Goal: Task Accomplishment & Management: Manage account settings

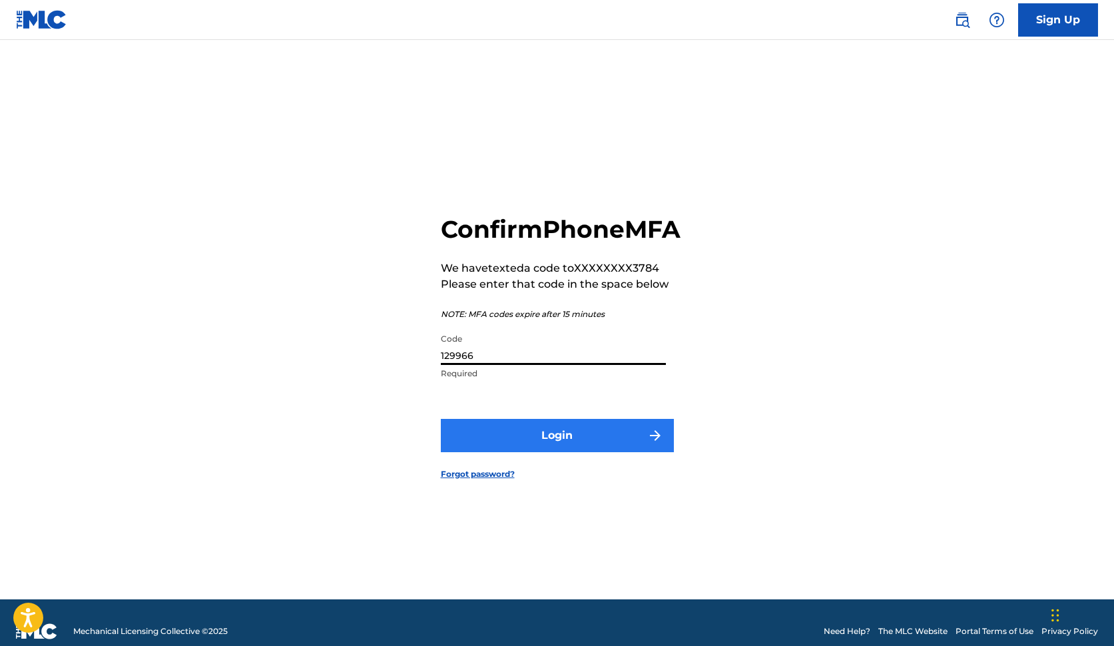
type input "129966"
click at [493, 452] on button "Login" at bounding box center [557, 435] width 233 height 33
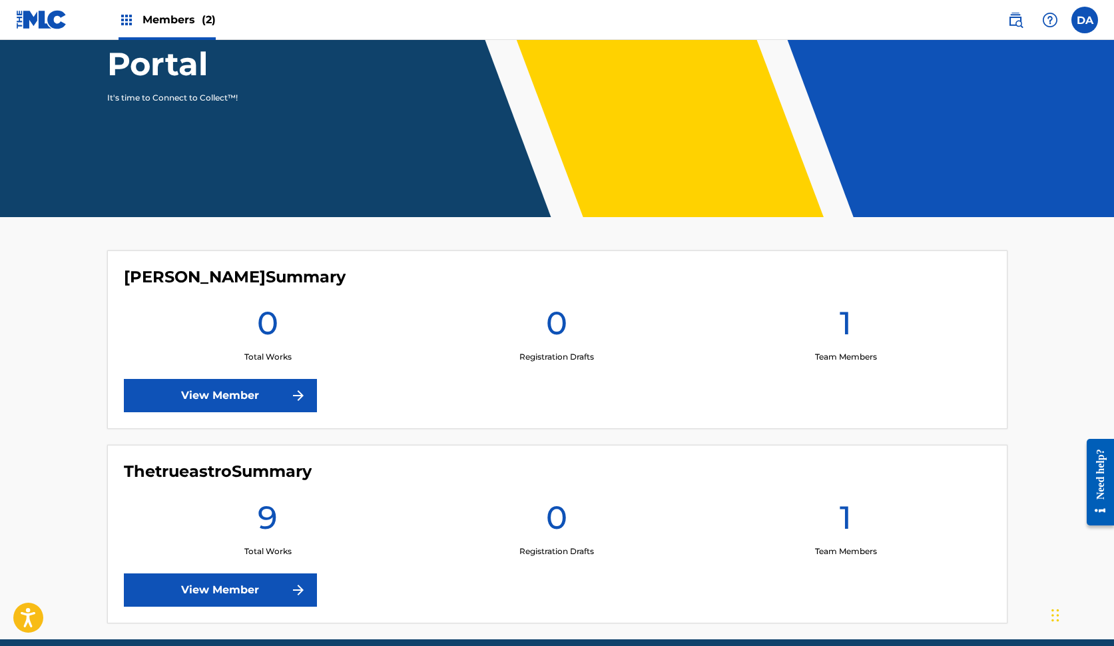
scroll to position [180, 0]
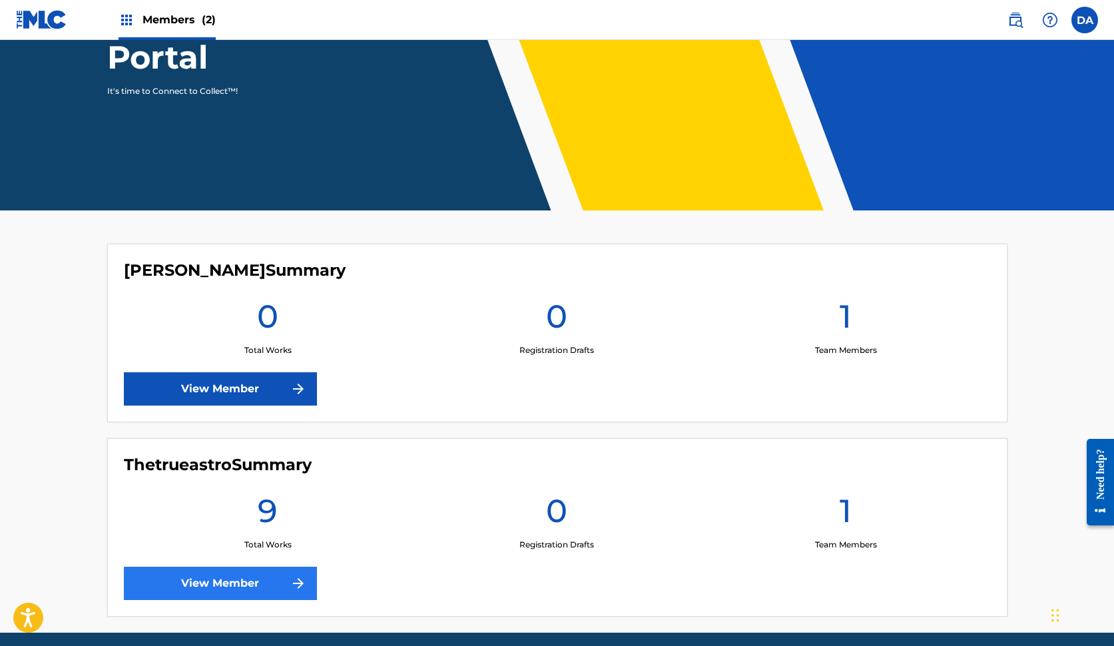
click at [307, 581] on link "View Member" at bounding box center [220, 582] width 193 height 33
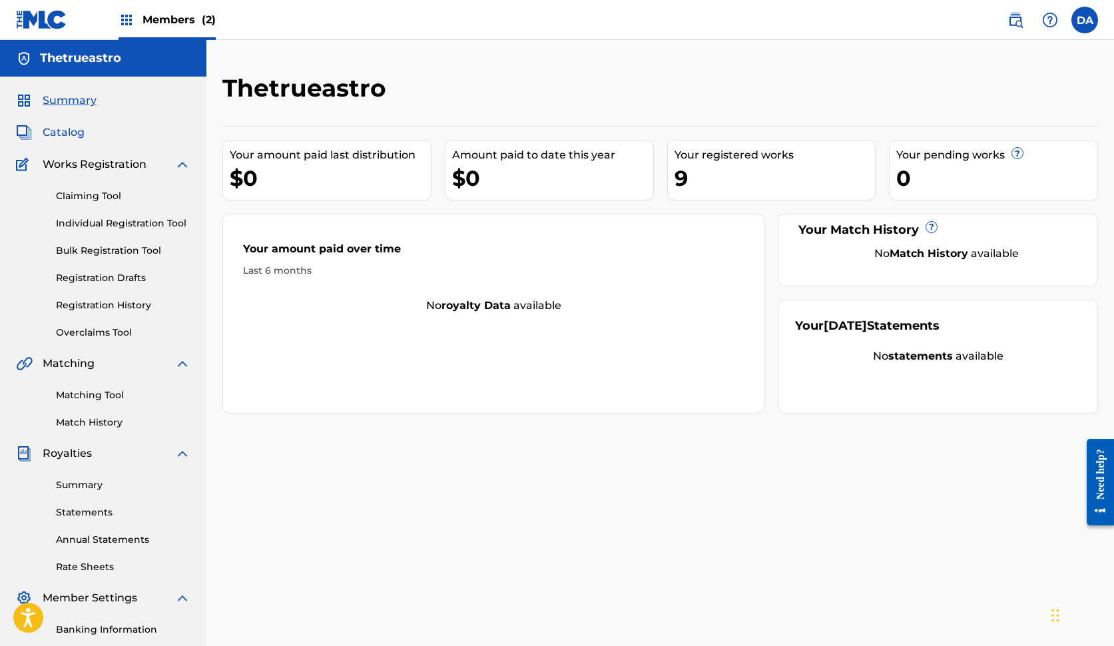
click at [67, 130] on span "Catalog" at bounding box center [64, 132] width 42 height 16
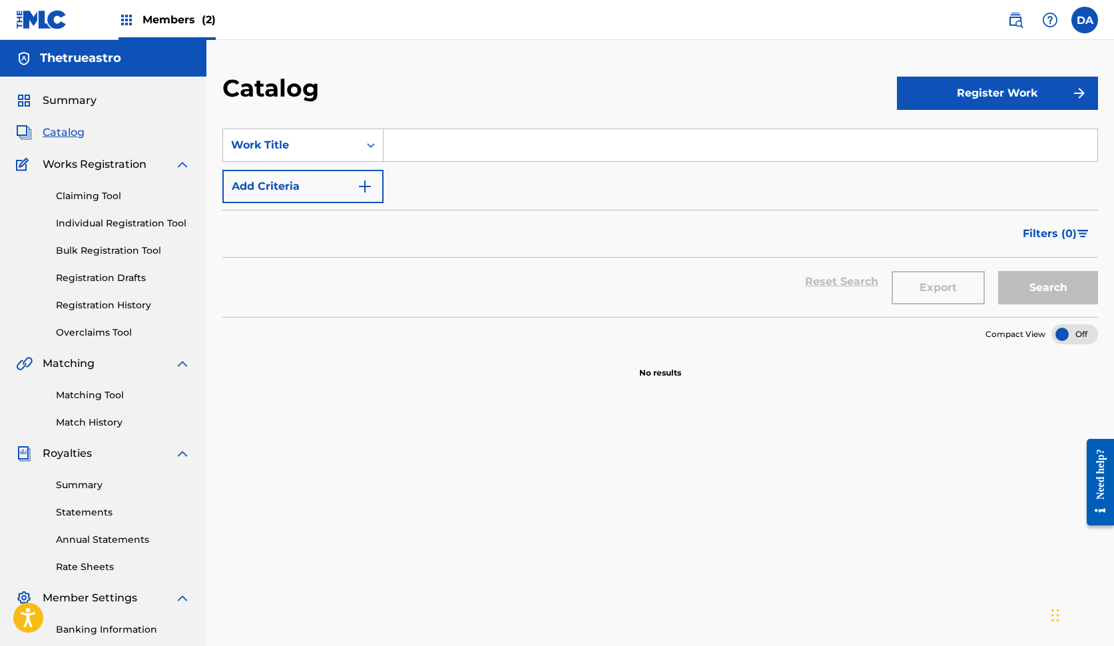
click at [76, 130] on span "Catalog" at bounding box center [64, 132] width 42 height 16
click at [51, 99] on span "Summary" at bounding box center [70, 101] width 54 height 16
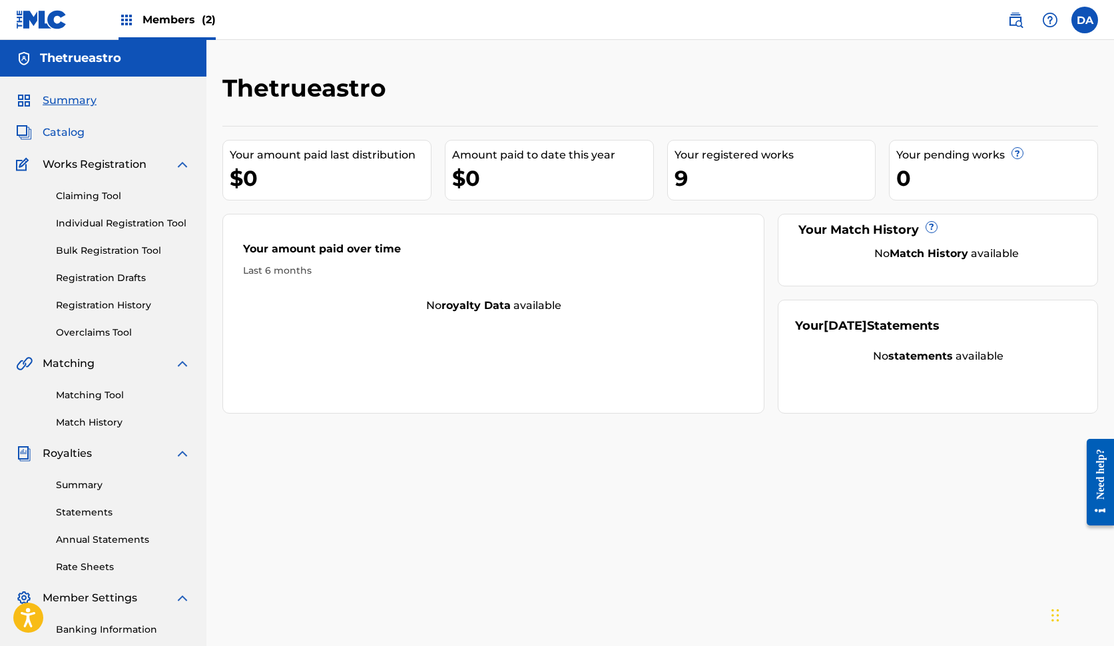
click at [57, 133] on span "Catalog" at bounding box center [64, 132] width 42 height 16
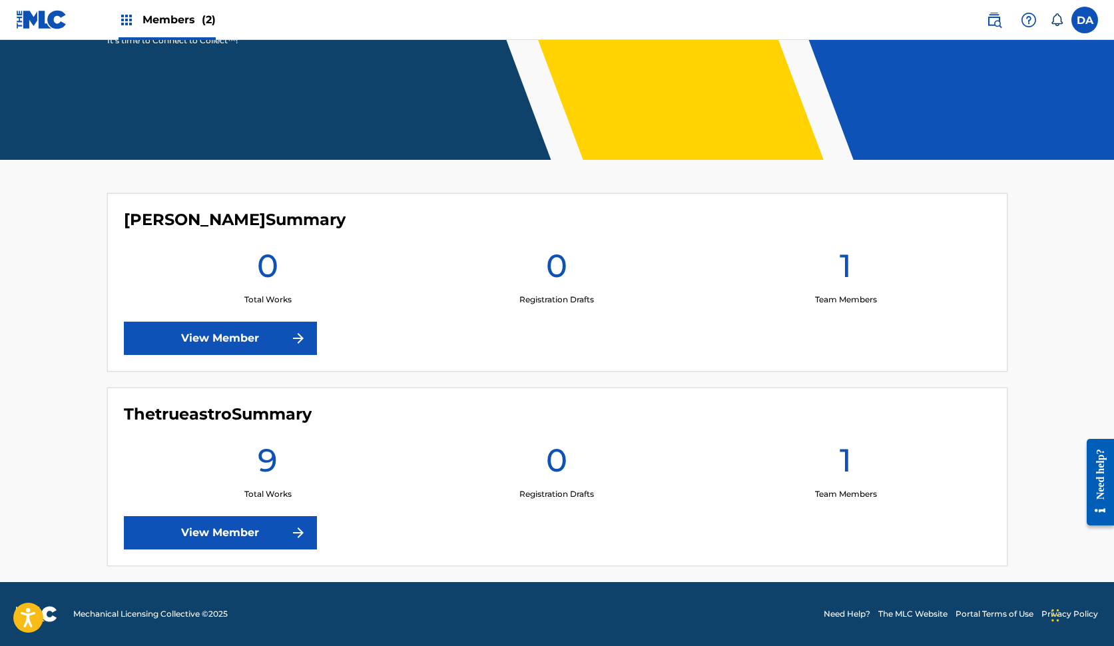
scroll to position [230, 0]
click at [263, 530] on link "View Member" at bounding box center [220, 532] width 193 height 33
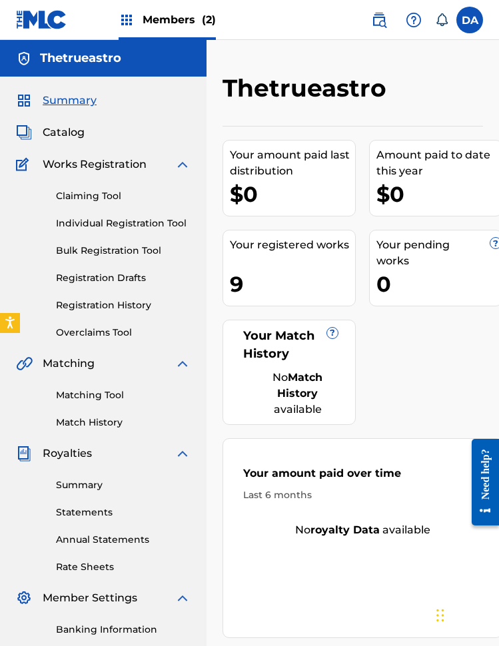
click at [236, 277] on div "9" at bounding box center [292, 284] width 125 height 30
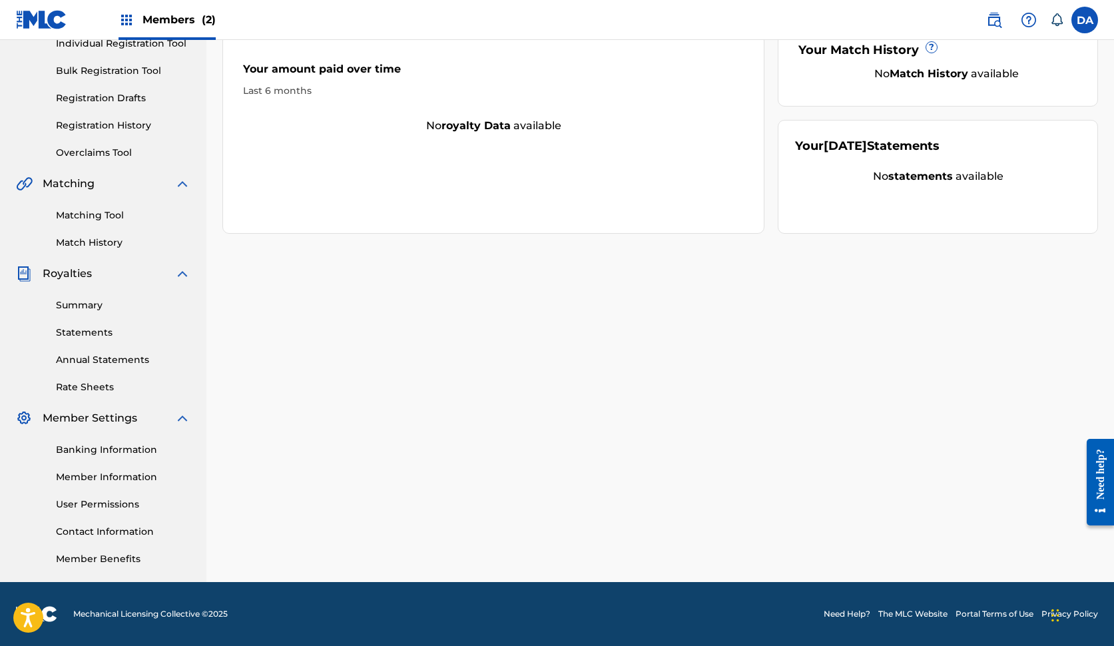
scroll to position [180, 0]
click at [85, 304] on link "Summary" at bounding box center [123, 305] width 134 height 14
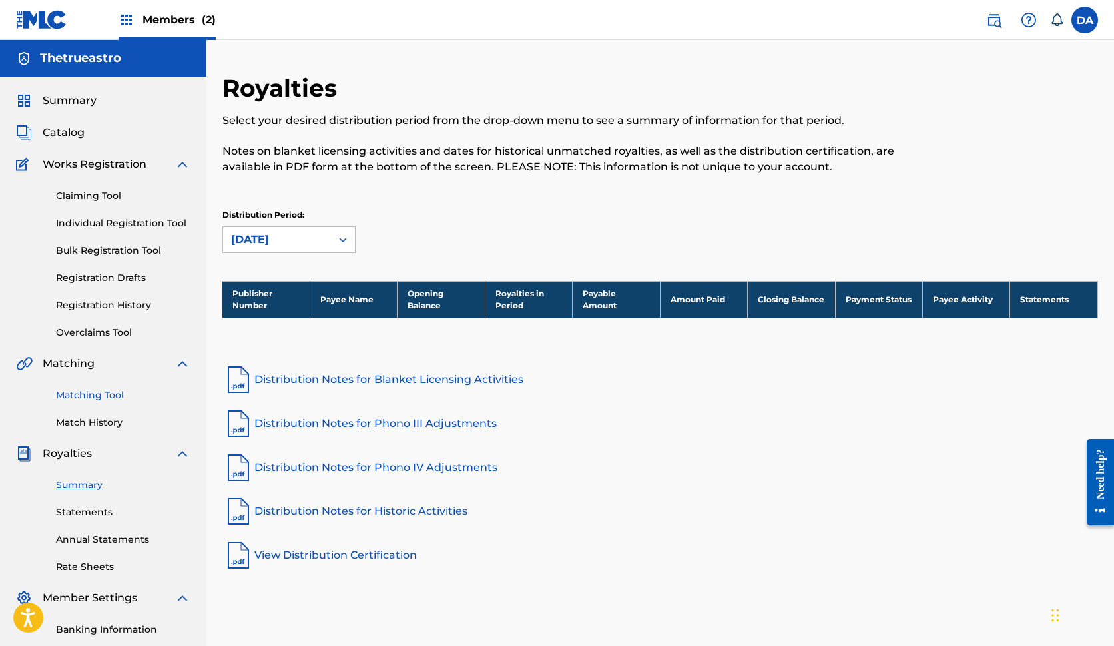
click at [91, 395] on link "Matching Tool" at bounding box center [123, 395] width 134 height 14
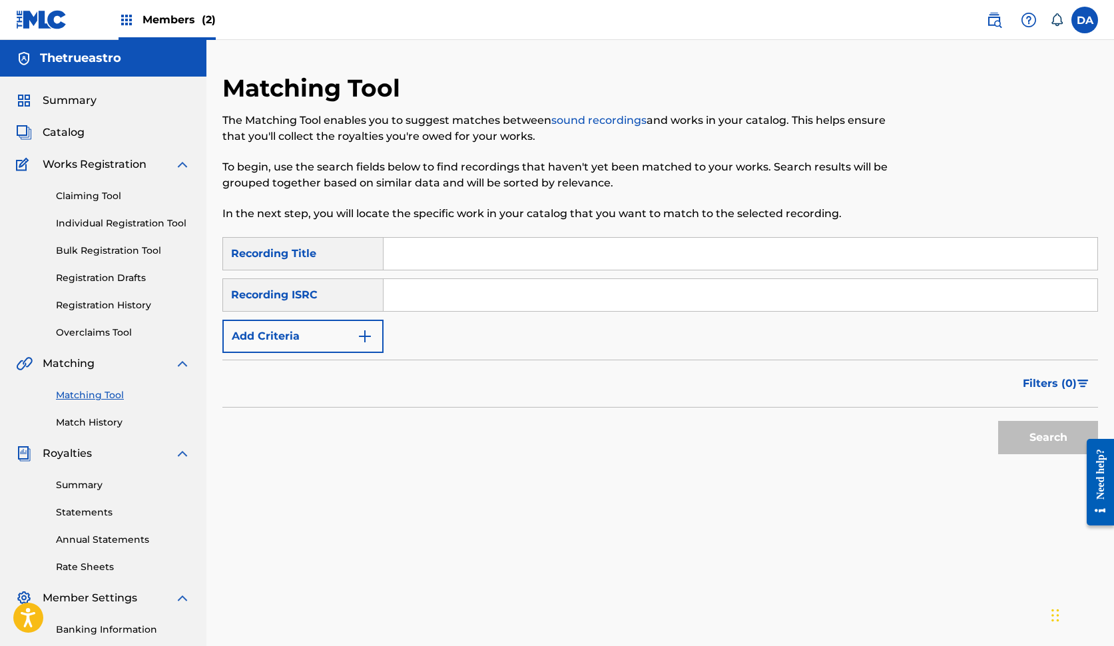
click at [89, 415] on div "Matching Tool Match History" at bounding box center [103, 400] width 174 height 58
click at [89, 421] on link "Match History" at bounding box center [123, 422] width 134 height 14
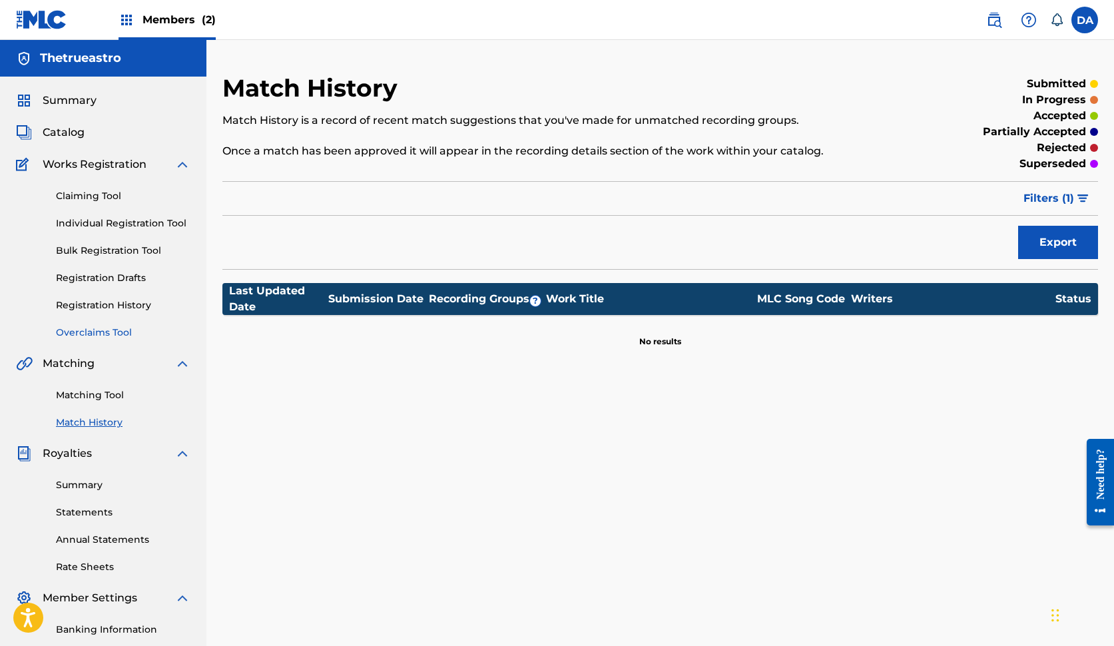
click at [73, 339] on link "Overclaims Tool" at bounding box center [123, 332] width 134 height 14
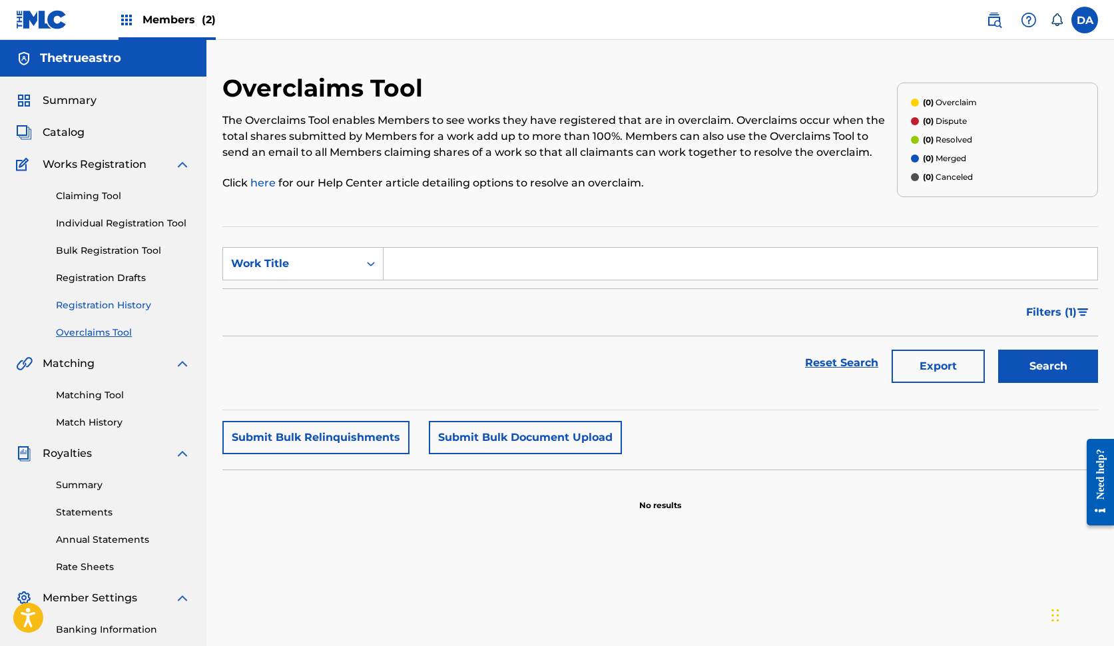
click at [83, 308] on link "Registration History" at bounding box center [123, 305] width 134 height 14
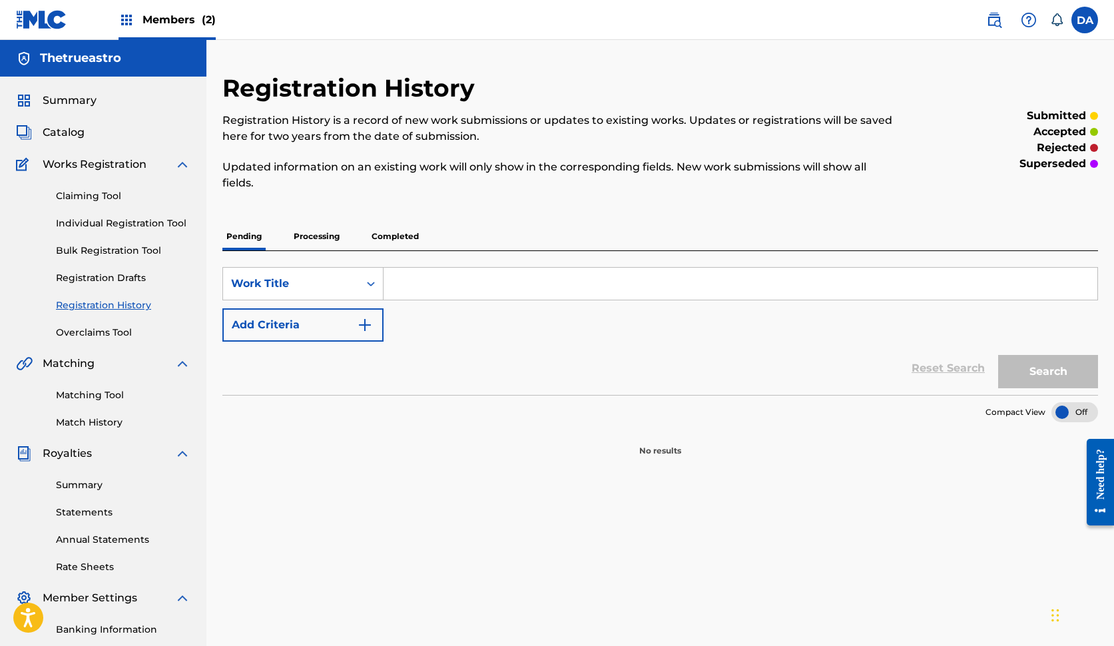
click at [386, 234] on p "Completed" at bounding box center [394, 236] width 55 height 28
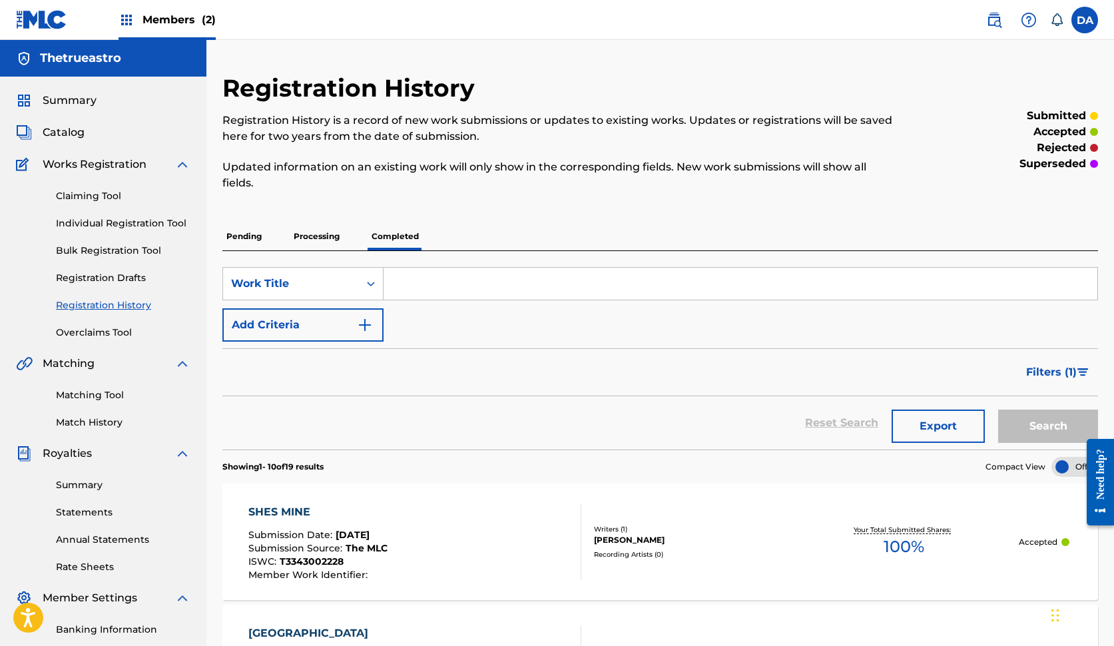
click at [335, 244] on p "Processing" at bounding box center [317, 236] width 54 height 28
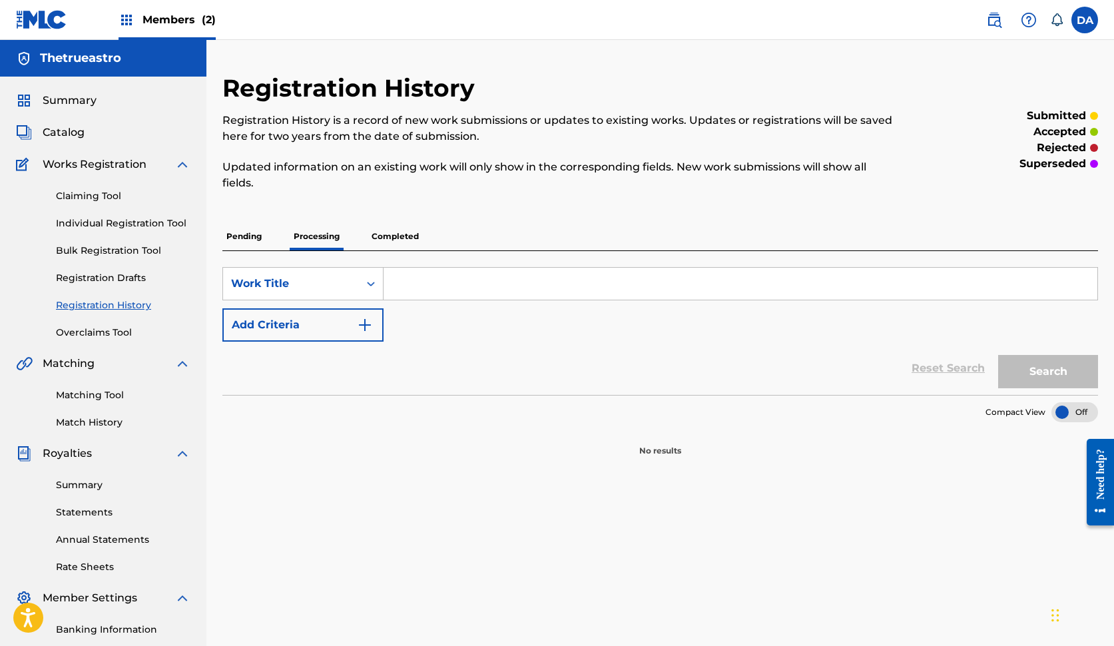
click at [913, 125] on div "accepted" at bounding box center [997, 132] width 201 height 16
click at [103, 396] on link "Matching Tool" at bounding box center [123, 395] width 134 height 14
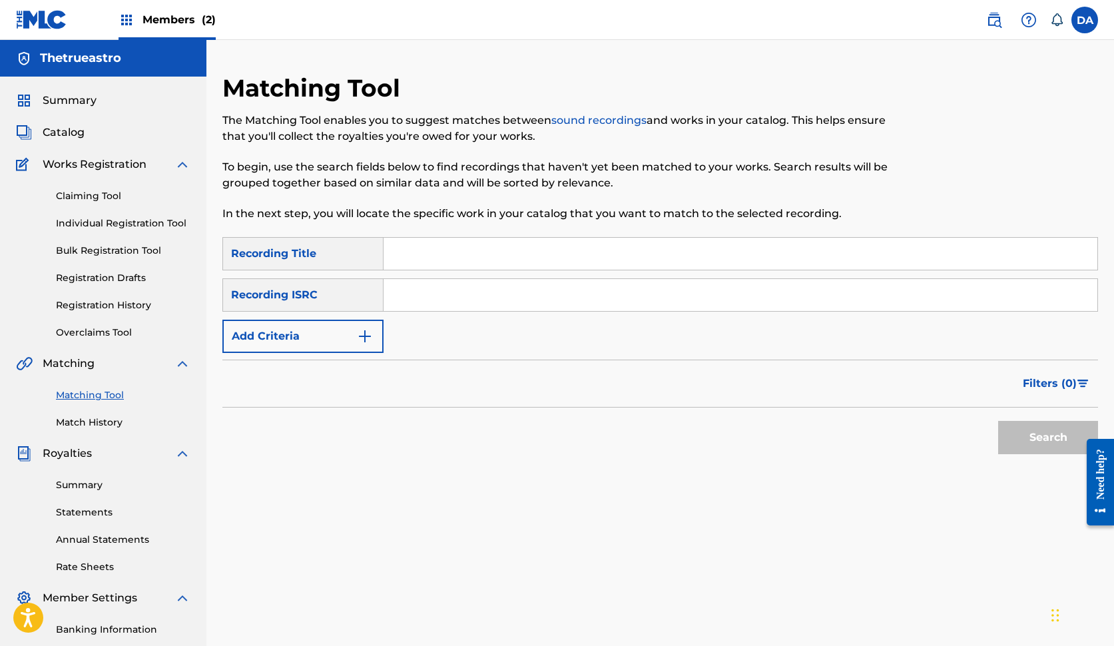
click at [341, 245] on div "Recording Title" at bounding box center [302, 253] width 161 height 33
click at [430, 238] on input "Search Form" at bounding box center [740, 254] width 714 height 32
type input "back 2 back"
click at [513, 291] on input "Search Form" at bounding box center [740, 295] width 714 height 32
paste input "SE6SA2448207"
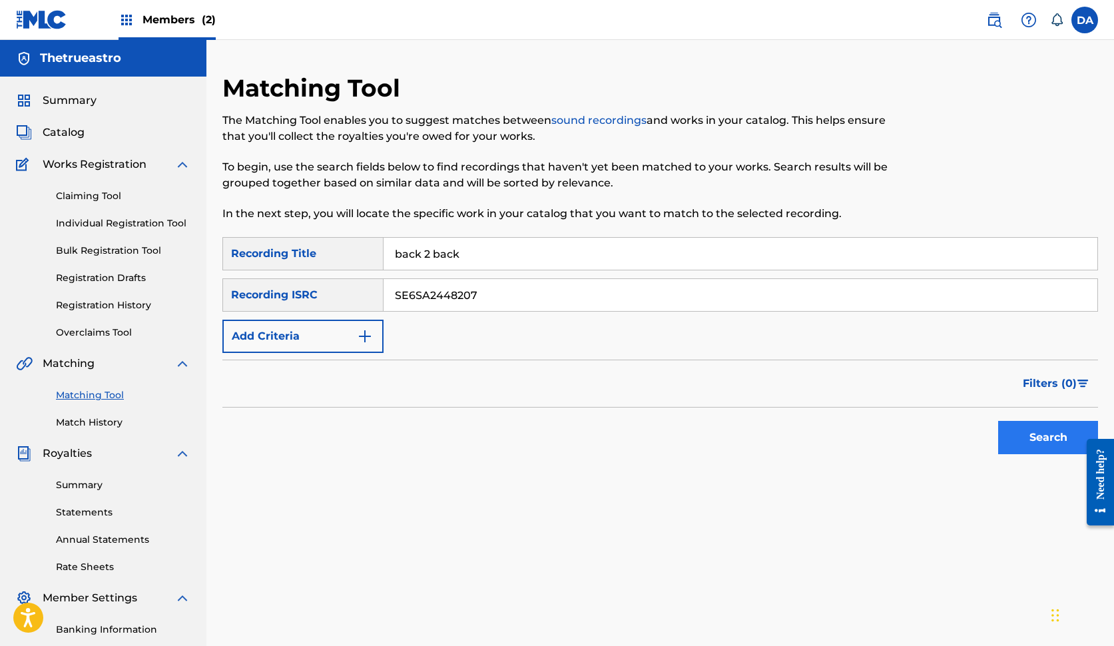
type input "SE6SA2448207"
click at [1020, 438] on button "Search" at bounding box center [1048, 437] width 100 height 33
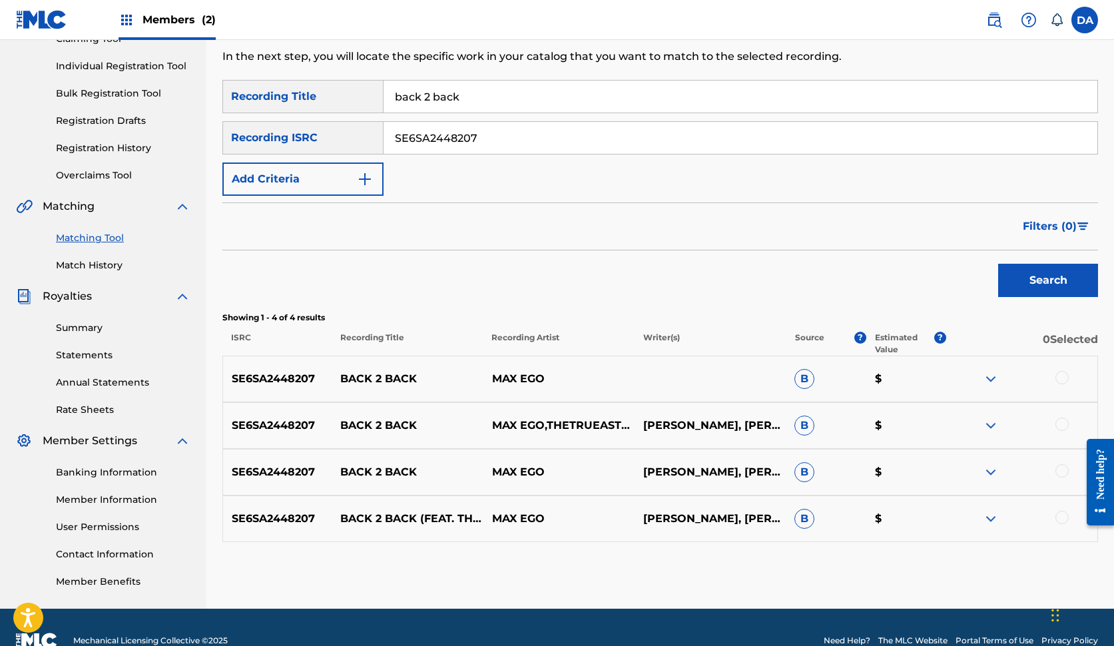
scroll to position [159, 0]
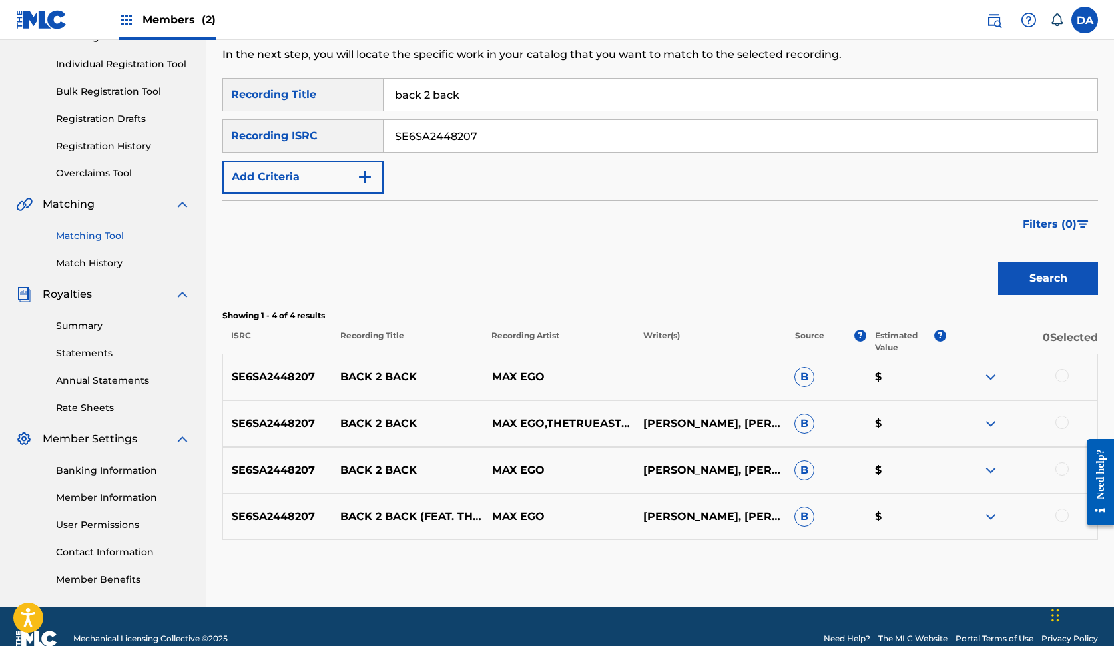
click at [1056, 375] on div at bounding box center [1061, 375] width 13 height 13
click at [1066, 425] on div at bounding box center [1061, 421] width 13 height 13
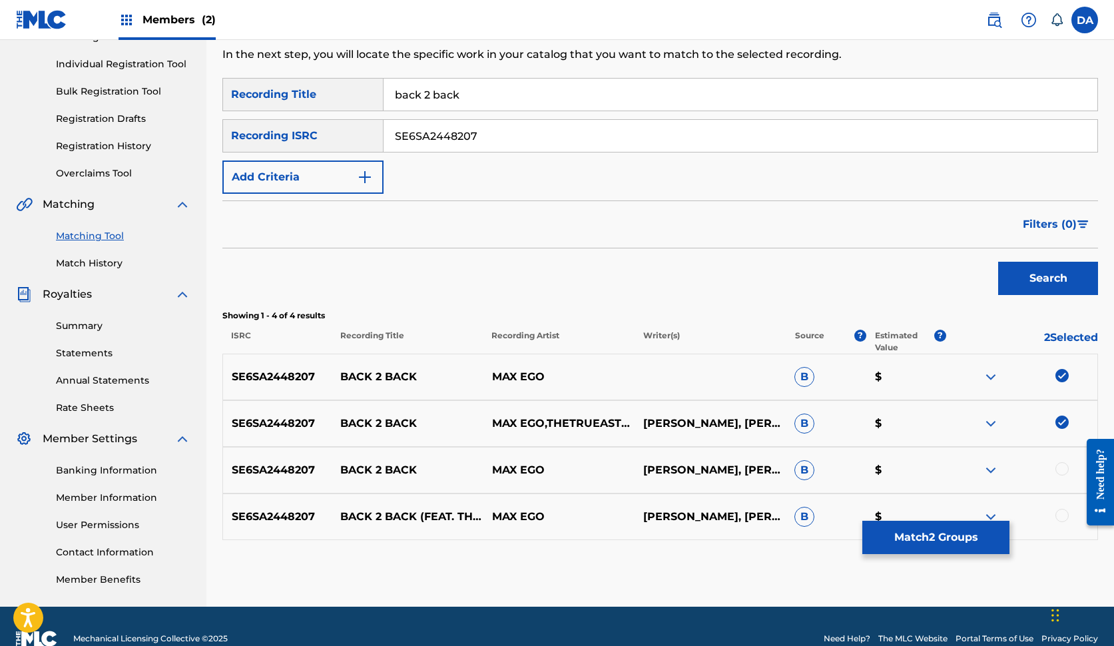
click at [1066, 469] on div at bounding box center [1061, 468] width 13 height 13
click at [1062, 522] on div at bounding box center [1021, 517] width 151 height 16
click at [1067, 511] on div at bounding box center [1061, 515] width 13 height 13
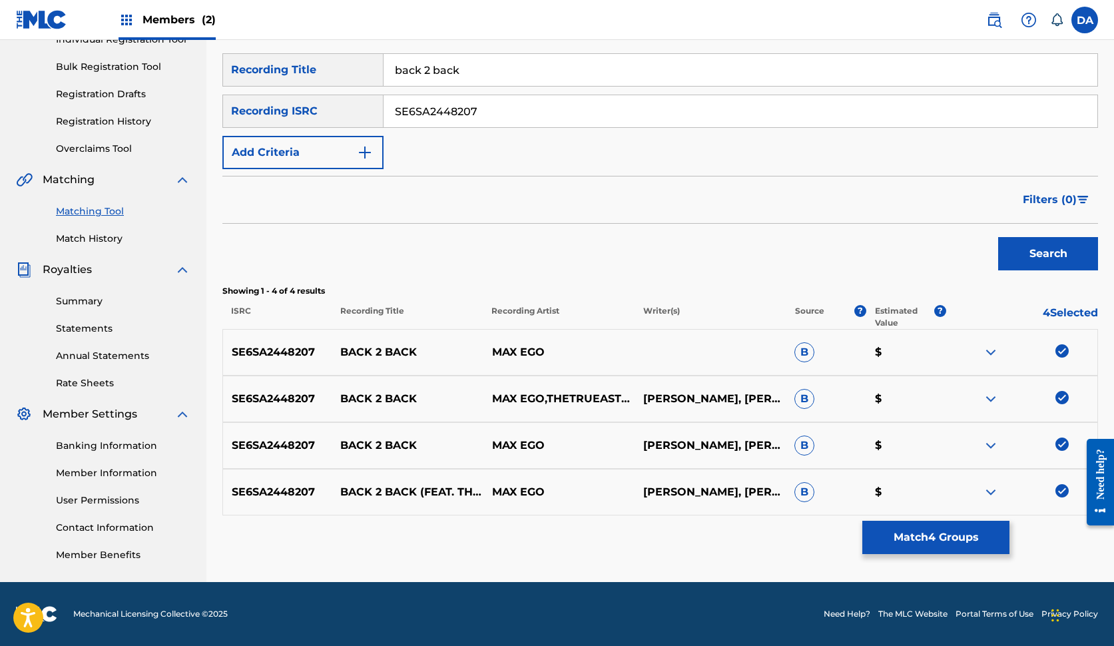
scroll to position [184, 0]
click at [951, 534] on button "Match 4 Groups" at bounding box center [935, 536] width 147 height 33
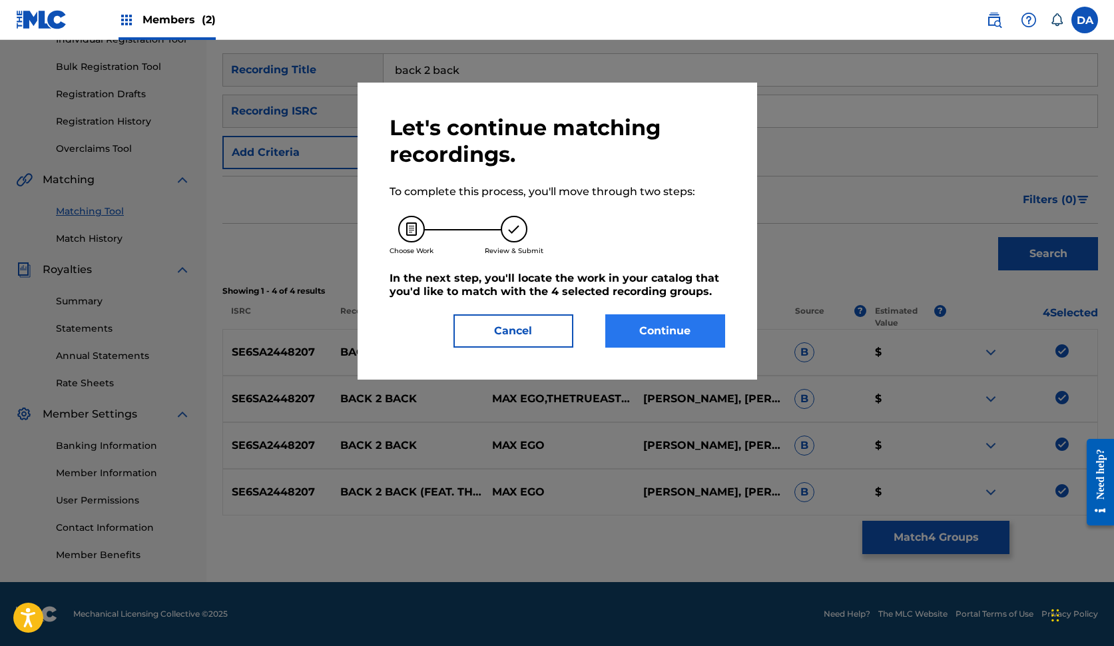
click at [663, 345] on button "Continue" at bounding box center [665, 330] width 120 height 33
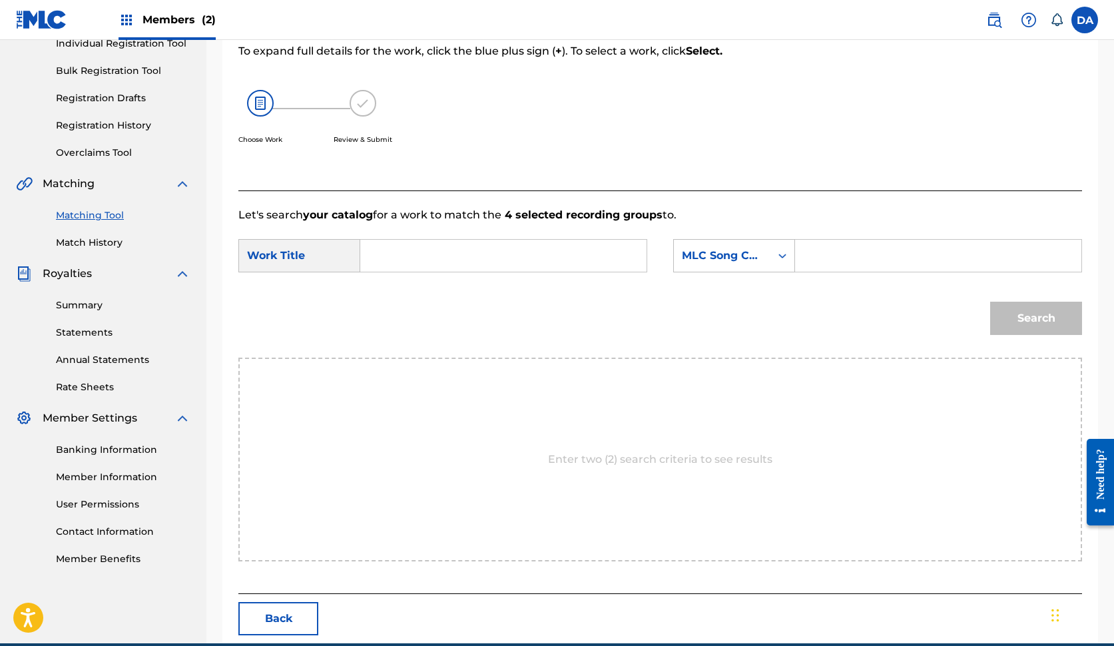
click at [489, 255] on input "Search Form" at bounding box center [503, 256] width 264 height 32
type input "back 2 back"
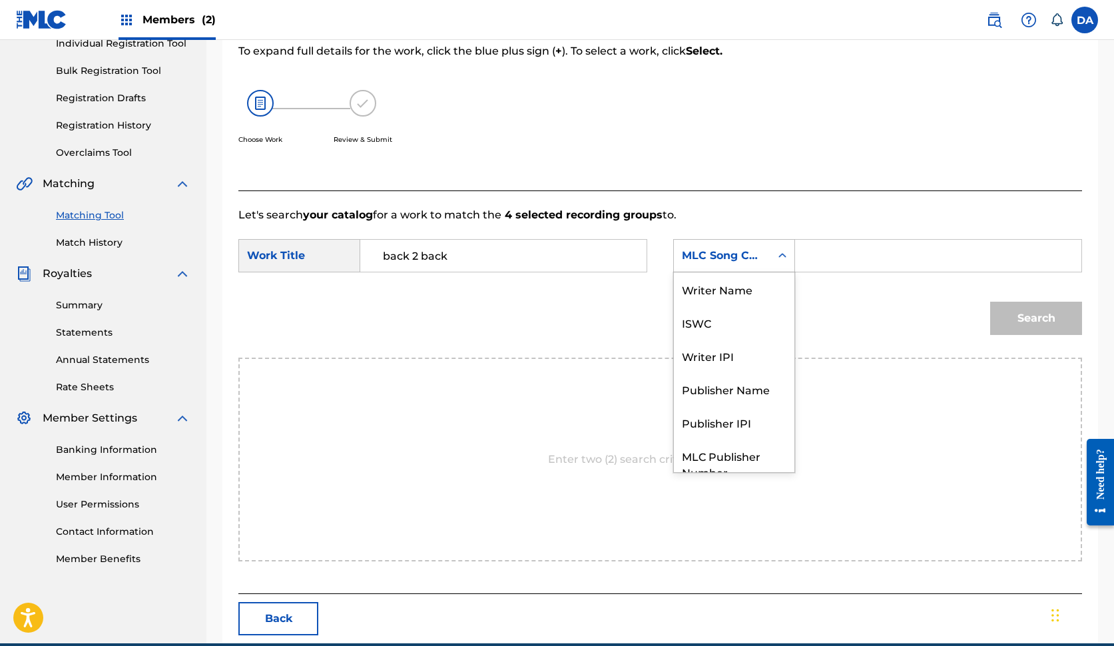
click at [773, 256] on div "Search Form" at bounding box center [782, 256] width 24 height 24
click at [742, 355] on div "Writer IPI" at bounding box center [734, 355] width 120 height 33
click at [838, 246] on input "Search Form" at bounding box center [938, 256] width 264 height 32
paste input "01291177152"
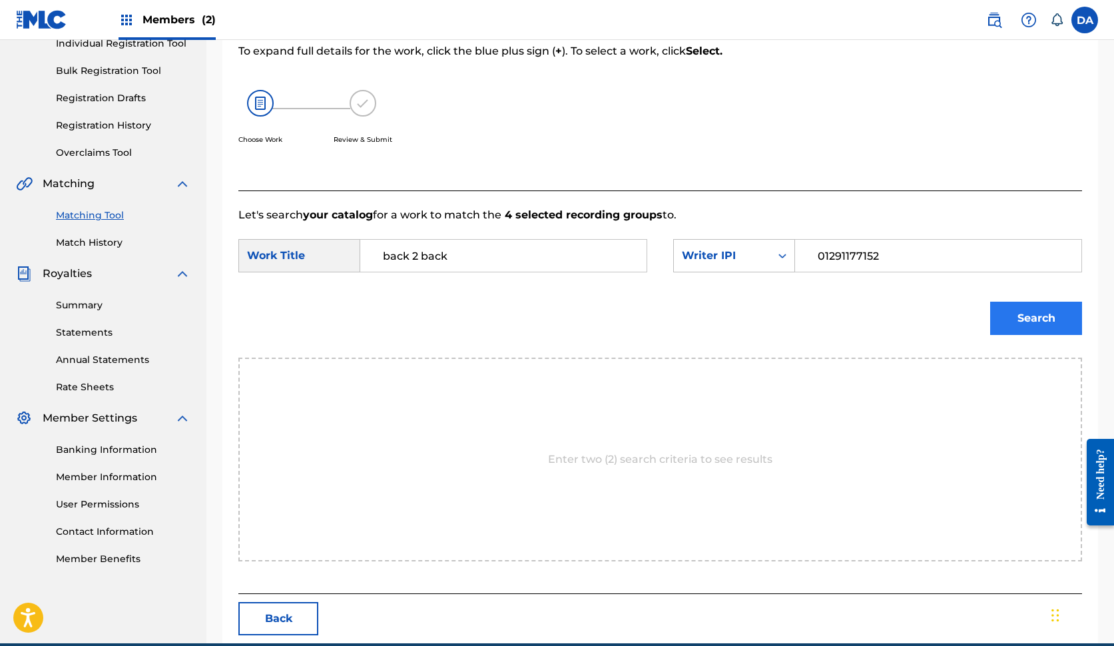
type input "01291177152"
click at [1018, 311] on button "Search" at bounding box center [1036, 318] width 92 height 33
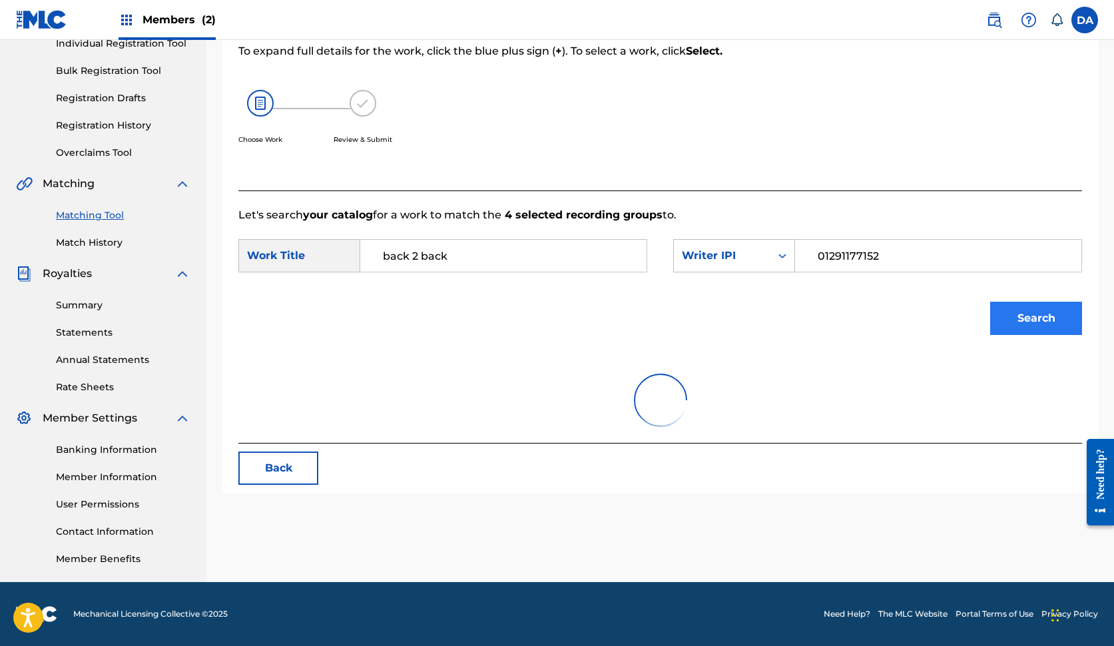
click at [1014, 319] on button "Search" at bounding box center [1036, 318] width 92 height 33
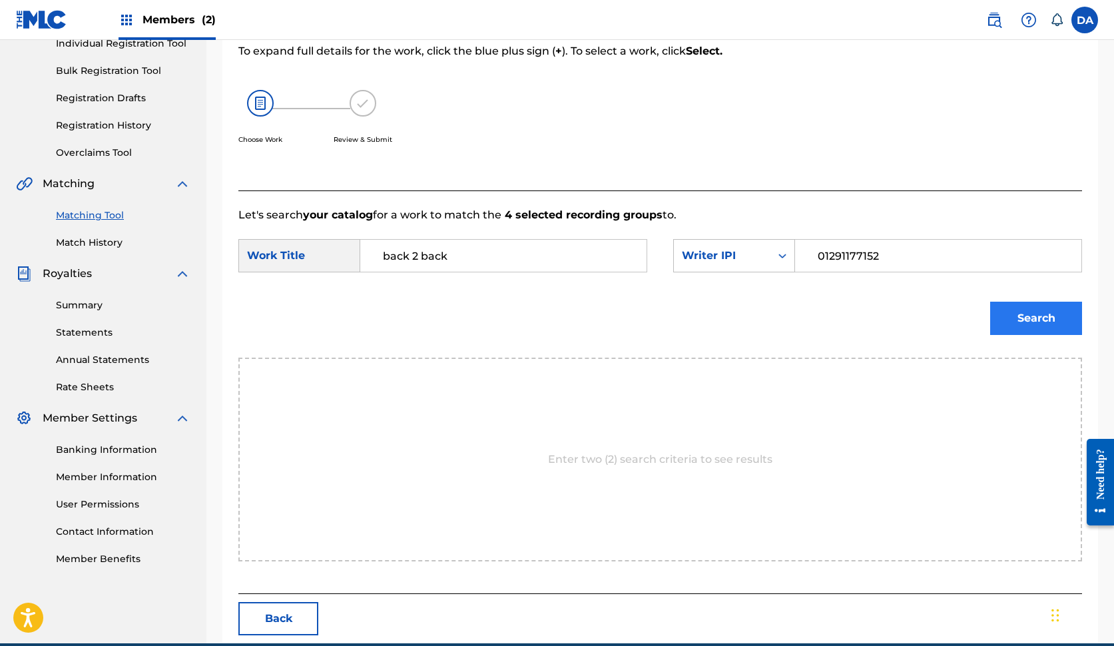
click at [1012, 317] on button "Search" at bounding box center [1036, 318] width 92 height 33
drag, startPoint x: 528, startPoint y: 250, endPoint x: 374, endPoint y: 239, distance: 154.8
click at [375, 243] on input "back 2 back" at bounding box center [503, 256] width 264 height 32
click at [526, 252] on input "Search Form" at bounding box center [503, 256] width 264 height 32
type input "back 2 back"
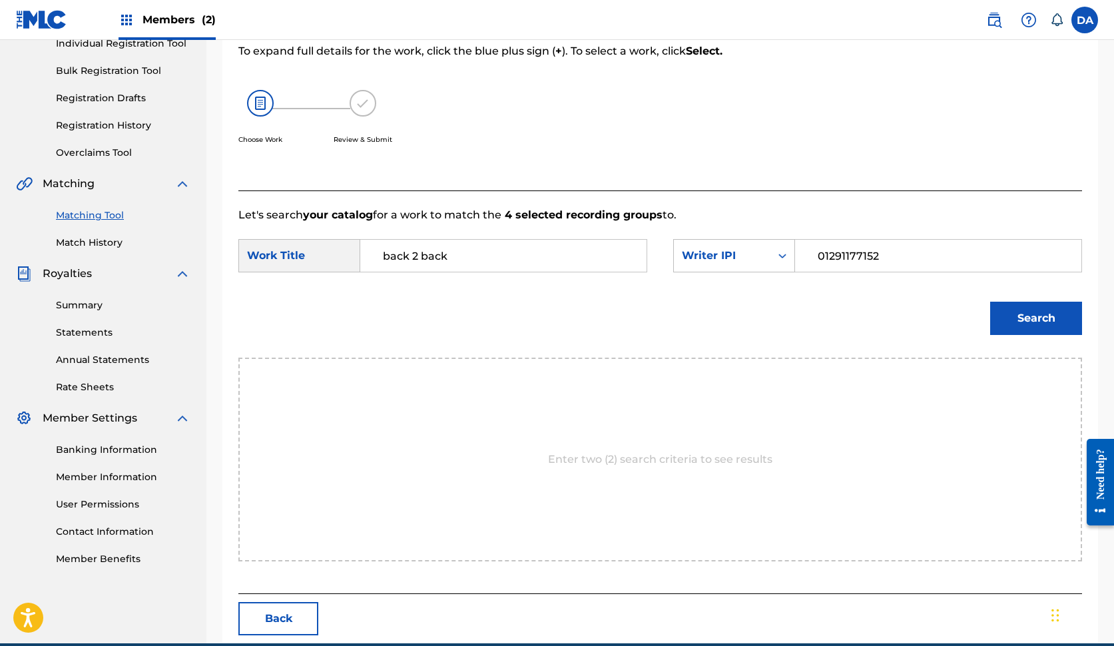
click at [829, 250] on input "01291177152" at bounding box center [938, 256] width 264 height 32
click at [780, 252] on icon "Search Form" at bounding box center [781, 255] width 13 height 13
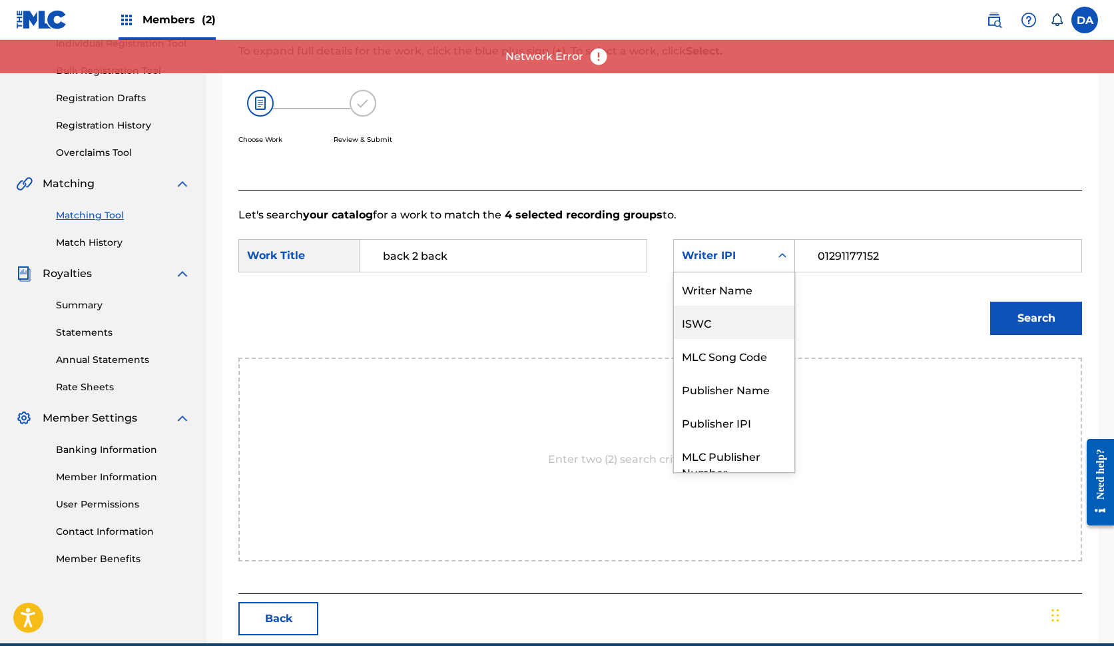
click at [728, 324] on div "ISWC" at bounding box center [734, 322] width 120 height 33
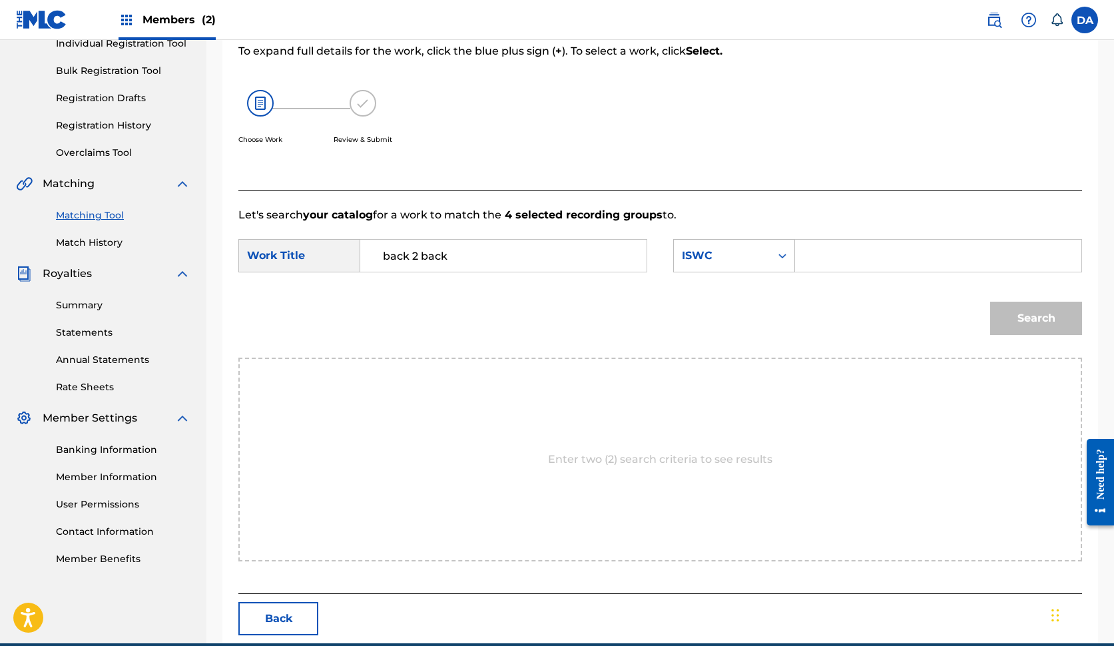
click at [834, 250] on input "Search Form" at bounding box center [938, 256] width 264 height 32
paste input "T-332.395.536-4"
type input "T-332.395.536-4"
click at [1024, 321] on button "Search" at bounding box center [1036, 318] width 92 height 33
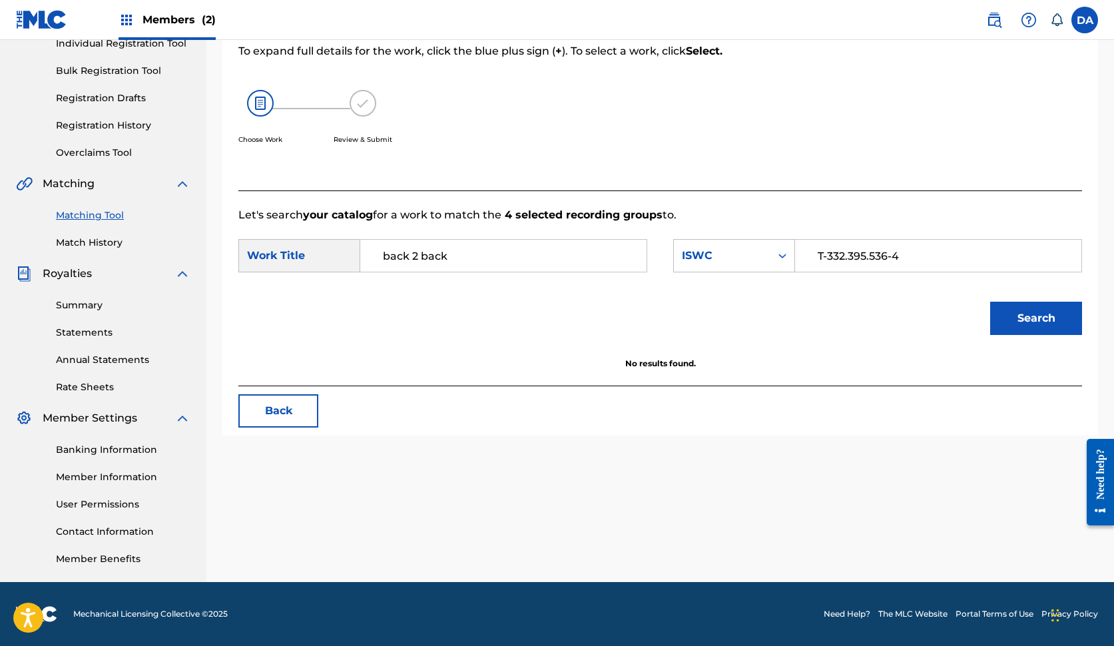
drag, startPoint x: 909, startPoint y: 259, endPoint x: 822, endPoint y: 245, distance: 87.6
click at [822, 245] on input "T-332.395.536-4" at bounding box center [938, 256] width 264 height 32
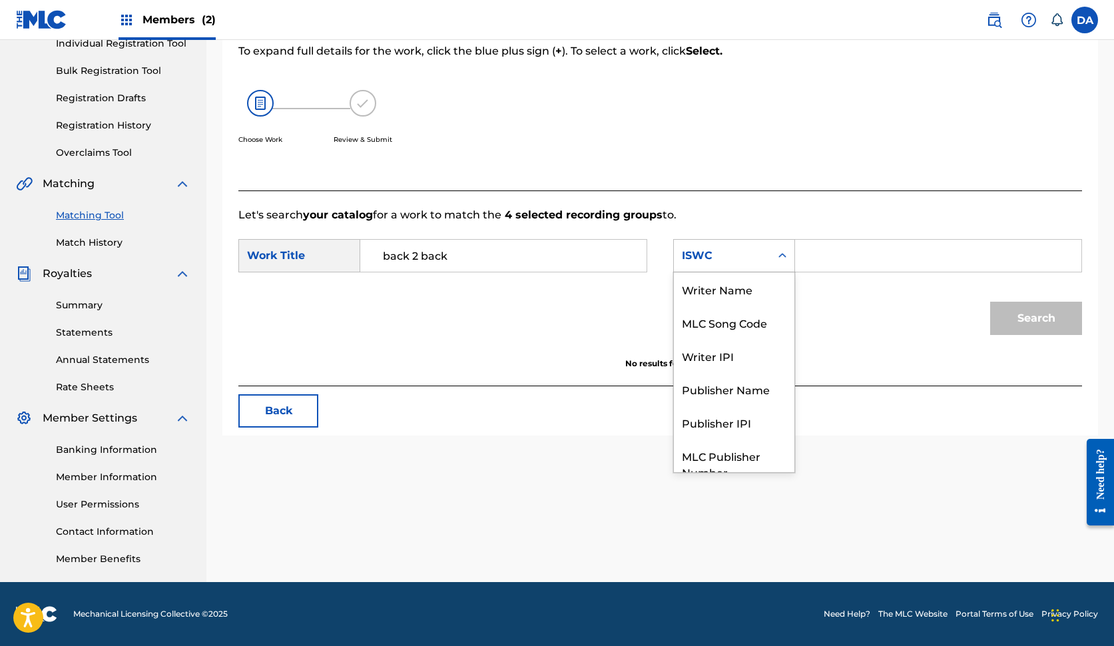
click at [764, 246] on div "ISWC" at bounding box center [722, 255] width 97 height 25
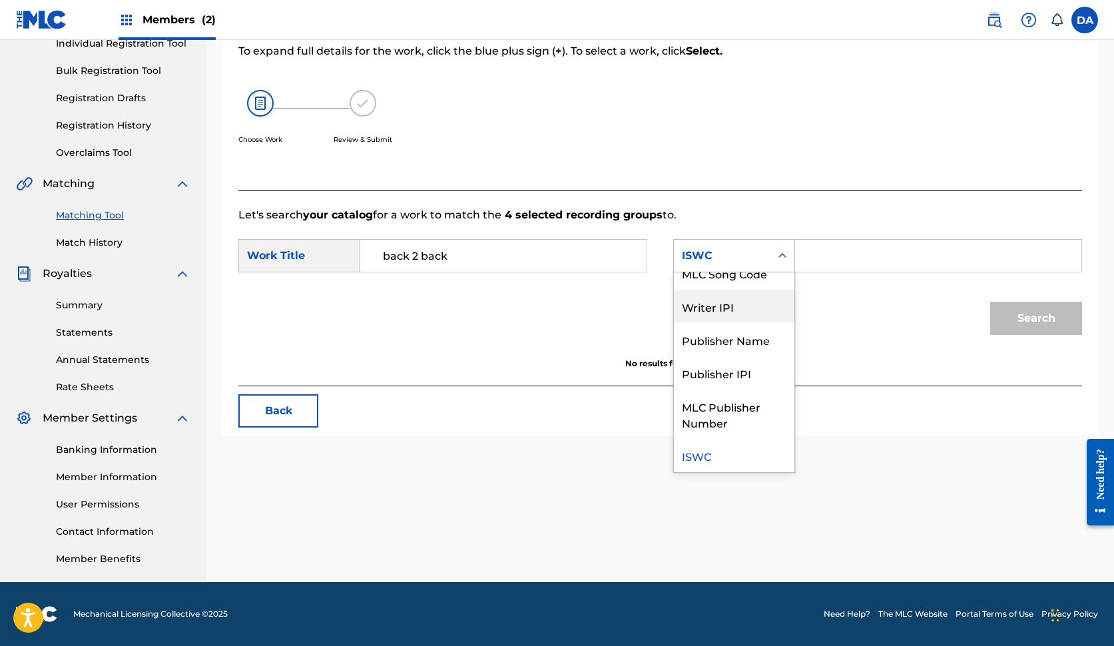
click at [722, 317] on div "Writer IPI" at bounding box center [734, 306] width 120 height 33
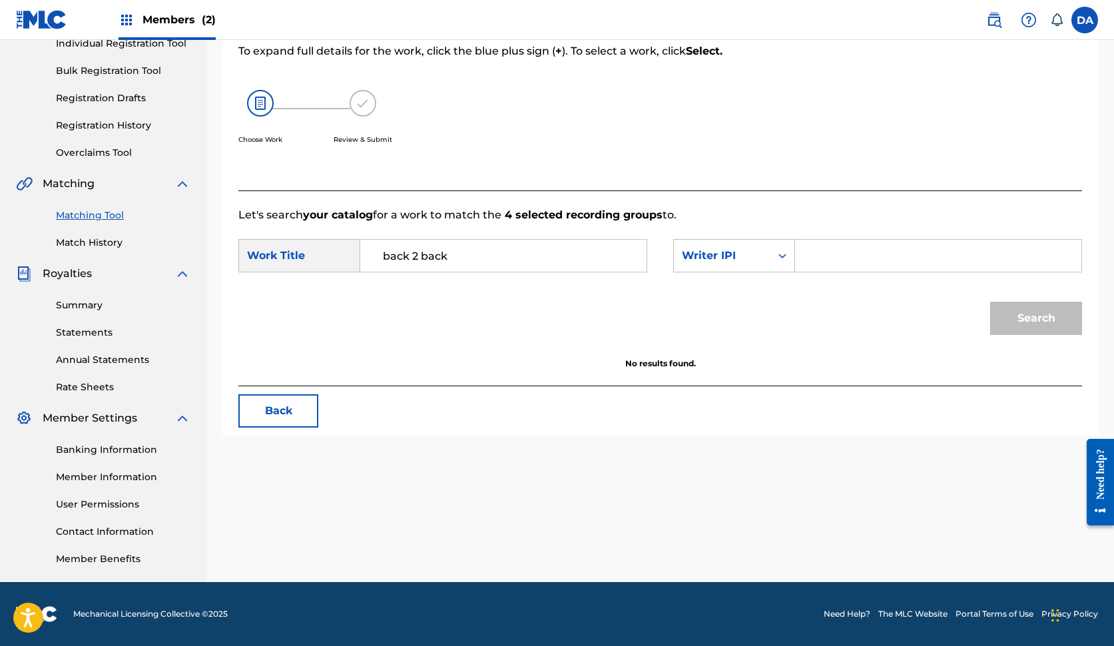
click at [841, 256] on input "Search Form" at bounding box center [938, 256] width 264 height 32
paste input "01291177152"
type input "01291177152"
click at [1036, 318] on button "Search" at bounding box center [1036, 318] width 92 height 33
click at [488, 258] on input "back 2 back" at bounding box center [503, 256] width 264 height 32
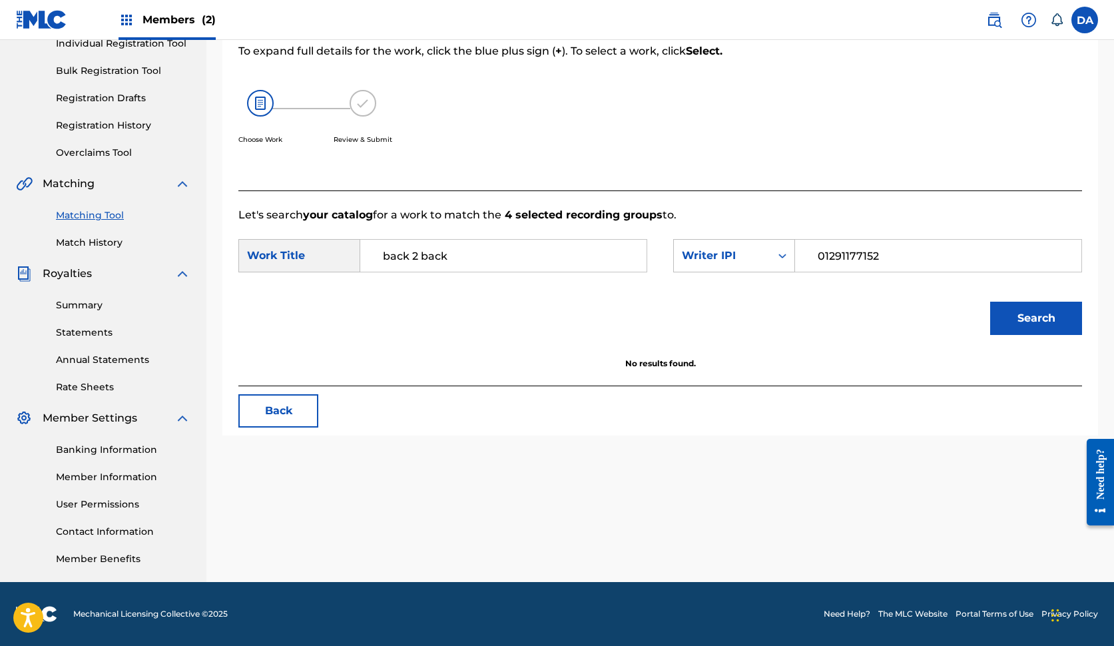
click at [264, 109] on img at bounding box center [260, 103] width 27 height 27
click at [284, 401] on button "Back" at bounding box center [278, 410] width 80 height 33
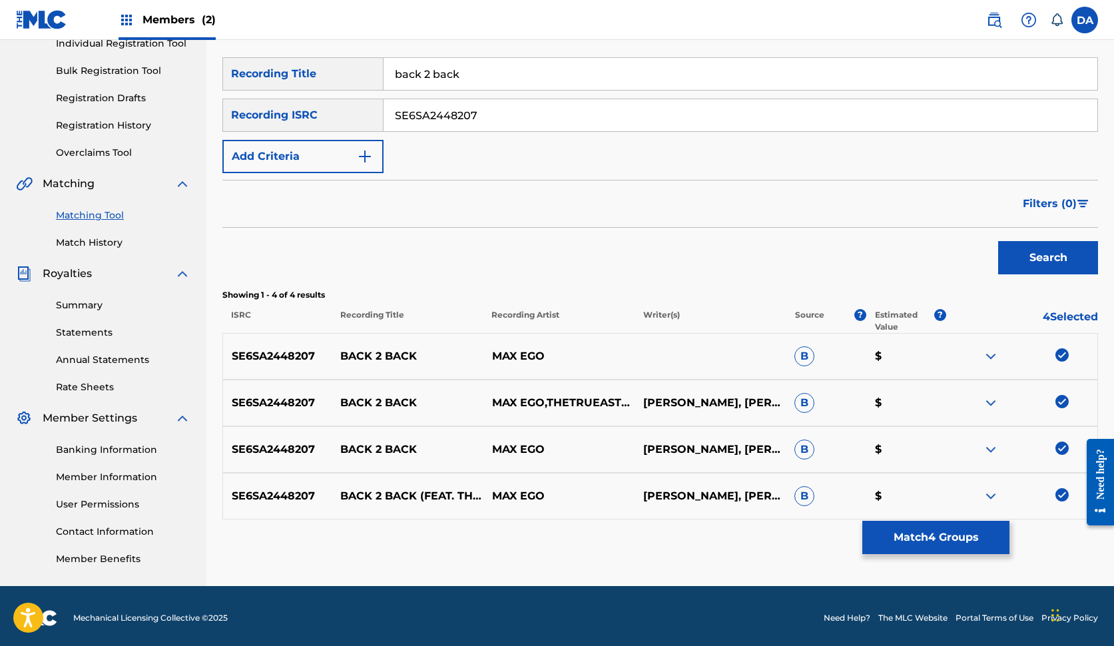
click at [996, 362] on img at bounding box center [990, 356] width 16 height 16
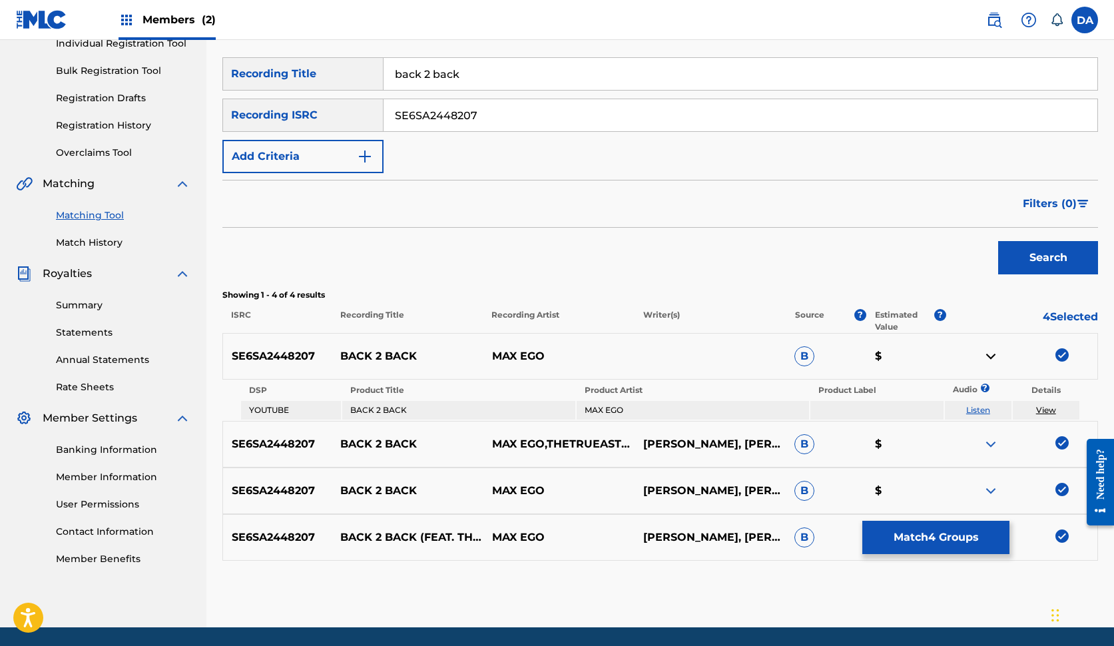
click at [985, 443] on img at bounding box center [990, 444] width 16 height 16
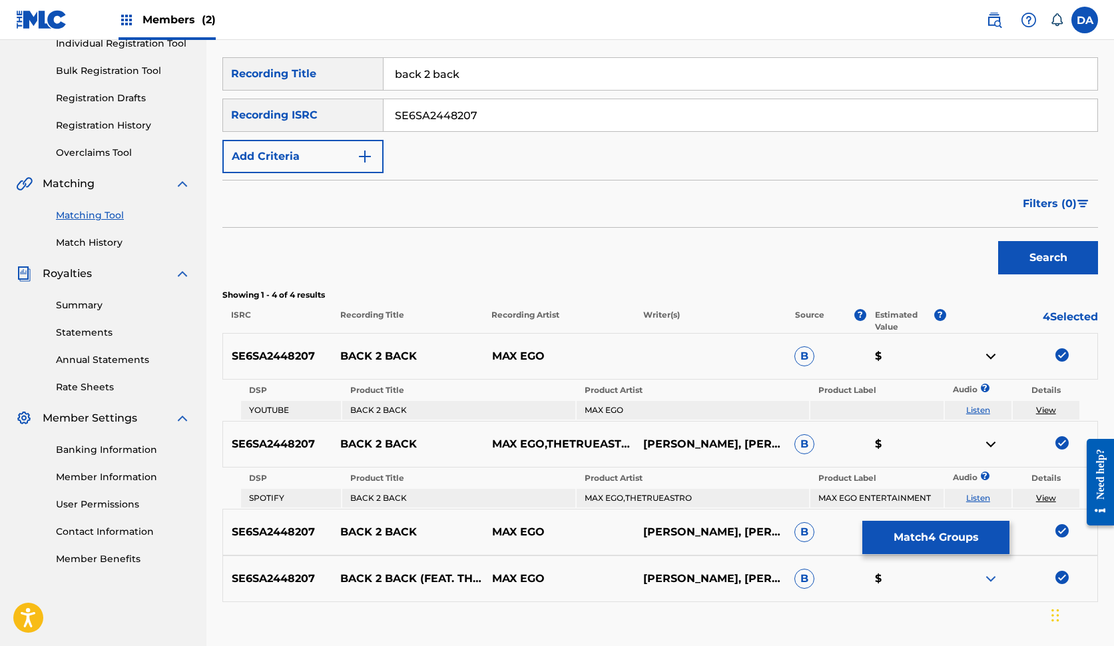
scroll to position [215, 0]
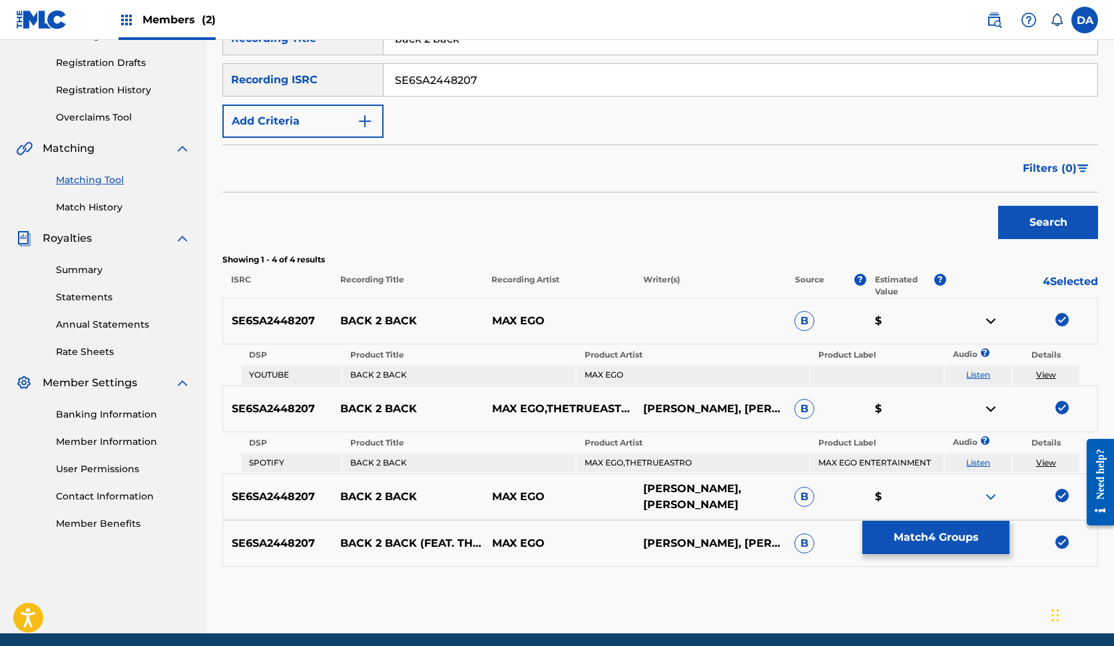
click at [769, 495] on p "[PERSON_NAME], [PERSON_NAME]" at bounding box center [709, 497] width 151 height 32
click at [983, 500] on img at bounding box center [990, 497] width 16 height 16
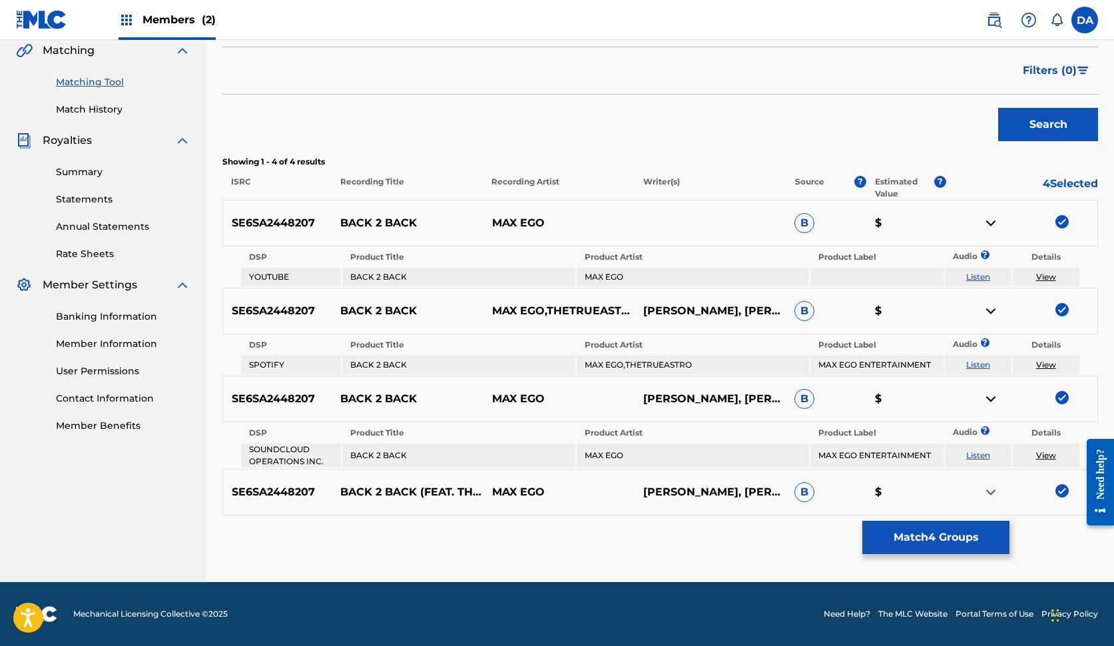
scroll to position [313, 0]
click at [984, 489] on img at bounding box center [990, 492] width 16 height 16
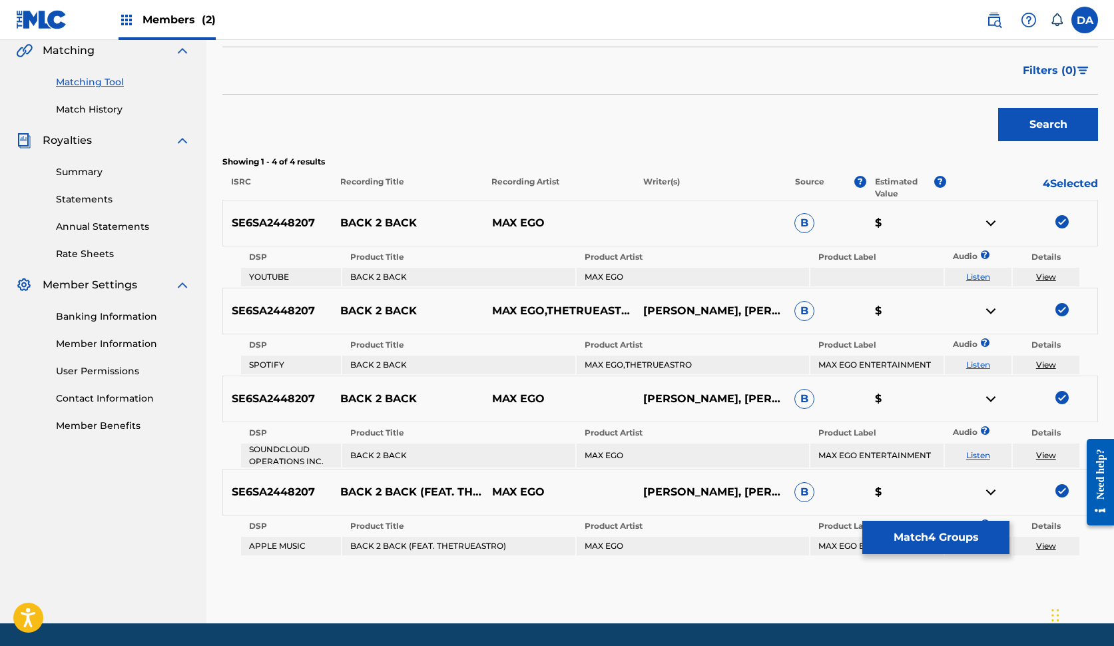
click at [1059, 493] on img at bounding box center [1061, 490] width 13 height 13
click at [1061, 308] on img at bounding box center [1061, 309] width 13 height 13
click at [1059, 228] on img at bounding box center [1061, 221] width 13 height 13
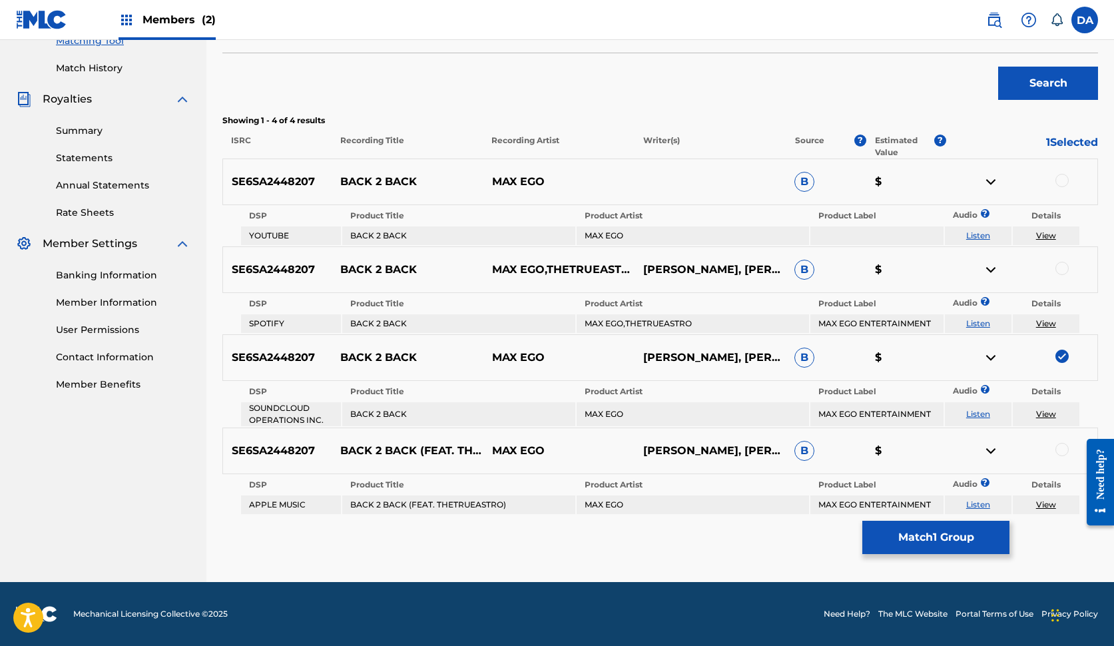
scroll to position [354, 0]
click at [935, 538] on button "Match 1 Group" at bounding box center [935, 536] width 147 height 33
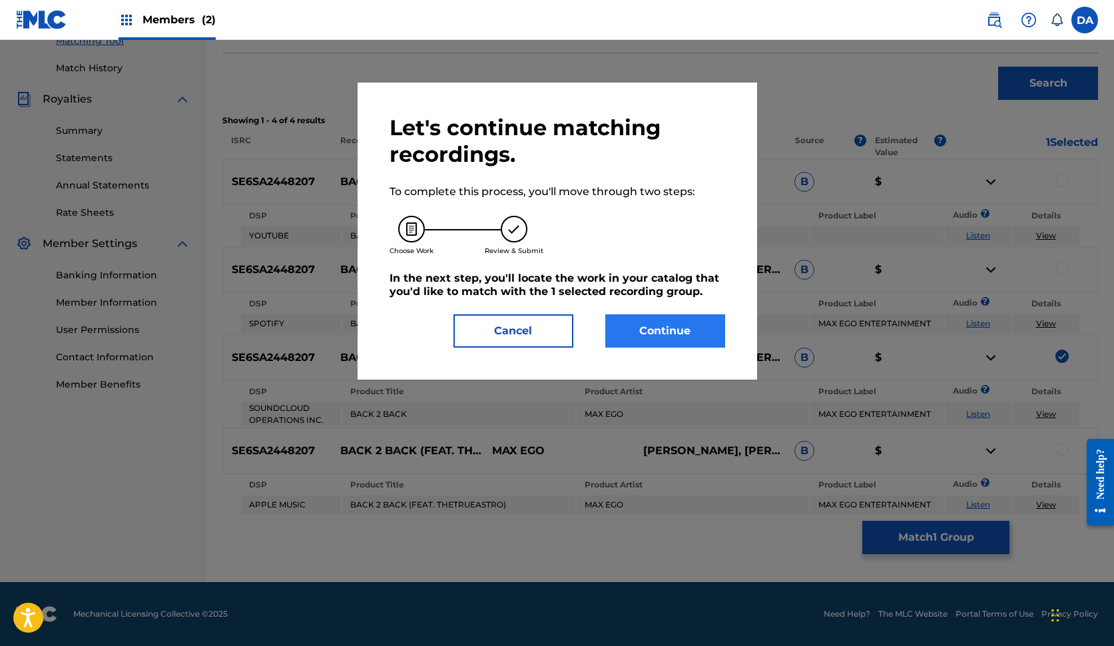
click at [656, 325] on button "Continue" at bounding box center [665, 330] width 120 height 33
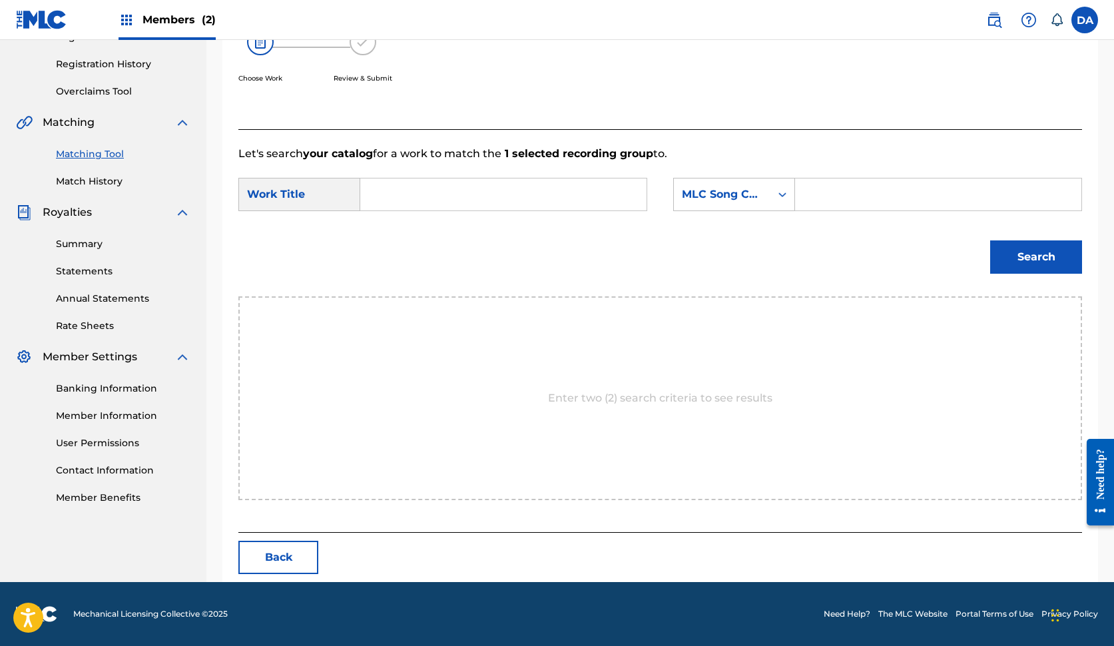
scroll to position [180, 0]
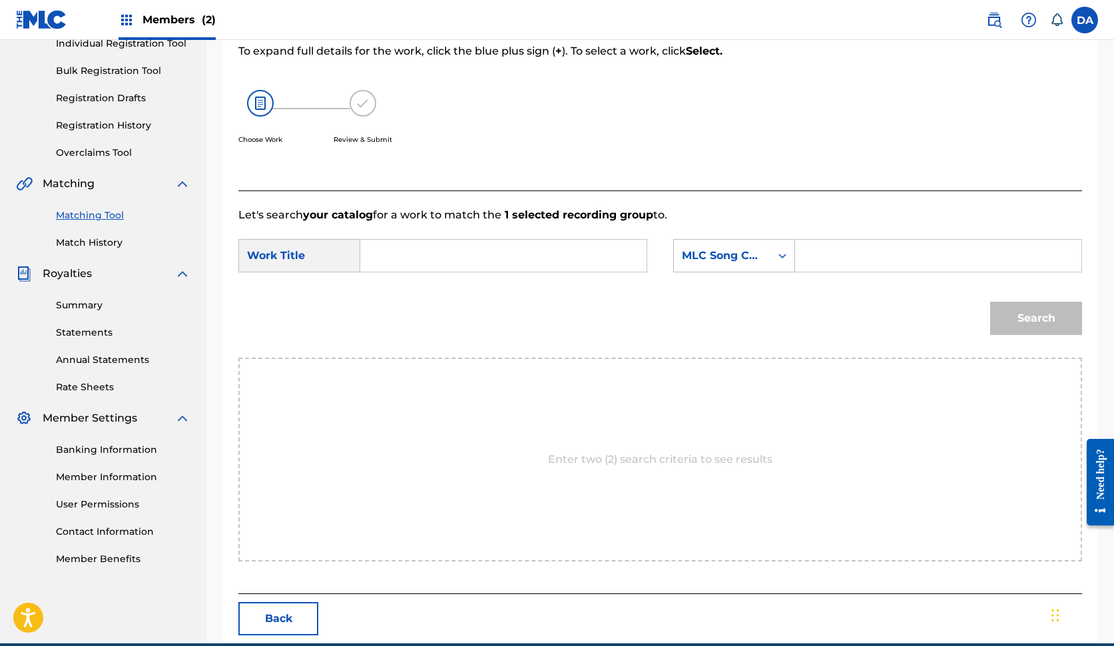
click at [550, 256] on input "Search Form" at bounding box center [503, 256] width 264 height 32
type input "back 2 back"
click at [822, 254] on input "Search Form" at bounding box center [938, 256] width 264 height 32
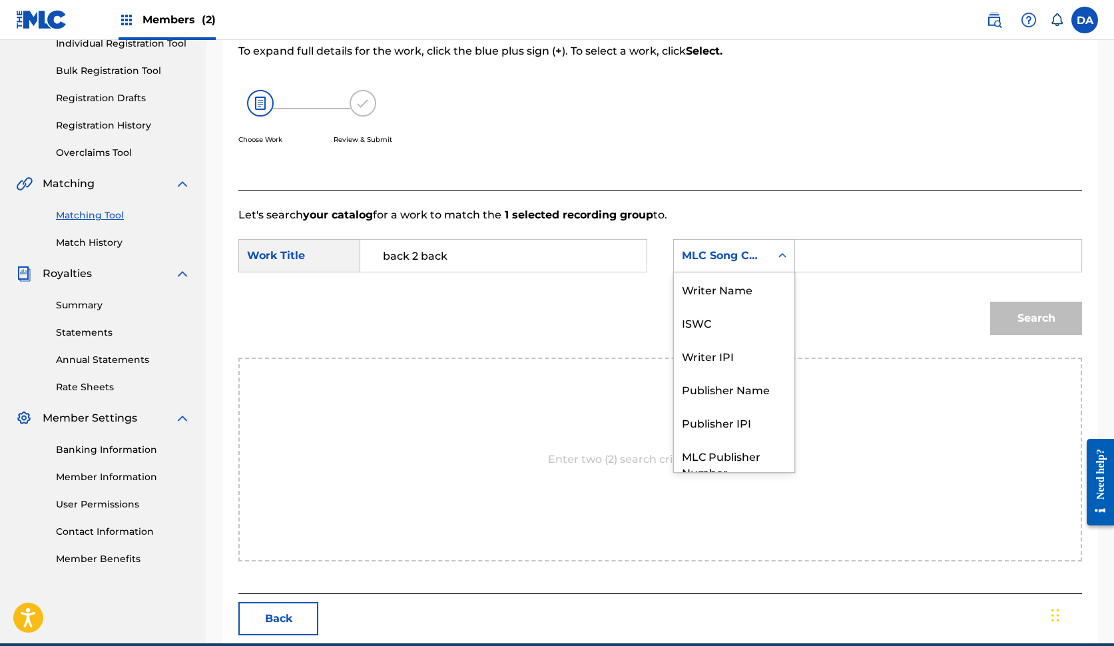
click at [771, 249] on div "Search Form" at bounding box center [782, 256] width 24 height 24
click at [751, 393] on div "Publisher Name" at bounding box center [734, 388] width 120 height 33
click at [837, 261] on input "Search Form" at bounding box center [938, 256] width 264 height 32
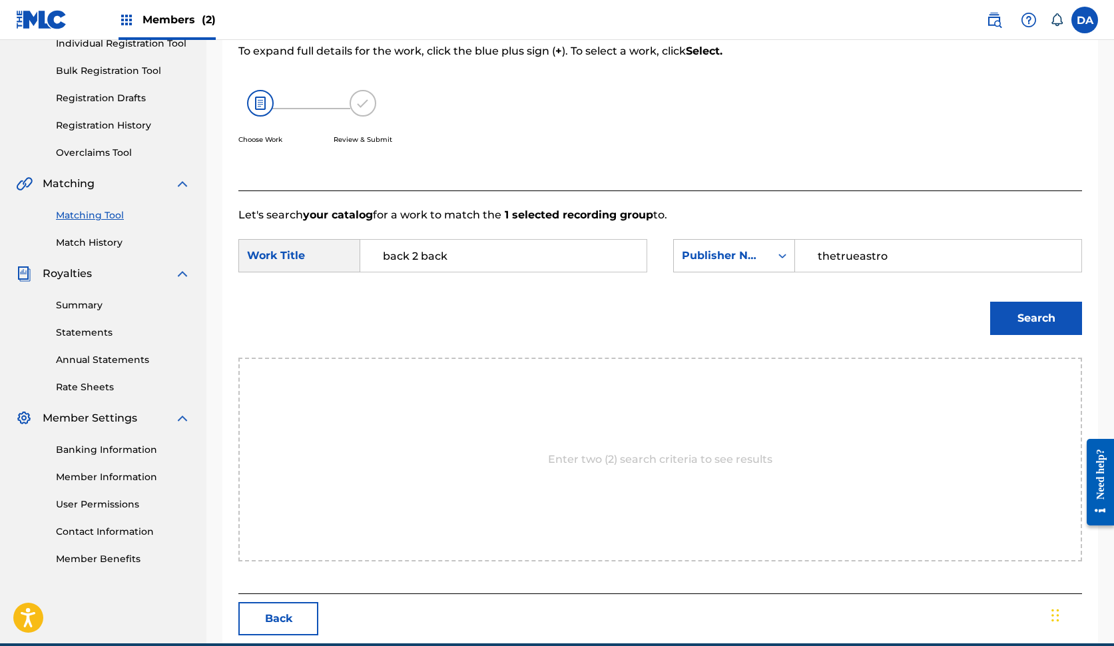
click at [1036, 318] on button "Search" at bounding box center [1036, 318] width 92 height 33
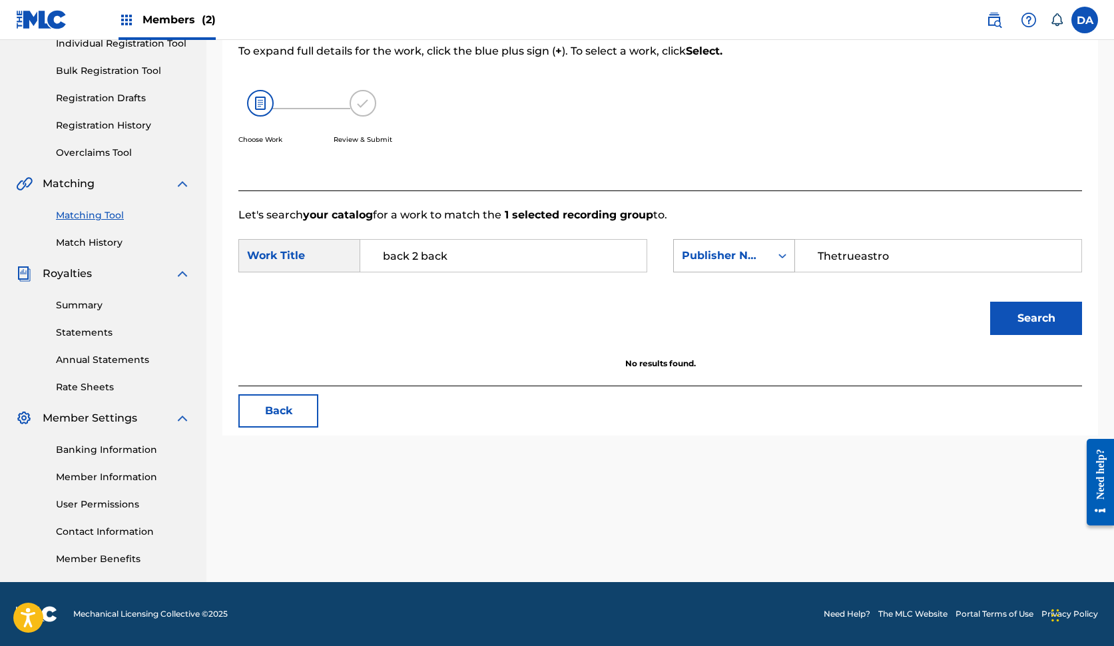
type input "Thetrueastro"
click at [765, 260] on div "Publisher Name" at bounding box center [722, 255] width 97 height 25
click at [745, 369] on div "Publisher IPI" at bounding box center [734, 372] width 120 height 33
click at [742, 246] on div "Publisher IPI" at bounding box center [722, 255] width 97 height 25
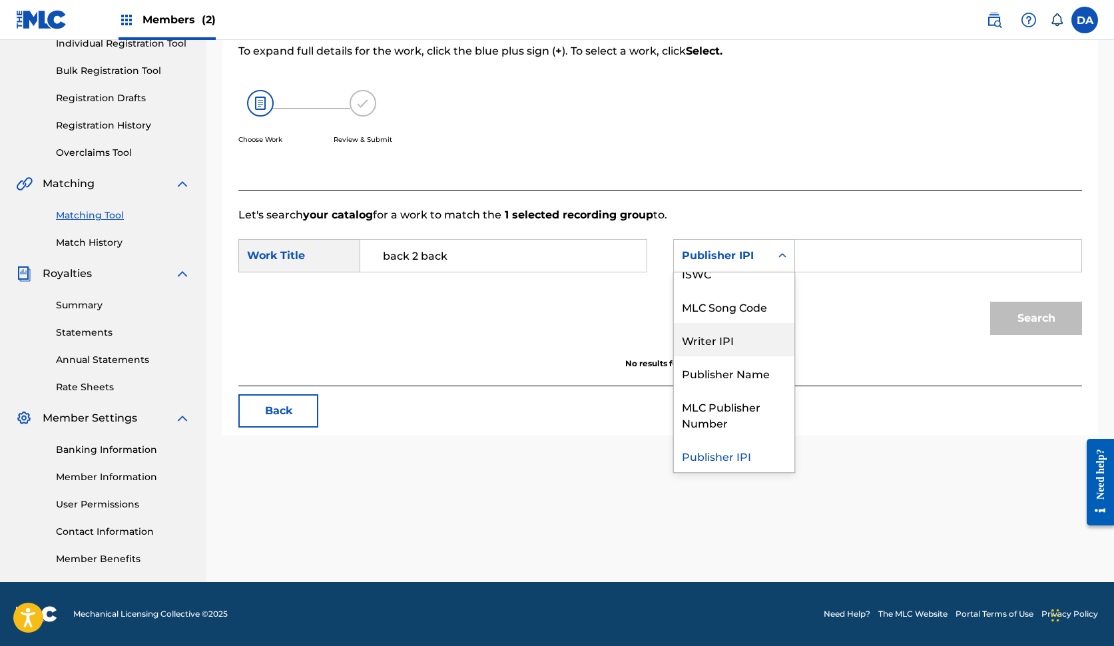
click at [741, 336] on div "Writer IPI" at bounding box center [734, 339] width 120 height 33
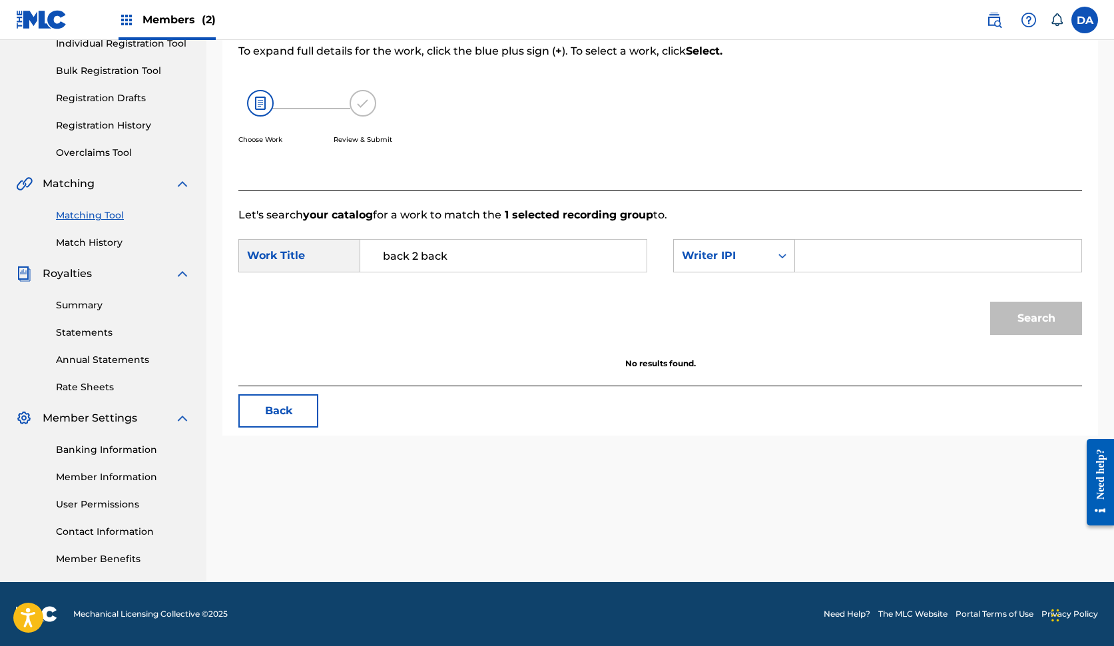
click at [830, 258] on input "Search Form" at bounding box center [938, 256] width 264 height 32
paste input "00391835924"
type input "00391835924"
click at [1026, 315] on button "Search" at bounding box center [1036, 318] width 92 height 33
drag, startPoint x: 927, startPoint y: 266, endPoint x: 803, endPoint y: 240, distance: 126.4
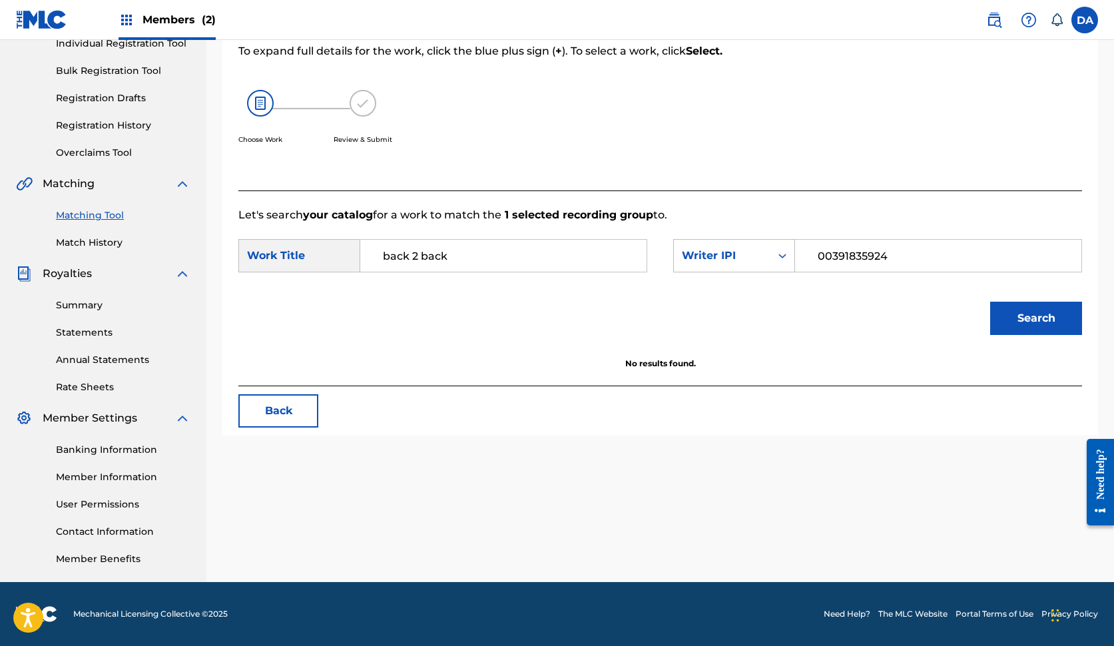
click at [803, 244] on div "00391835924" at bounding box center [938, 255] width 287 height 33
paste input "01291177152"
type input "01291177152"
click at [1036, 318] on button "Search" at bounding box center [1036, 318] width 92 height 33
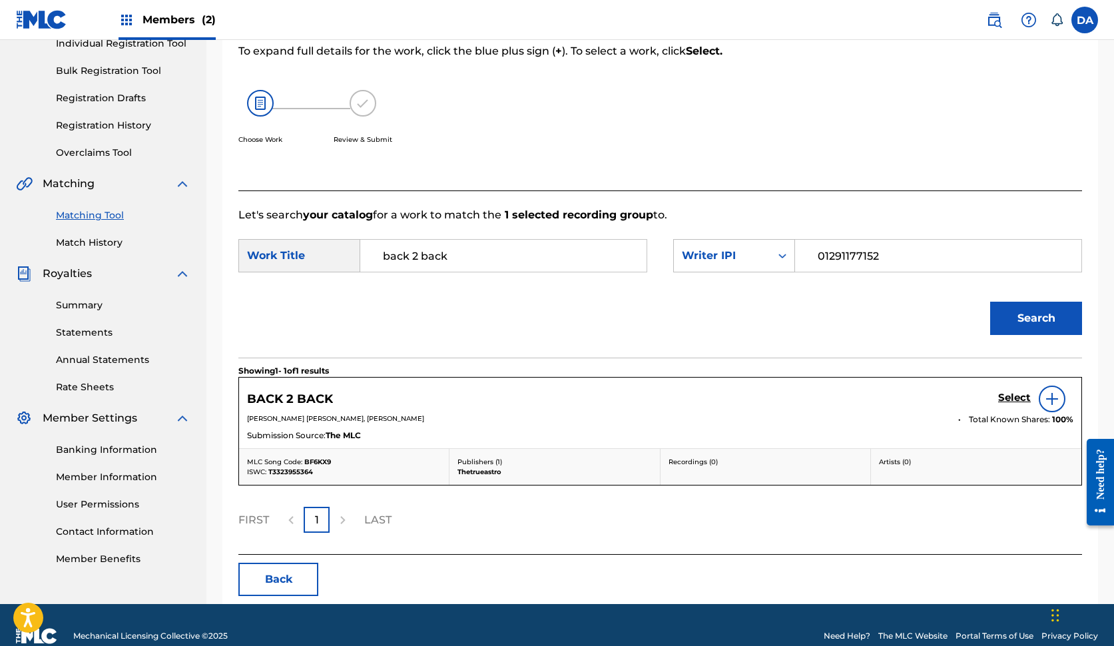
click at [1050, 402] on img at bounding box center [1052, 399] width 16 height 16
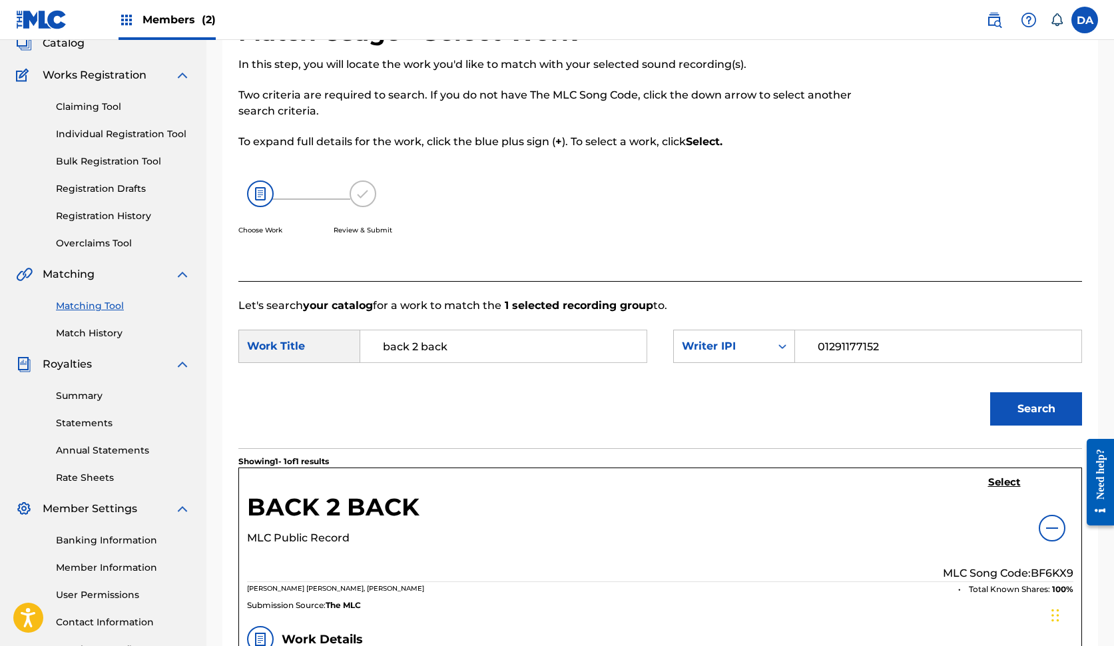
scroll to position [69, 0]
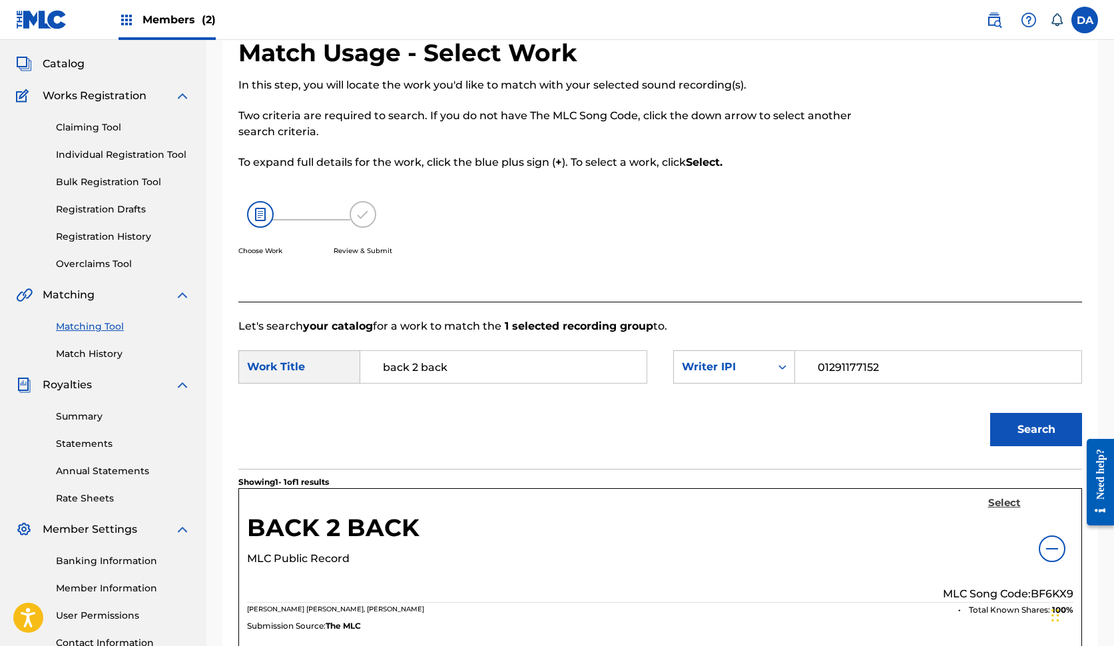
click at [1006, 504] on h5 "Select" at bounding box center [1004, 503] width 33 height 13
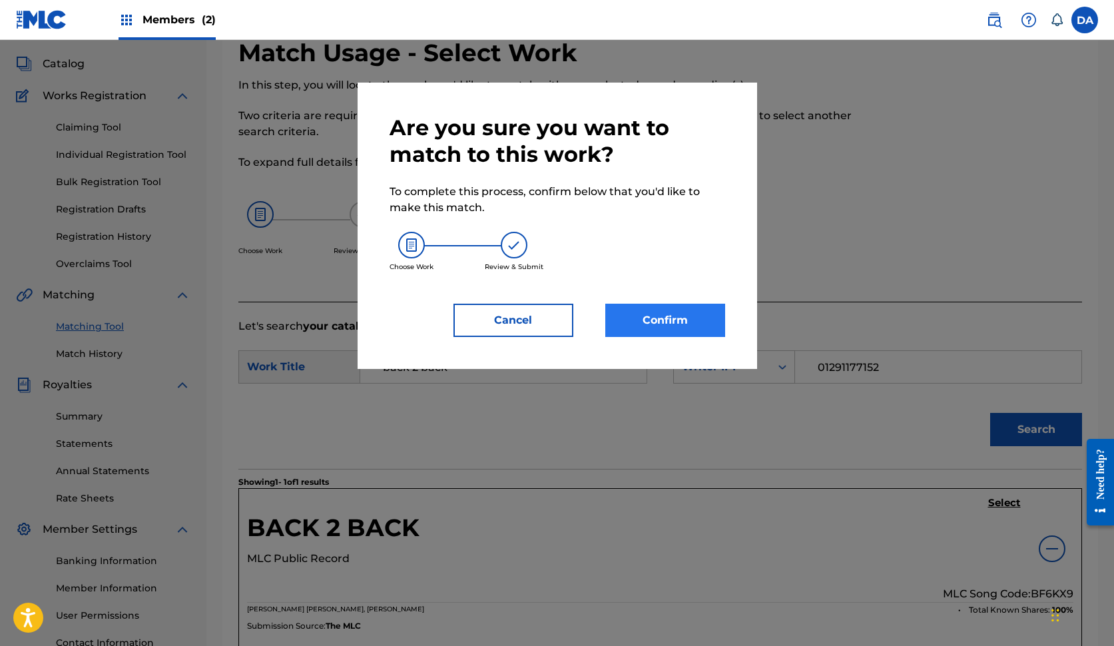
click at [677, 327] on button "Confirm" at bounding box center [665, 320] width 120 height 33
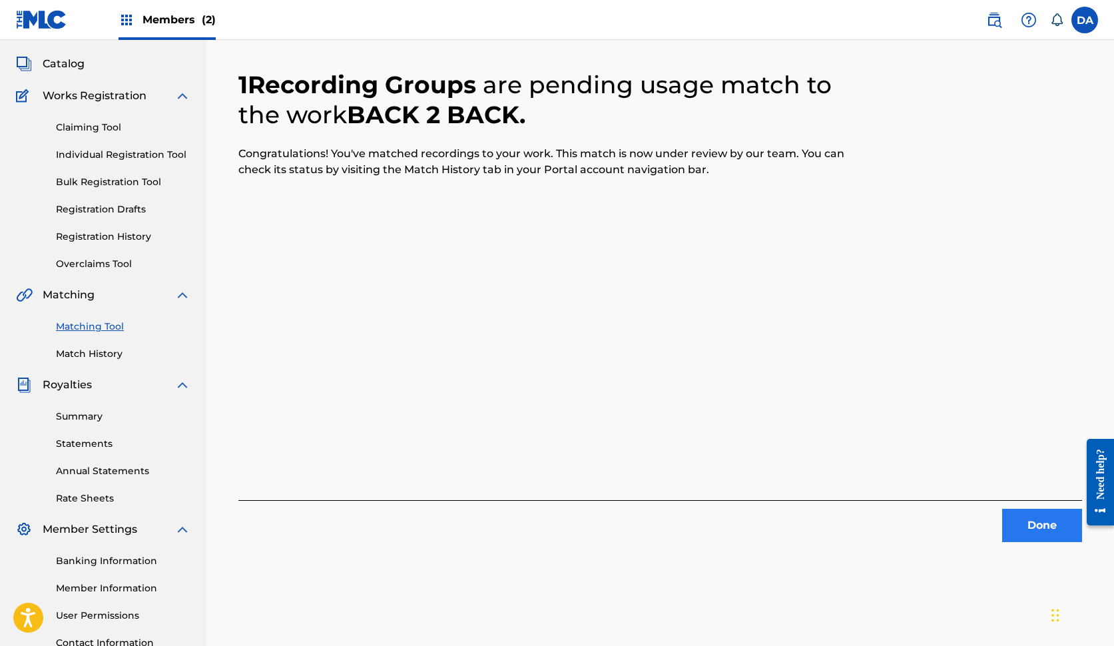
click at [1024, 519] on button "Done" at bounding box center [1042, 525] width 80 height 33
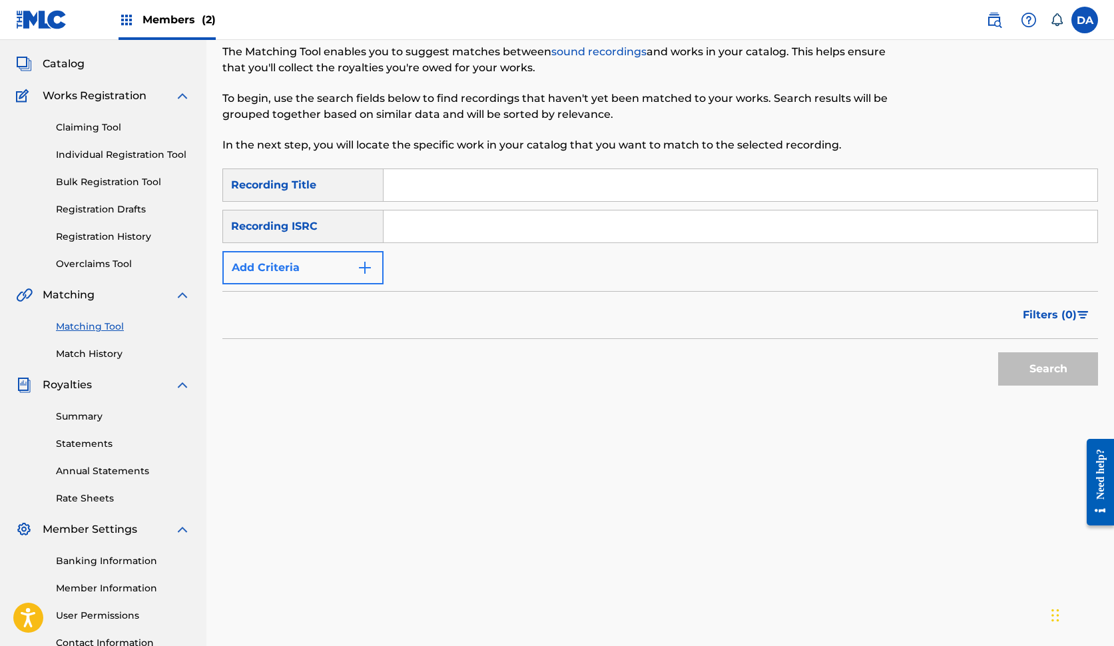
click at [318, 273] on button "Add Criteria" at bounding box center [302, 267] width 161 height 33
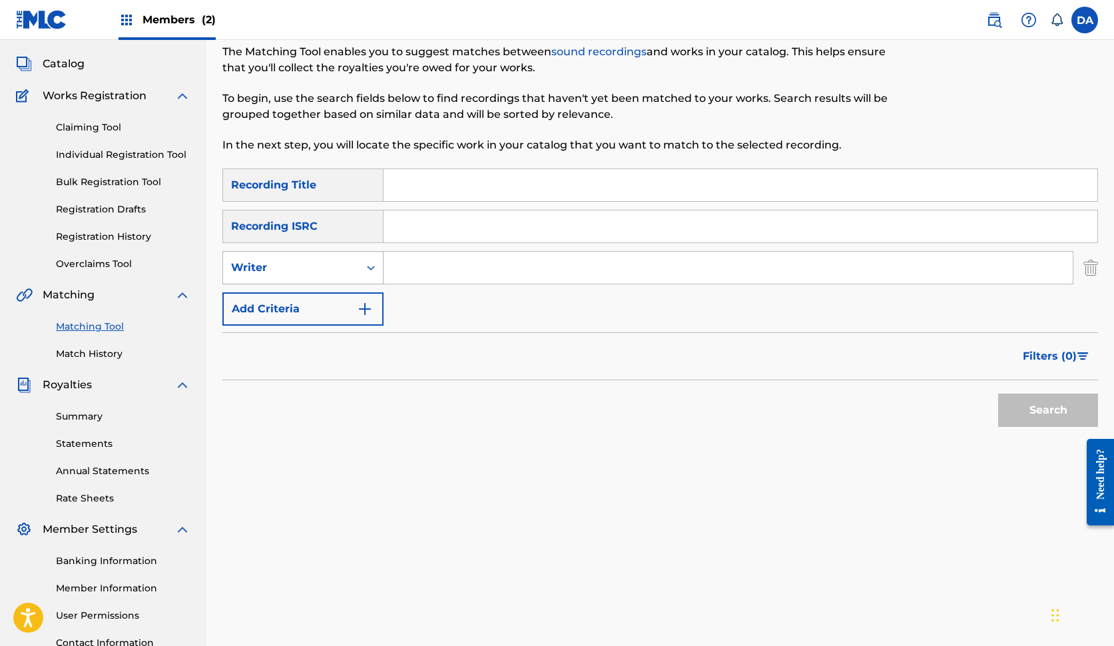
click at [336, 274] on div "Writer" at bounding box center [291, 268] width 120 height 16
click at [415, 265] on input "Search Form" at bounding box center [727, 268] width 689 height 32
type input "y"
type input "[PERSON_NAME]"
click at [1048, 410] on button "Search" at bounding box center [1048, 409] width 100 height 33
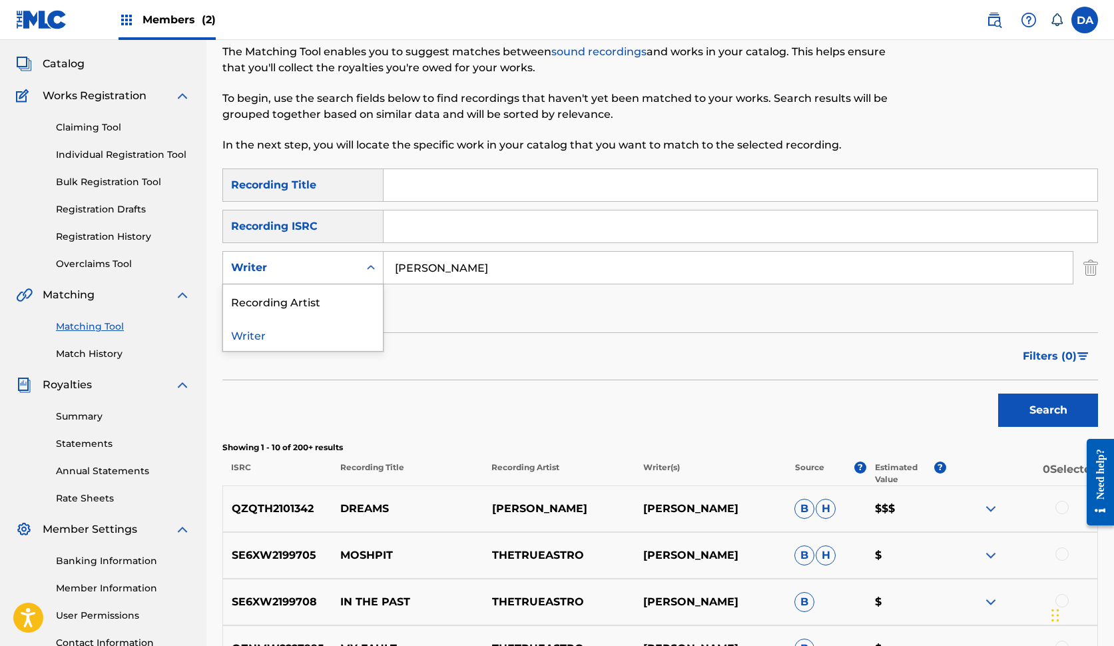
click at [331, 272] on div "Writer" at bounding box center [291, 268] width 120 height 16
click at [349, 269] on div "Writer" at bounding box center [291, 268] width 120 height 16
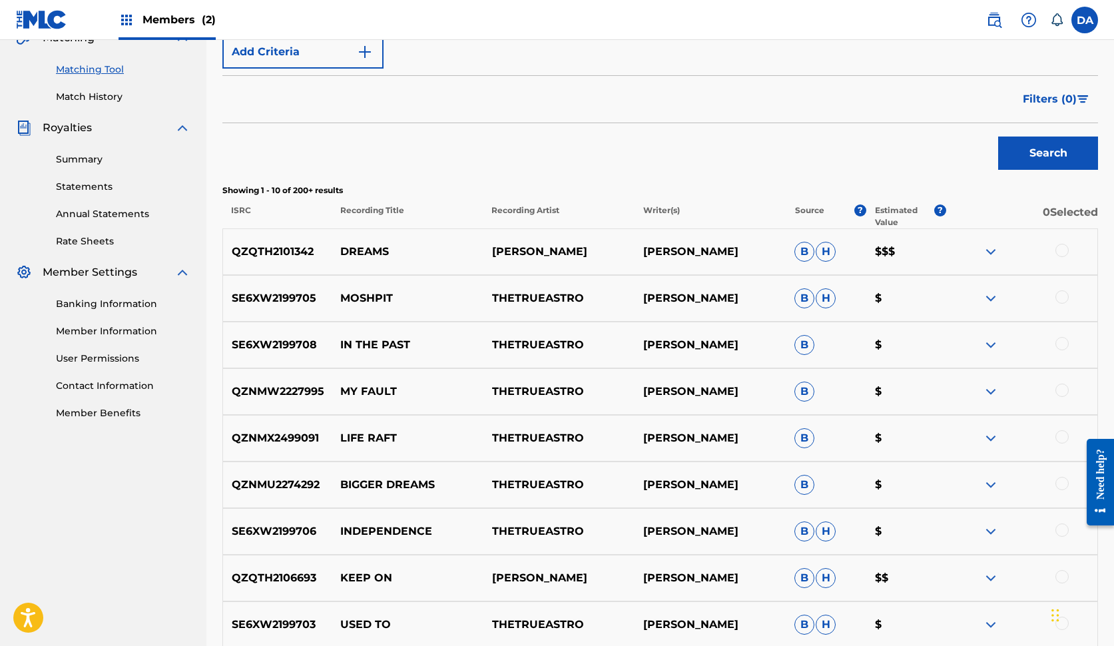
scroll to position [328, 0]
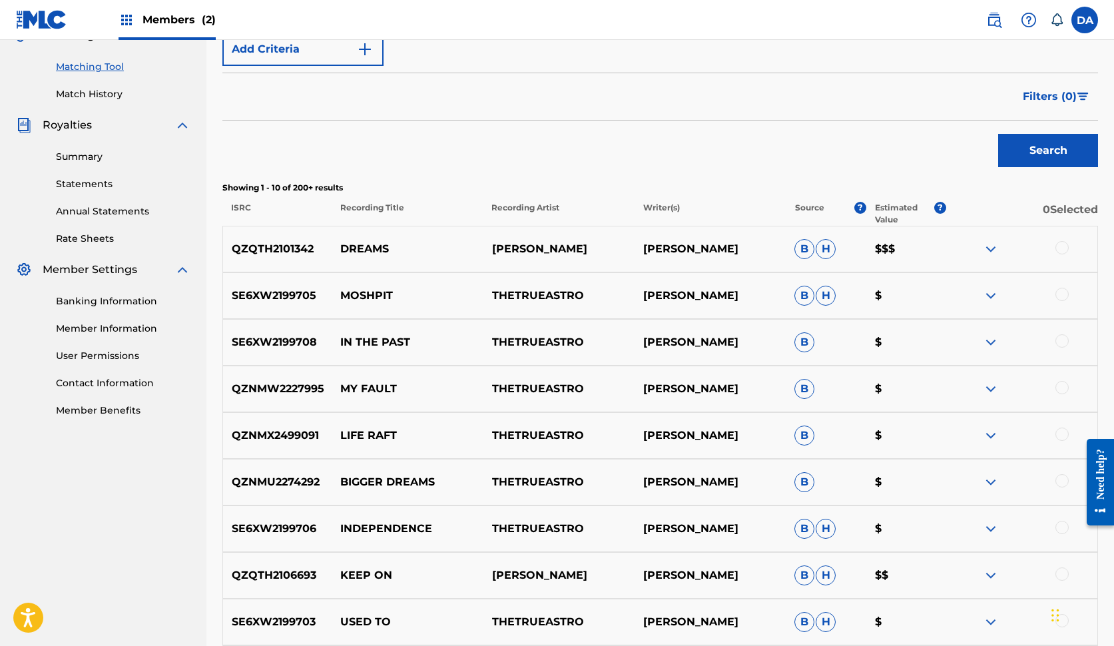
click at [807, 294] on span "B" at bounding box center [804, 296] width 20 height 20
click at [1066, 288] on div at bounding box center [1061, 294] width 13 height 13
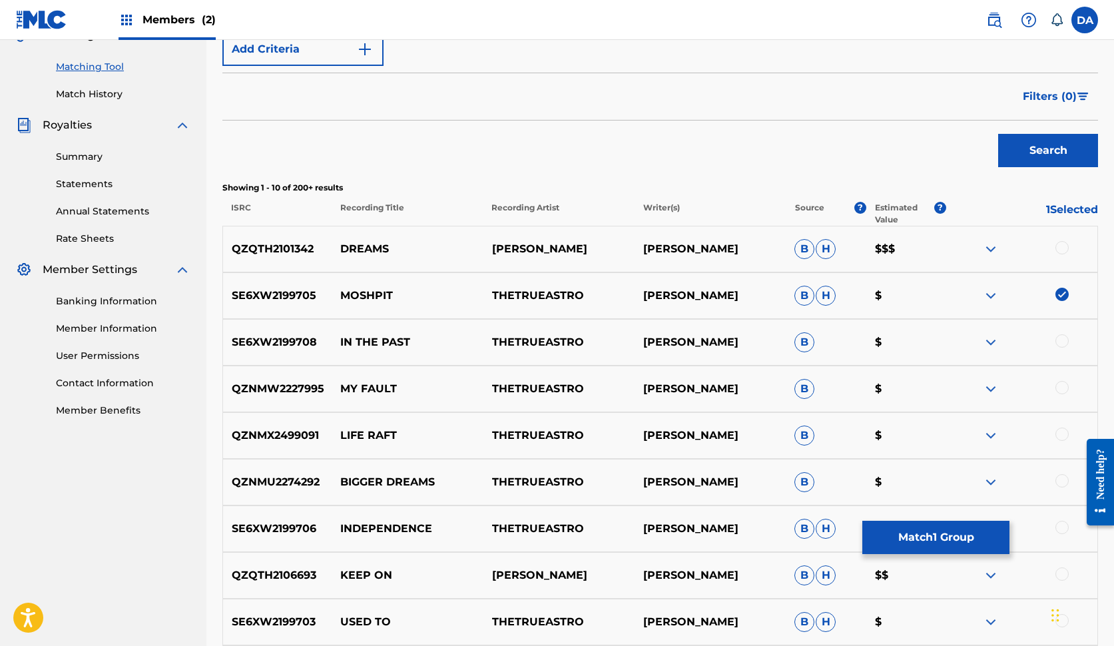
click at [1066, 288] on img at bounding box center [1061, 294] width 13 height 13
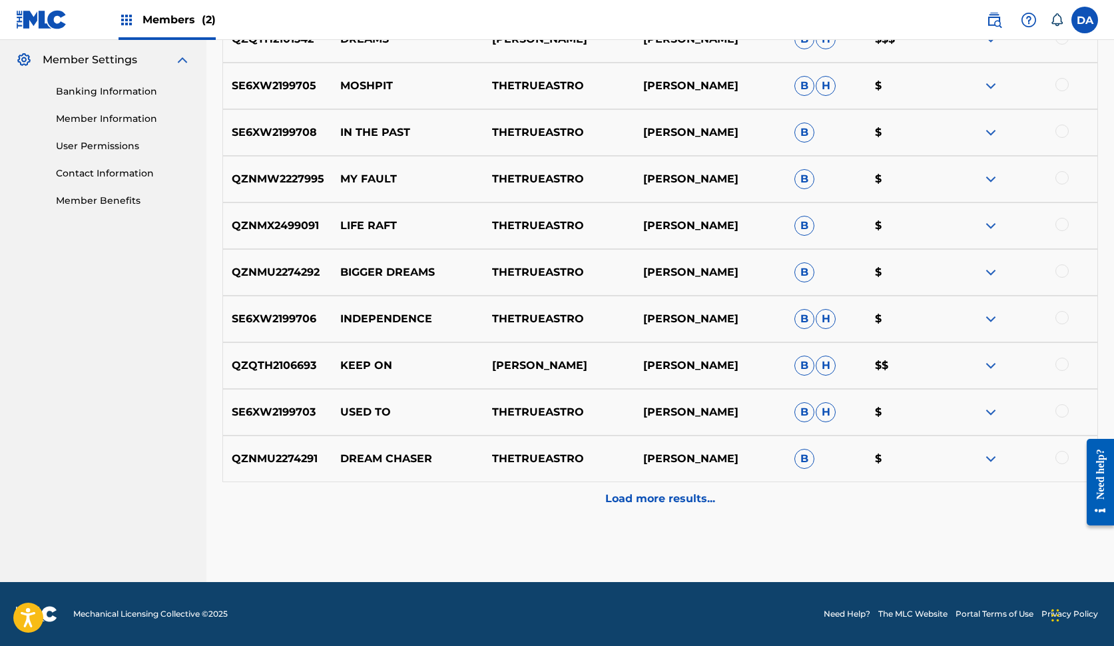
scroll to position [538, 0]
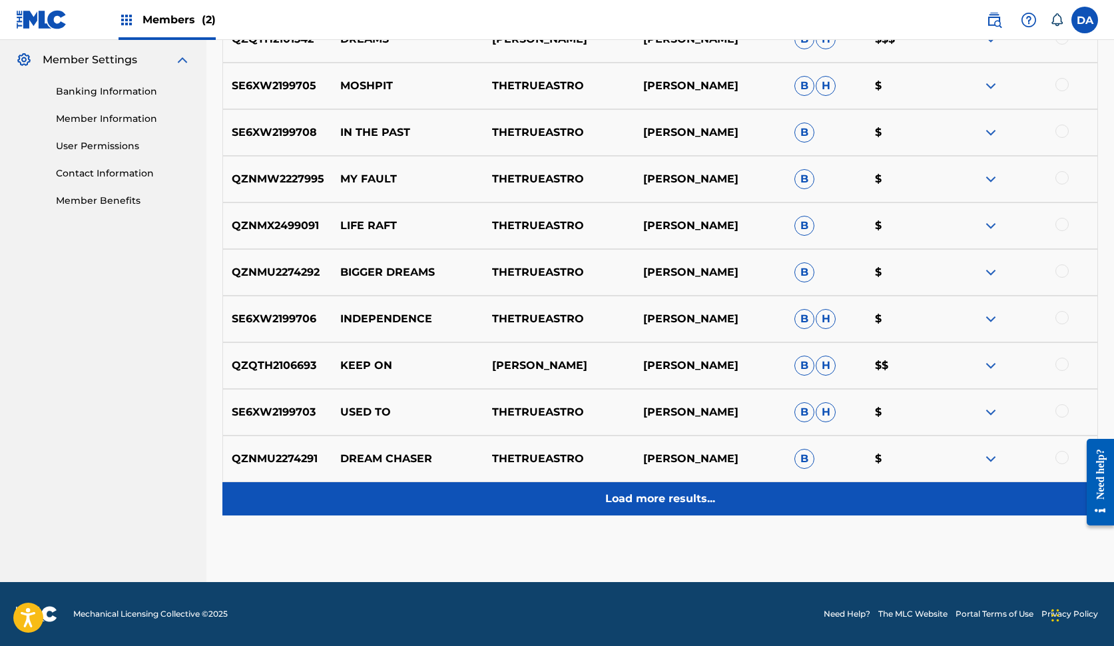
click at [640, 502] on p "Load more results..." at bounding box center [660, 499] width 110 height 16
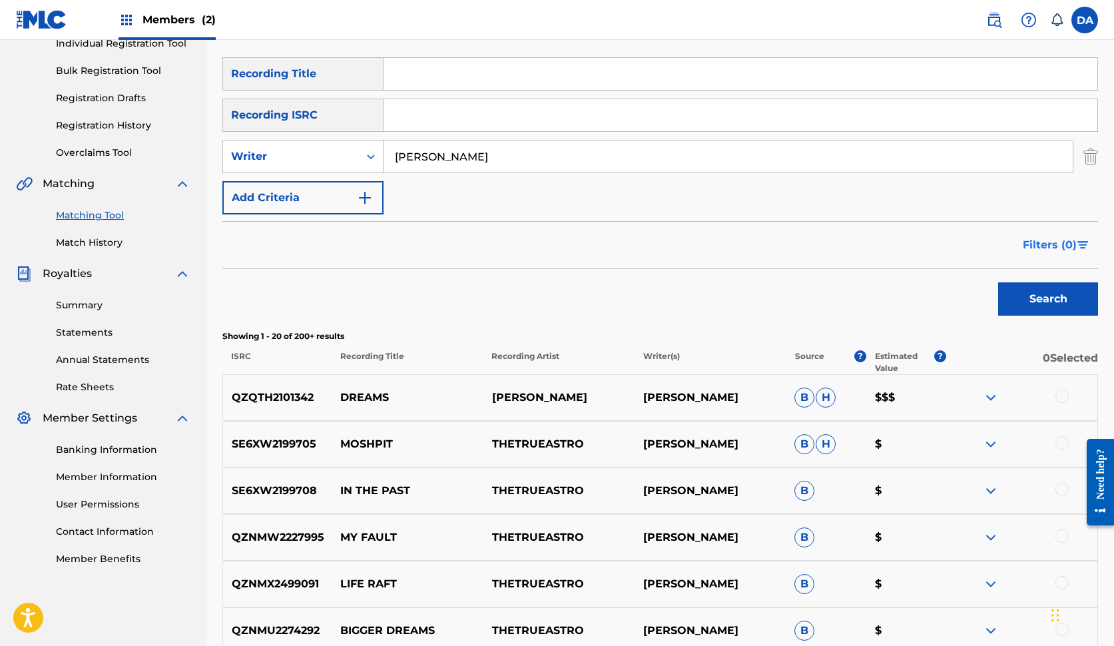
click at [1057, 250] on span "Filters ( 0 )" at bounding box center [1049, 245] width 54 height 16
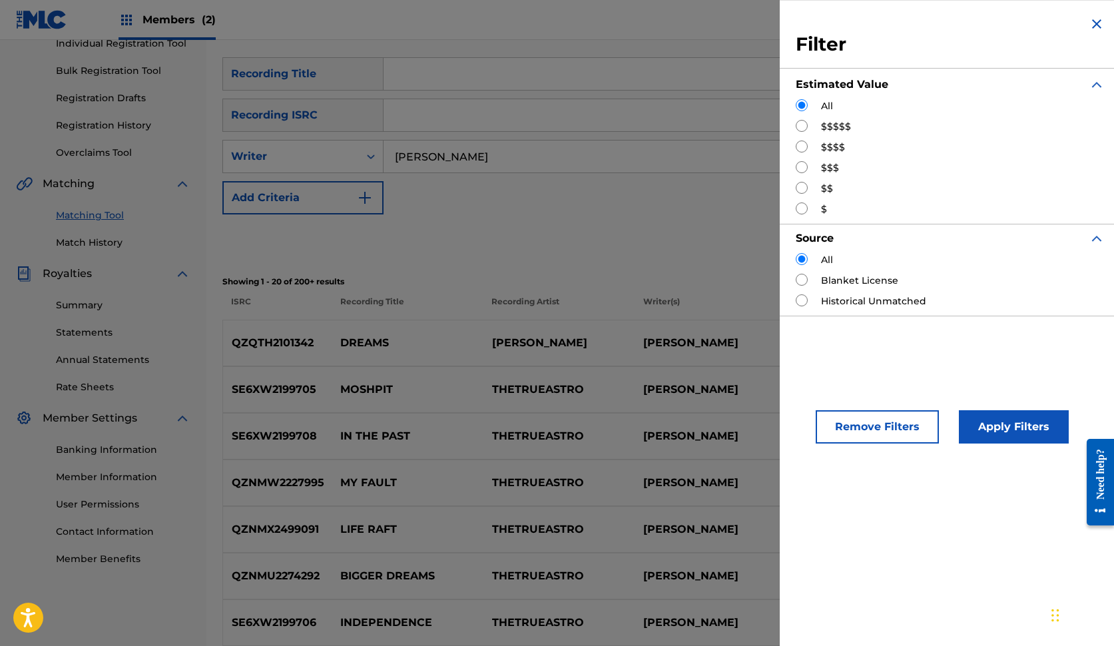
click at [1094, 28] on img "Search Form" at bounding box center [1096, 24] width 16 height 16
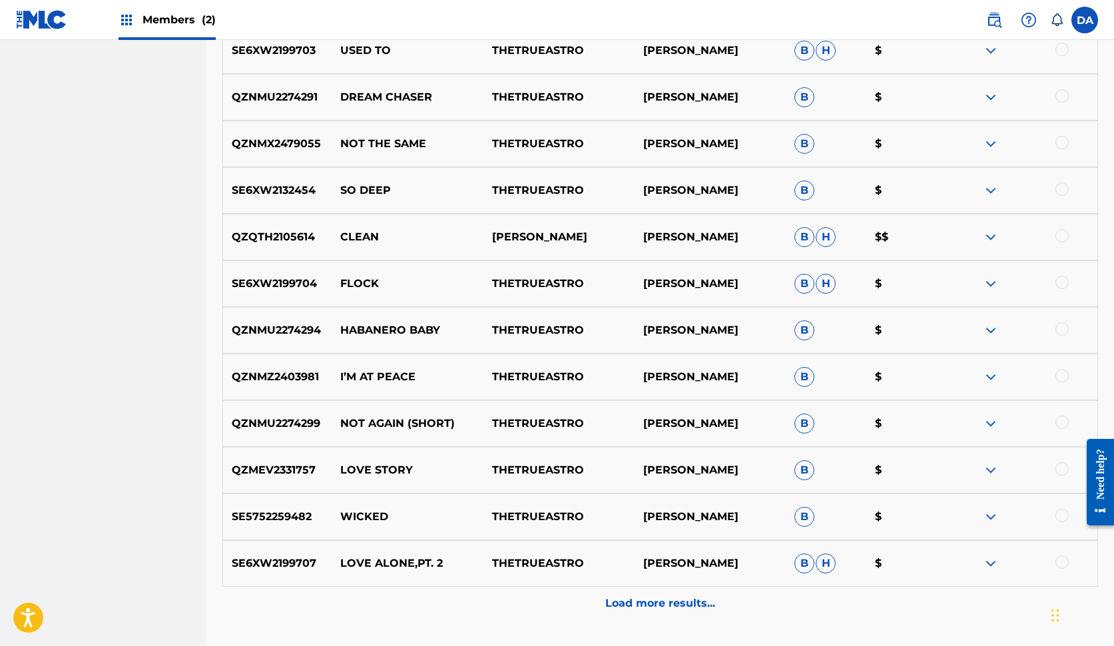
scroll to position [905, 0]
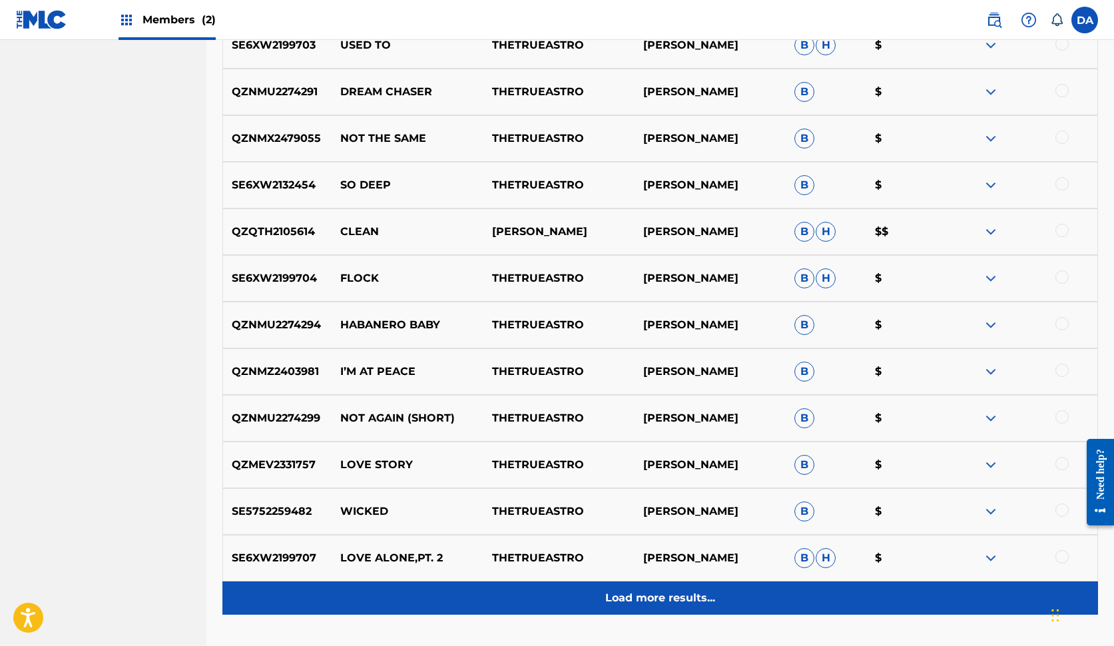
click at [627, 596] on p "Load more results..." at bounding box center [660, 598] width 110 height 16
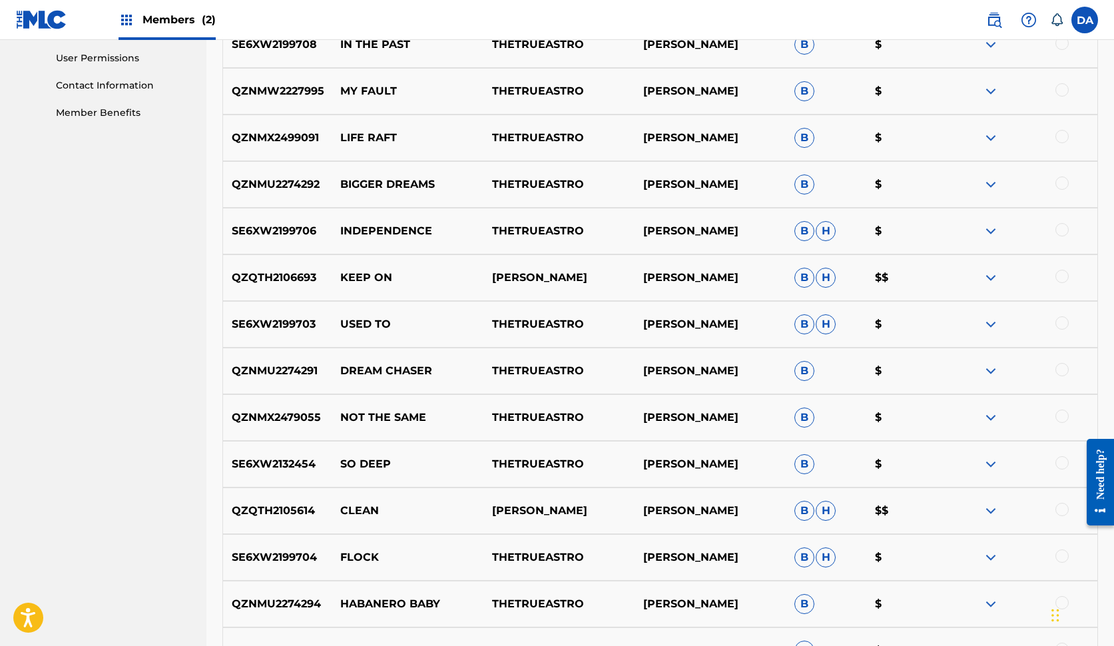
scroll to position [630, 0]
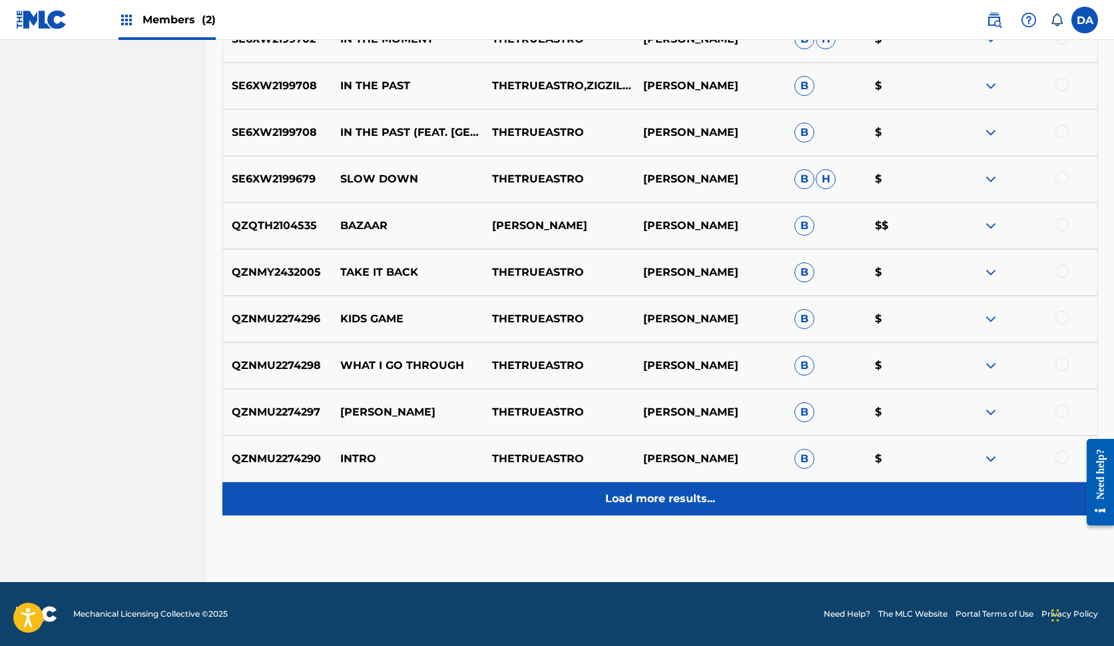
click at [637, 504] on p "Load more results..." at bounding box center [660, 499] width 110 height 16
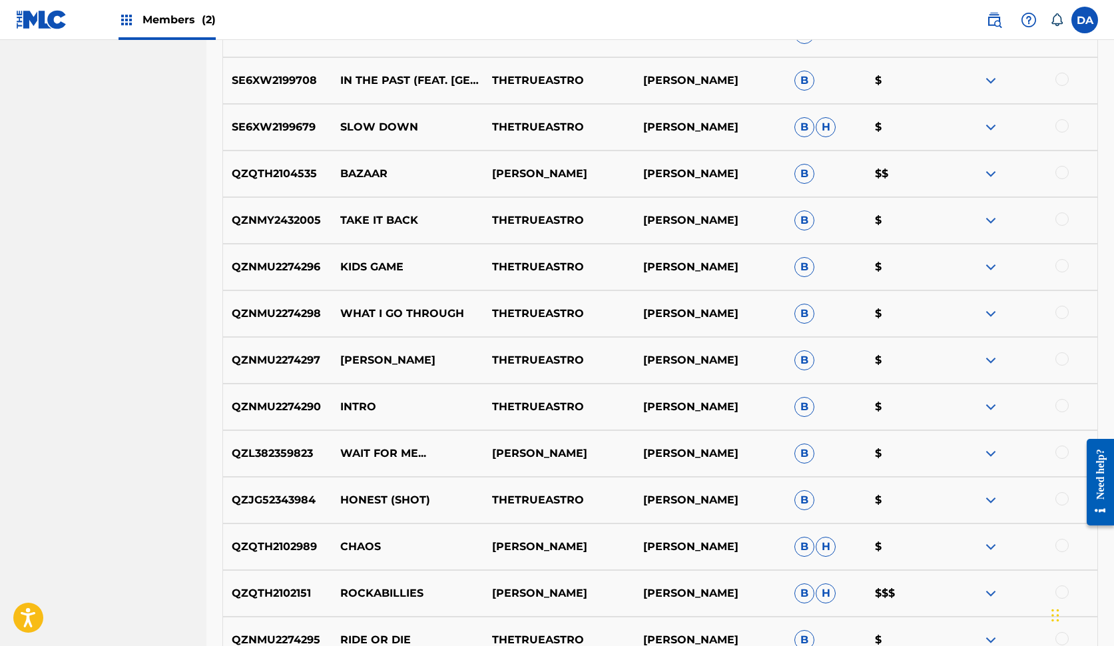
scroll to position [1523, 0]
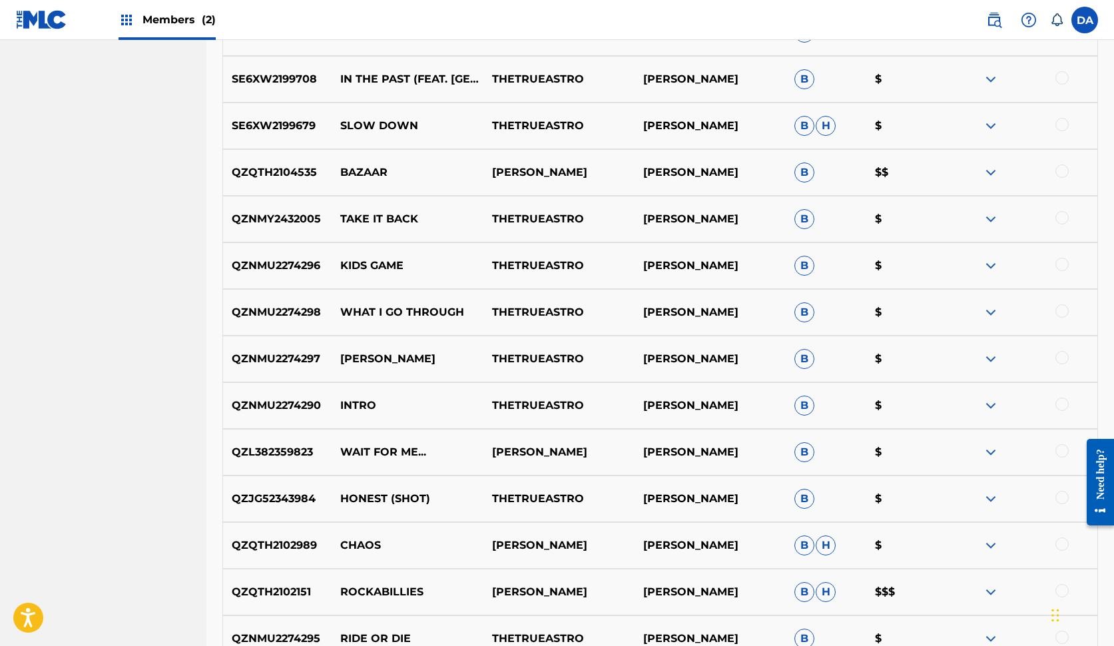
click at [637, 504] on p "[PERSON_NAME]" at bounding box center [709, 499] width 151 height 16
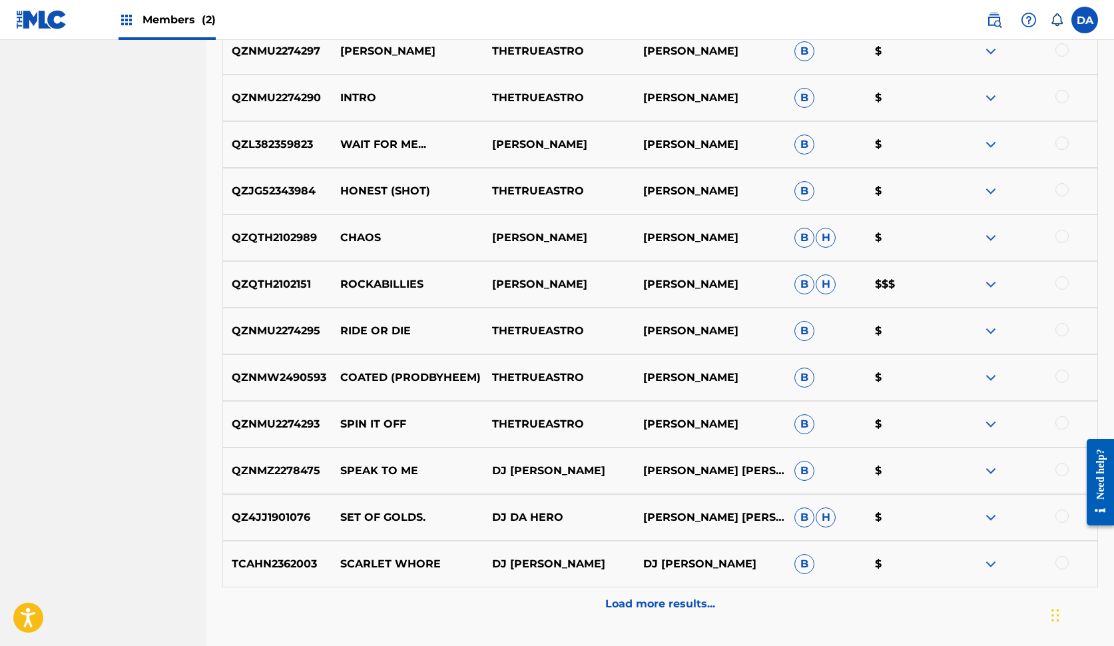
scroll to position [1836, 0]
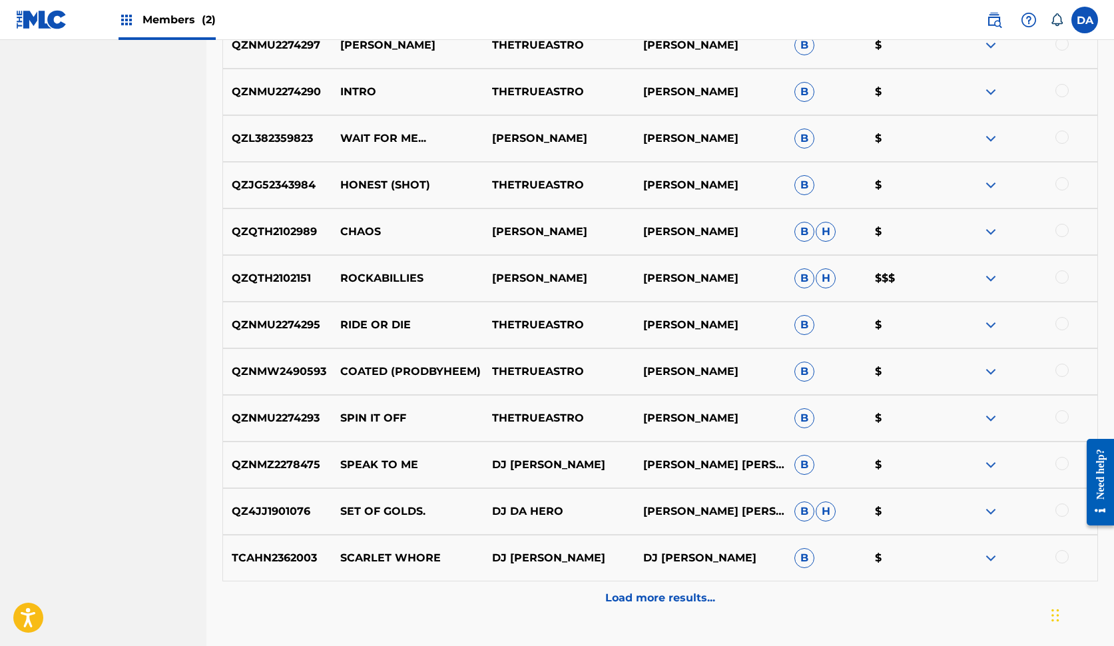
click at [637, 504] on p "[PERSON_NAME] [PERSON_NAME]" at bounding box center [709, 511] width 151 height 16
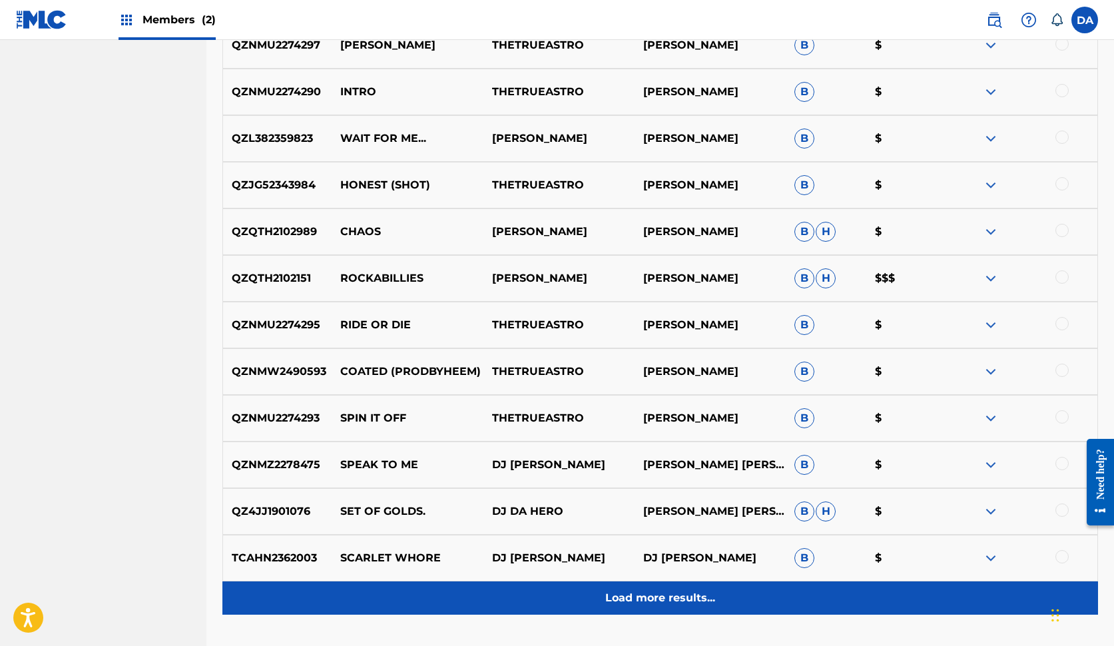
click at [634, 600] on p "Load more results..." at bounding box center [660, 598] width 110 height 16
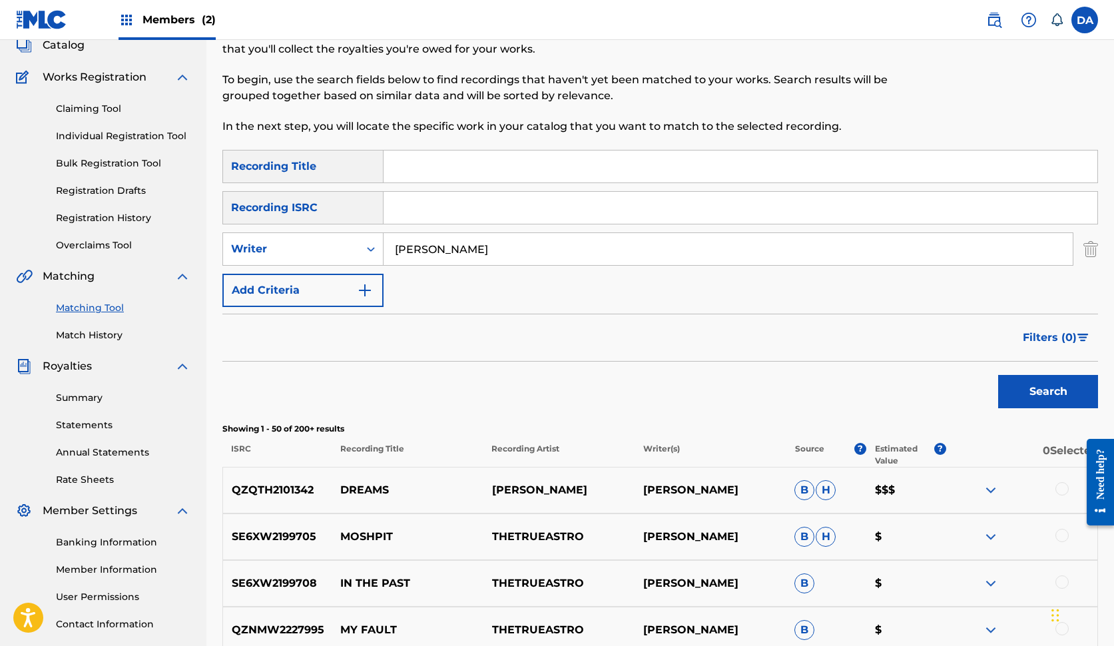
scroll to position [81, 0]
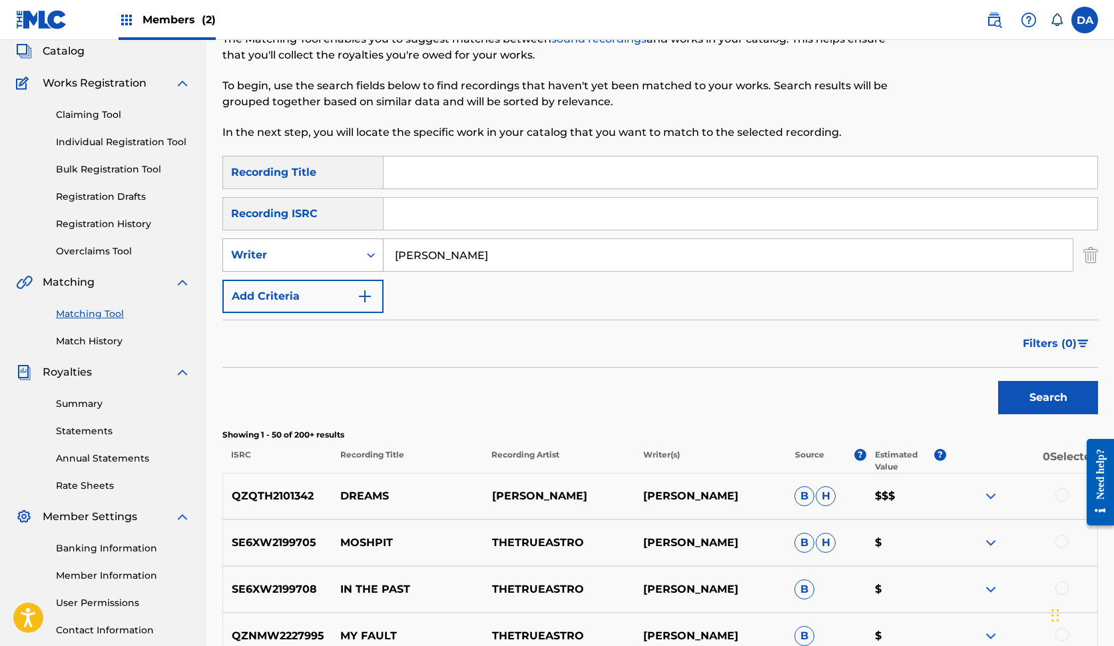
click at [359, 255] on div "Search Form" at bounding box center [371, 255] width 24 height 32
click at [350, 280] on div "Recording Artist" at bounding box center [303, 288] width 160 height 33
click at [432, 256] on input "Search Form" at bounding box center [727, 255] width 689 height 32
click at [1048, 397] on button "Search" at bounding box center [1048, 397] width 100 height 33
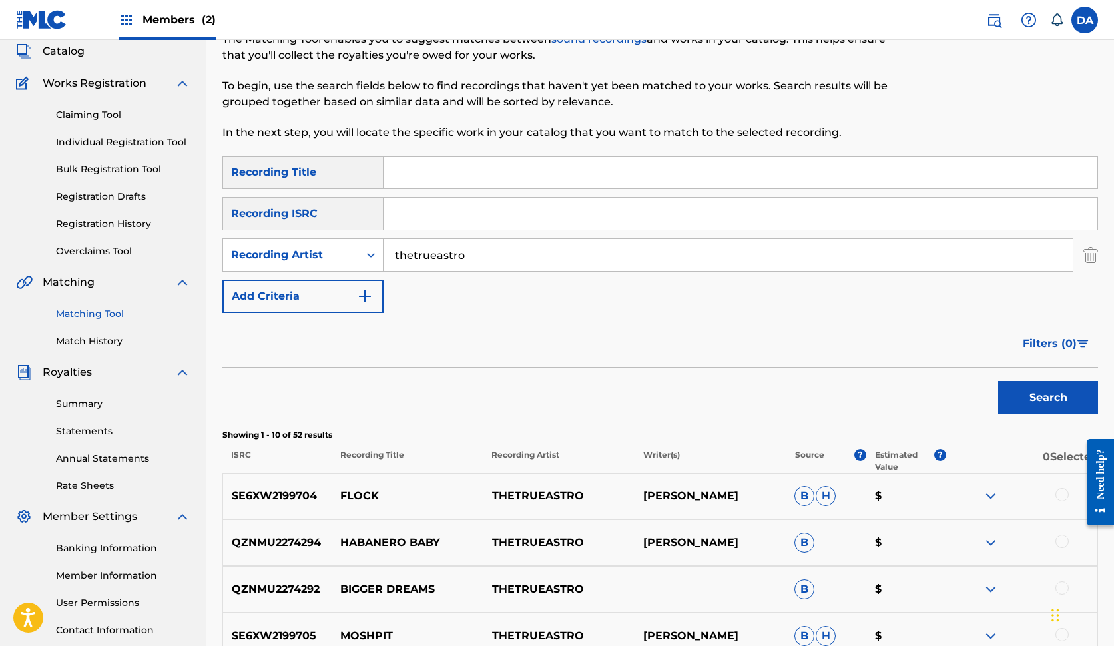
type input "Thetrueastro"
click at [461, 338] on div "Filters ( 0 )" at bounding box center [659, 343] width 875 height 48
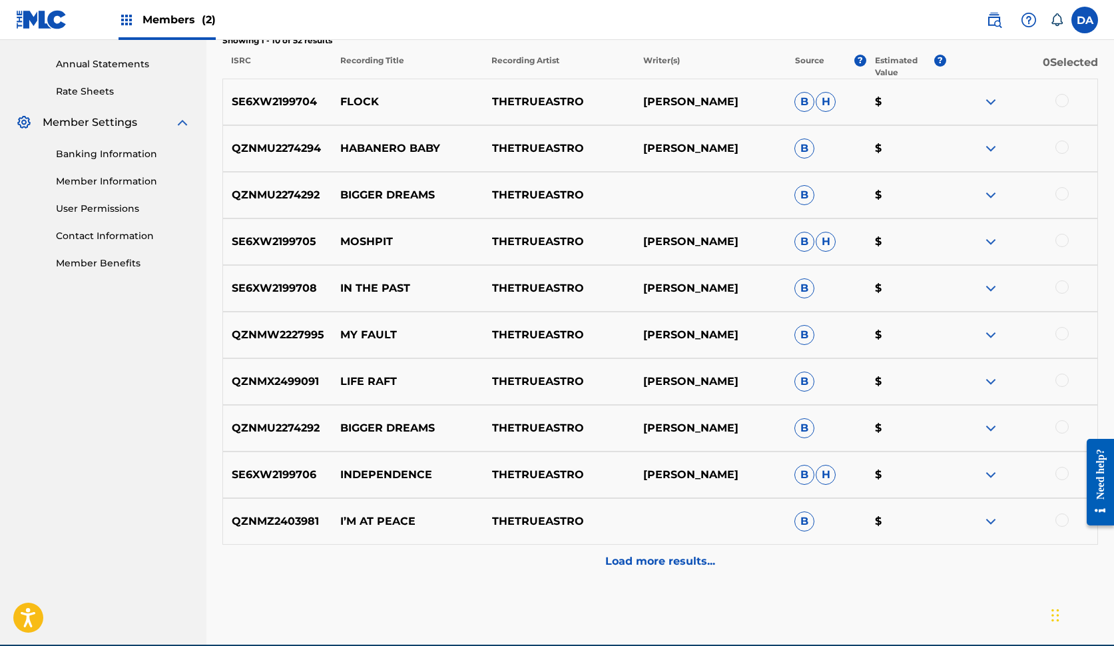
scroll to position [477, 0]
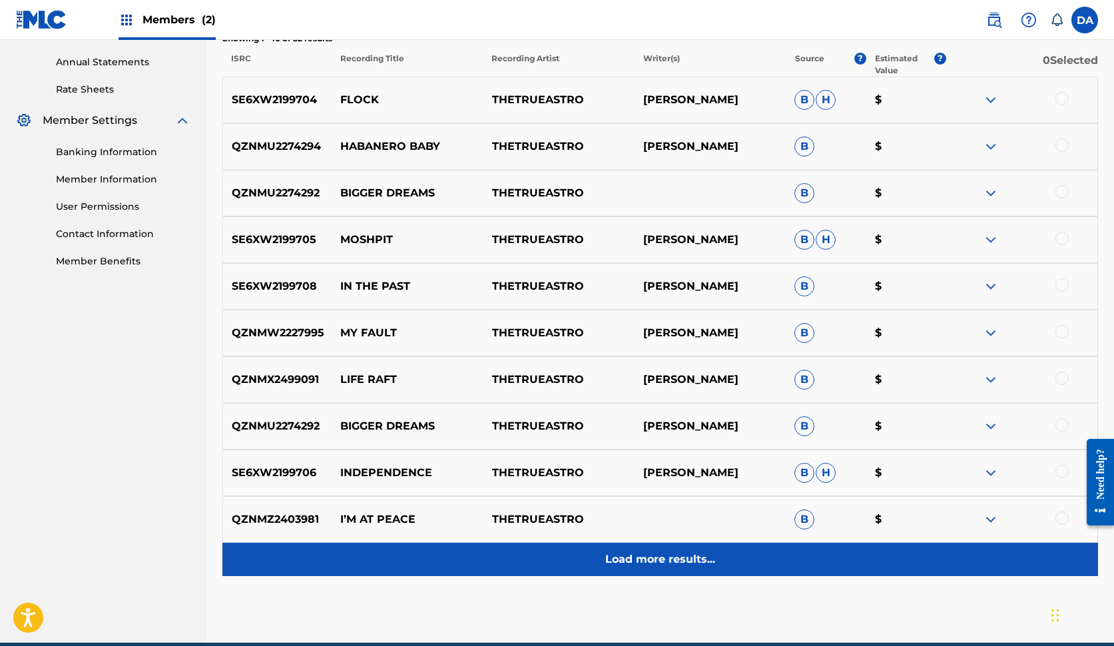
click at [668, 568] on div "Load more results..." at bounding box center [659, 558] width 875 height 33
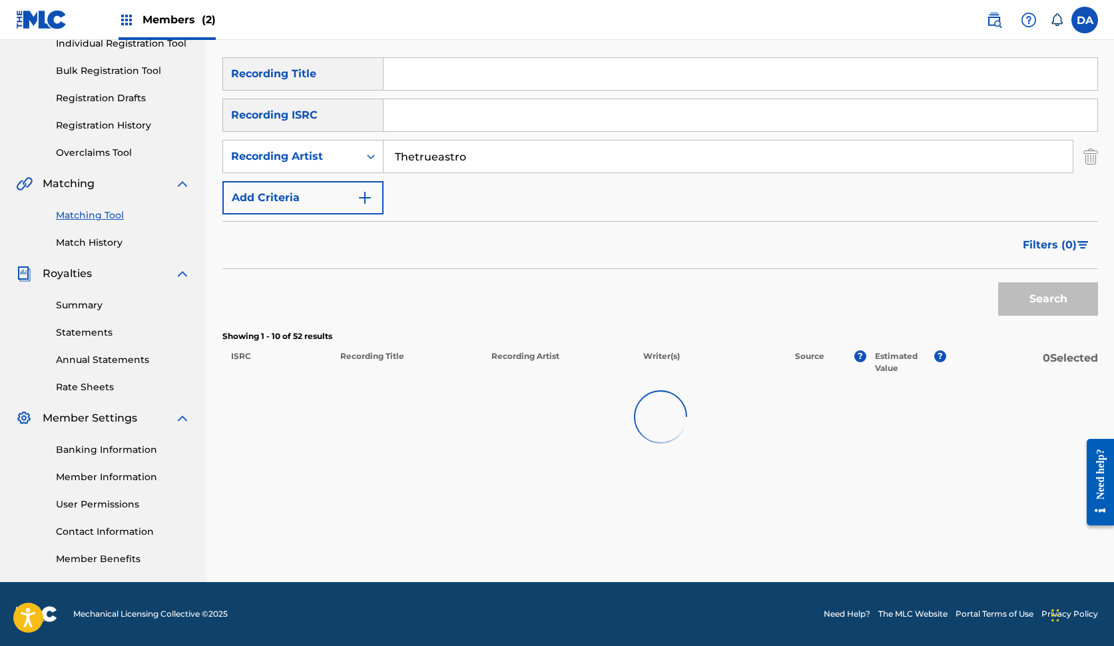
scroll to position [180, 0]
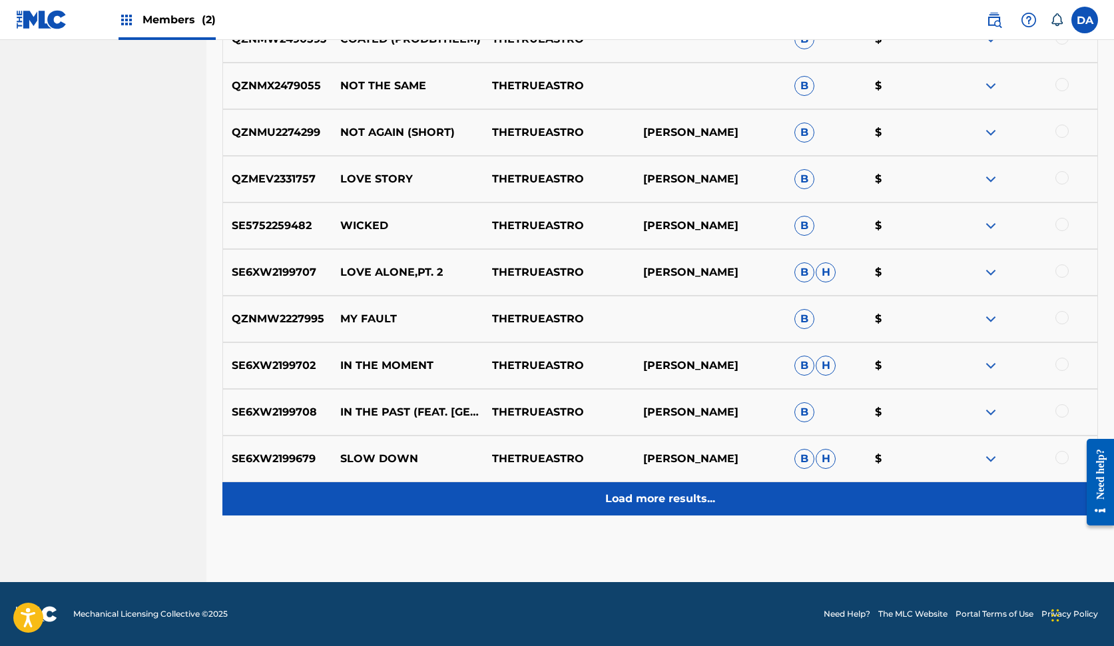
click at [659, 504] on p "Load more results..." at bounding box center [660, 499] width 110 height 16
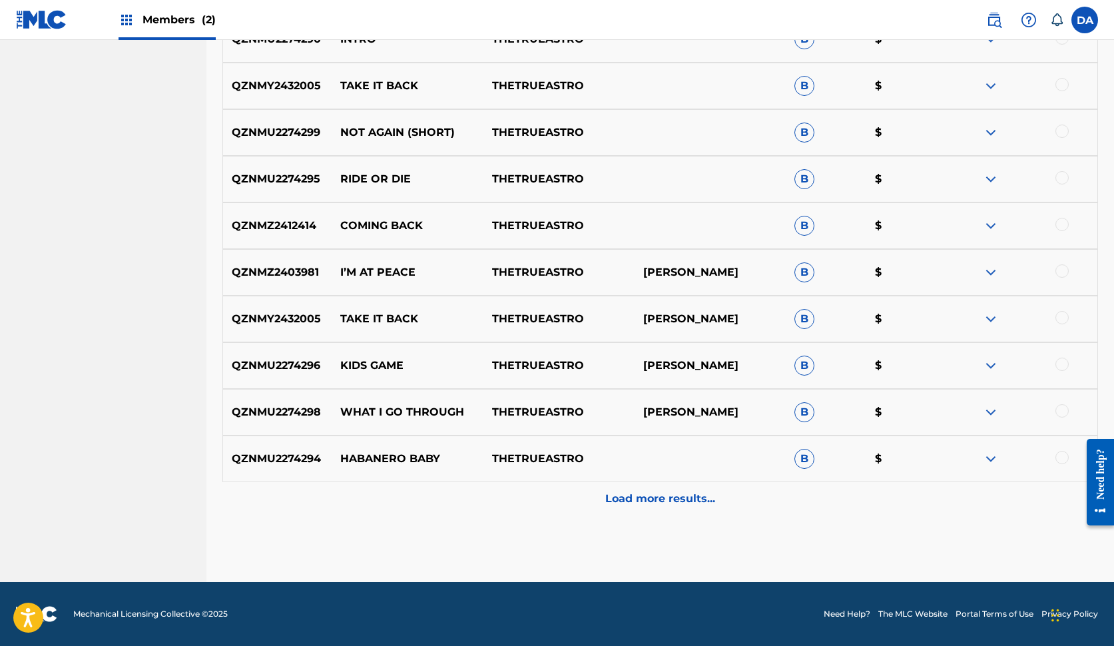
scroll to position [1470, 0]
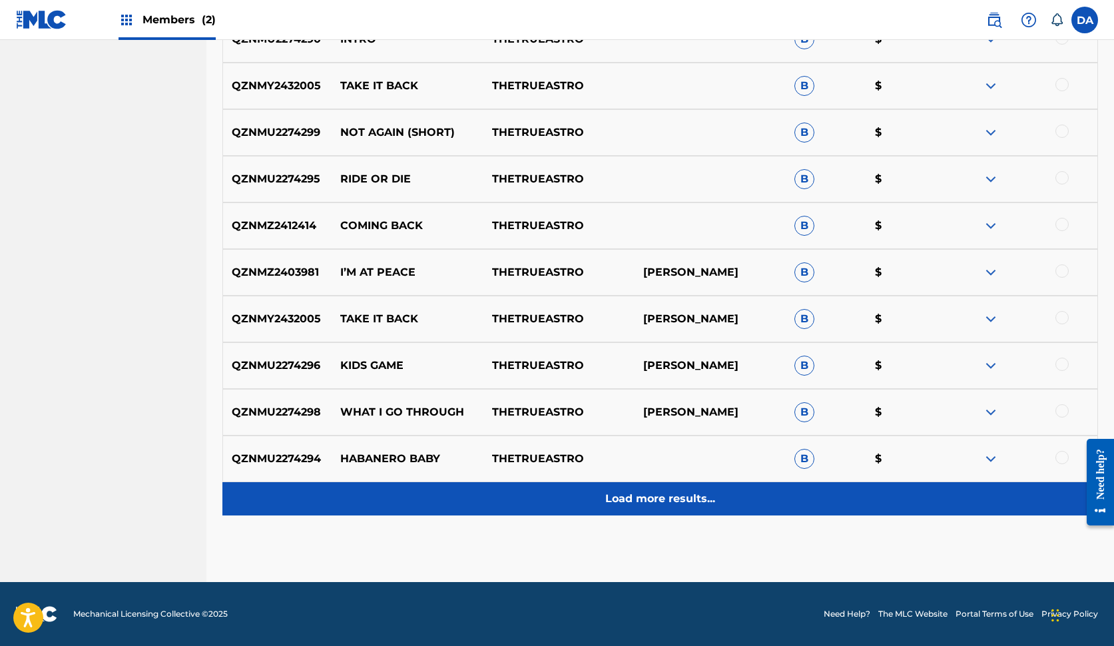
click at [679, 511] on div "Load more results..." at bounding box center [659, 498] width 875 height 33
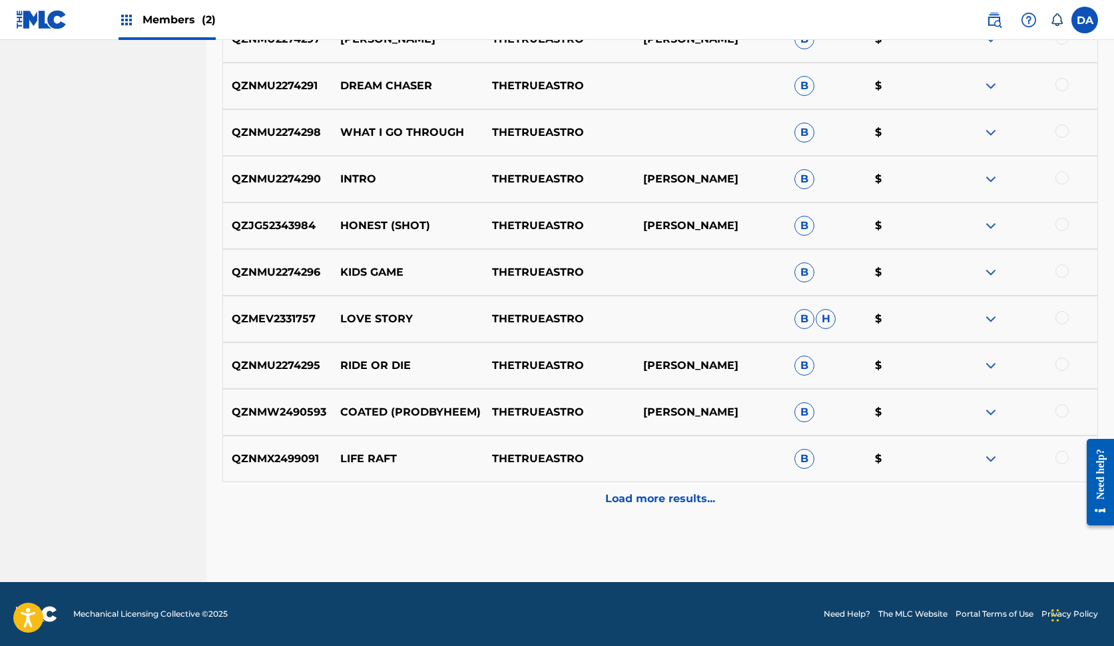
scroll to position [1936, 0]
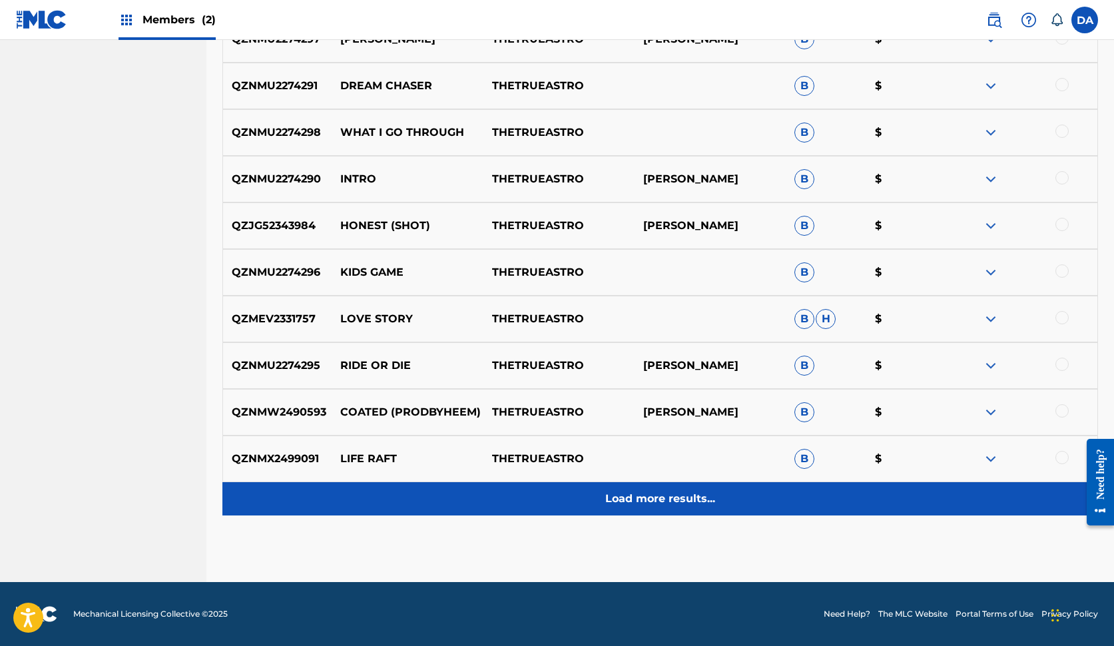
click at [641, 489] on div "Load more results..." at bounding box center [659, 498] width 875 height 33
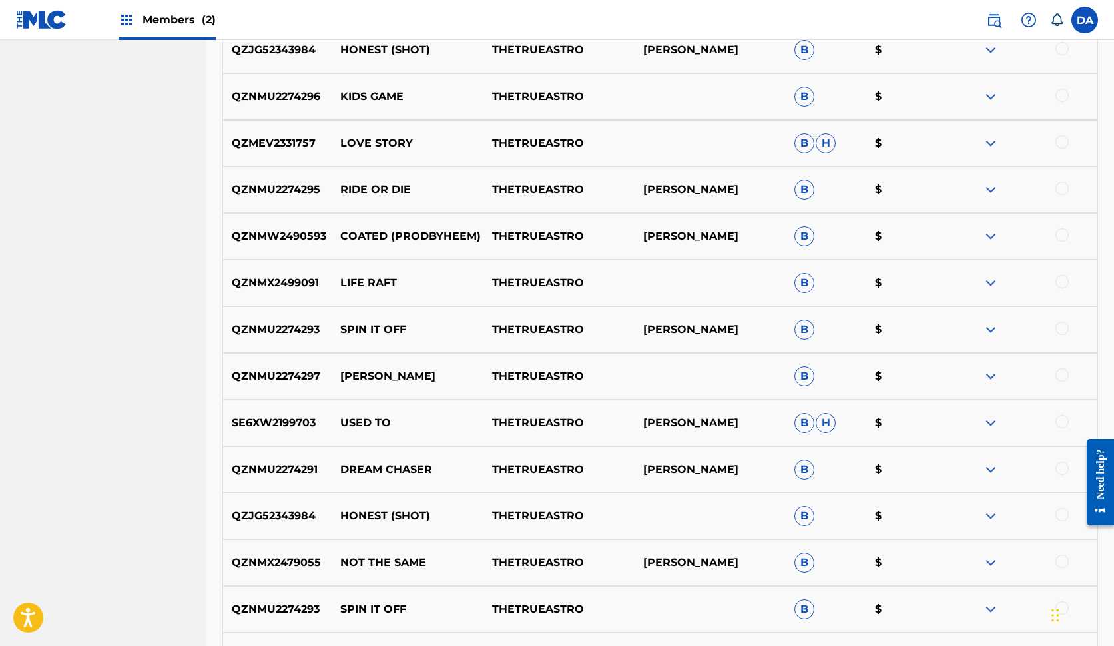
click at [641, 489] on div "QZNMU2274291 DREAM CHASER THETRUEASTRO [PERSON_NAME] B $" at bounding box center [659, 469] width 875 height 47
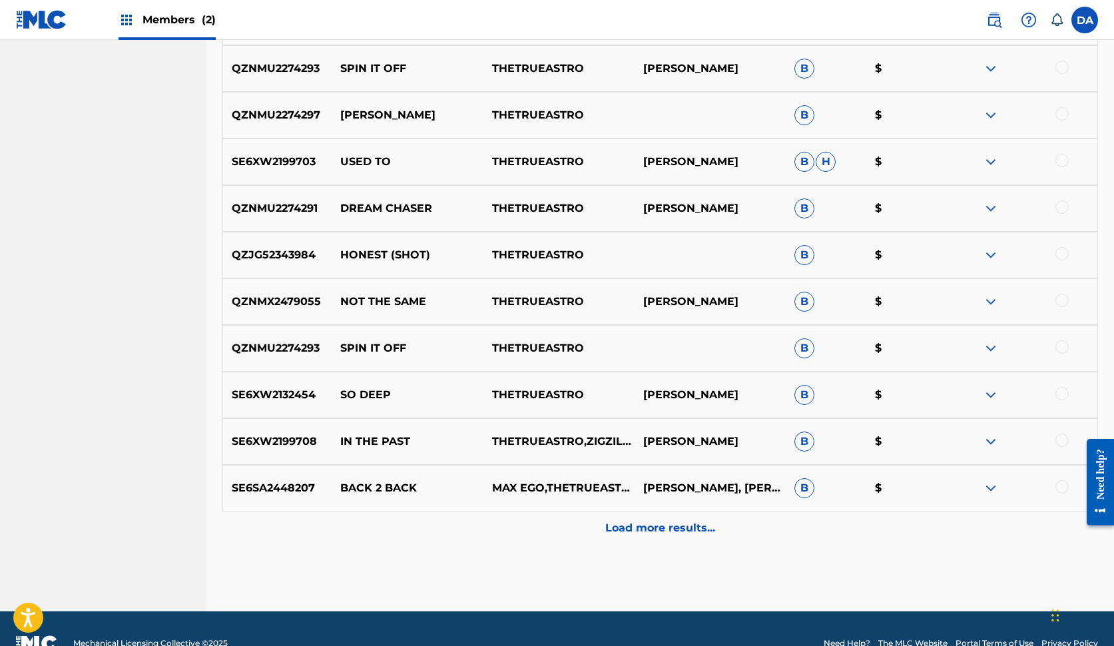
scroll to position [2372, 0]
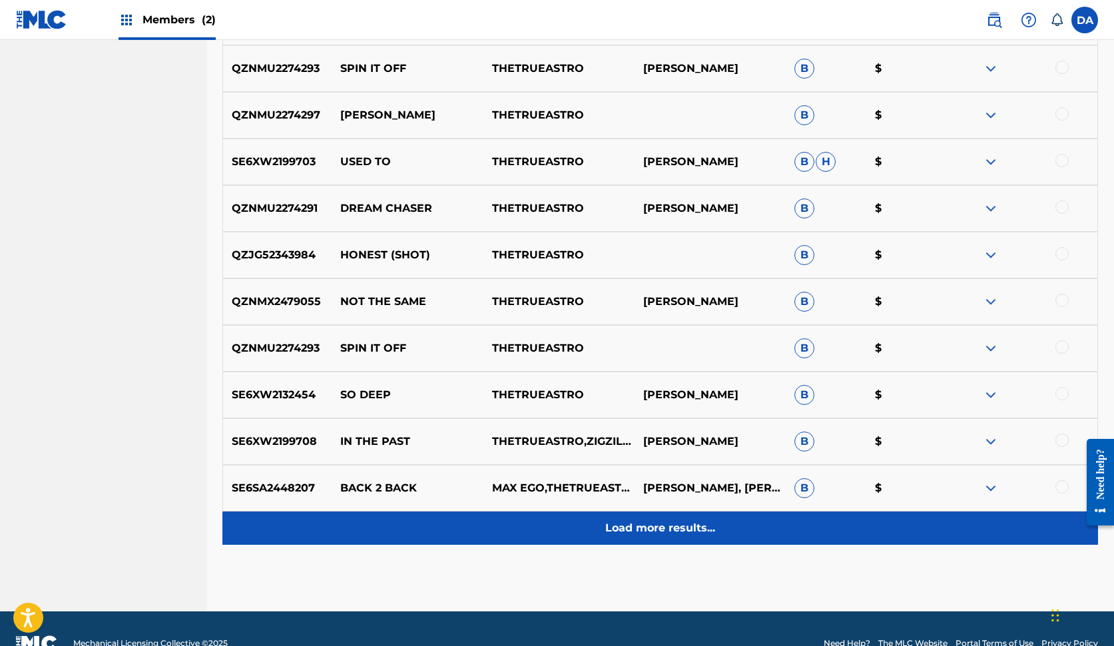
click at [769, 531] on div "Load more results..." at bounding box center [659, 527] width 875 height 33
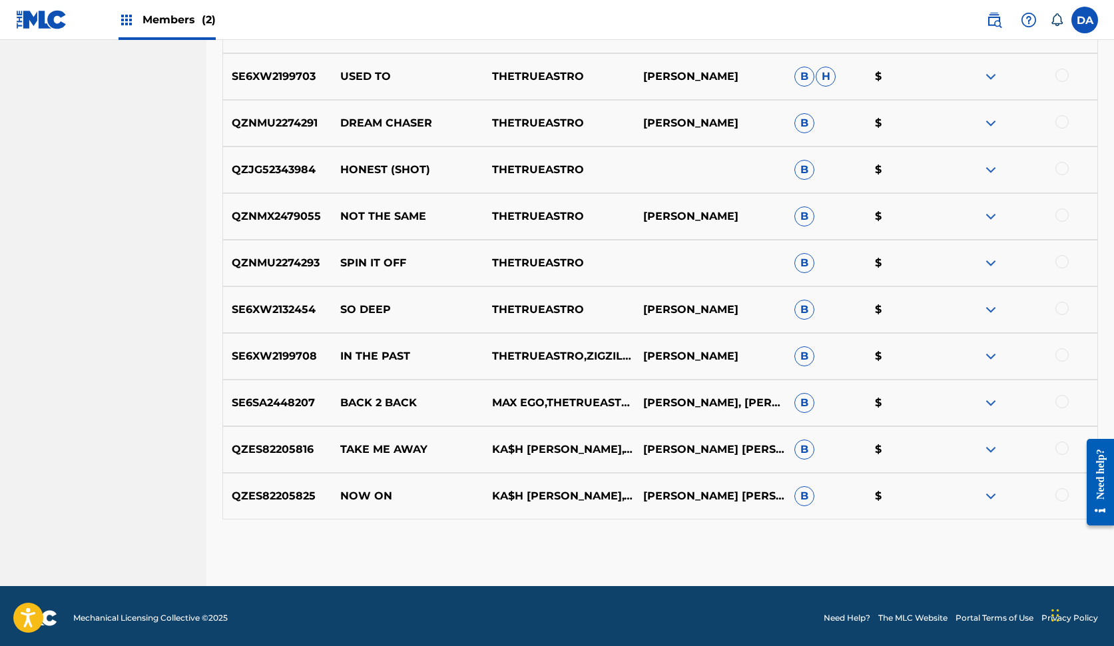
scroll to position [2457, 0]
click at [1053, 445] on div at bounding box center [1021, 449] width 151 height 16
click at [1058, 447] on div at bounding box center [1061, 447] width 13 height 13
click at [1066, 494] on div at bounding box center [1061, 494] width 13 height 13
click at [960, 530] on button "Match 2 Groups" at bounding box center [935, 536] width 147 height 33
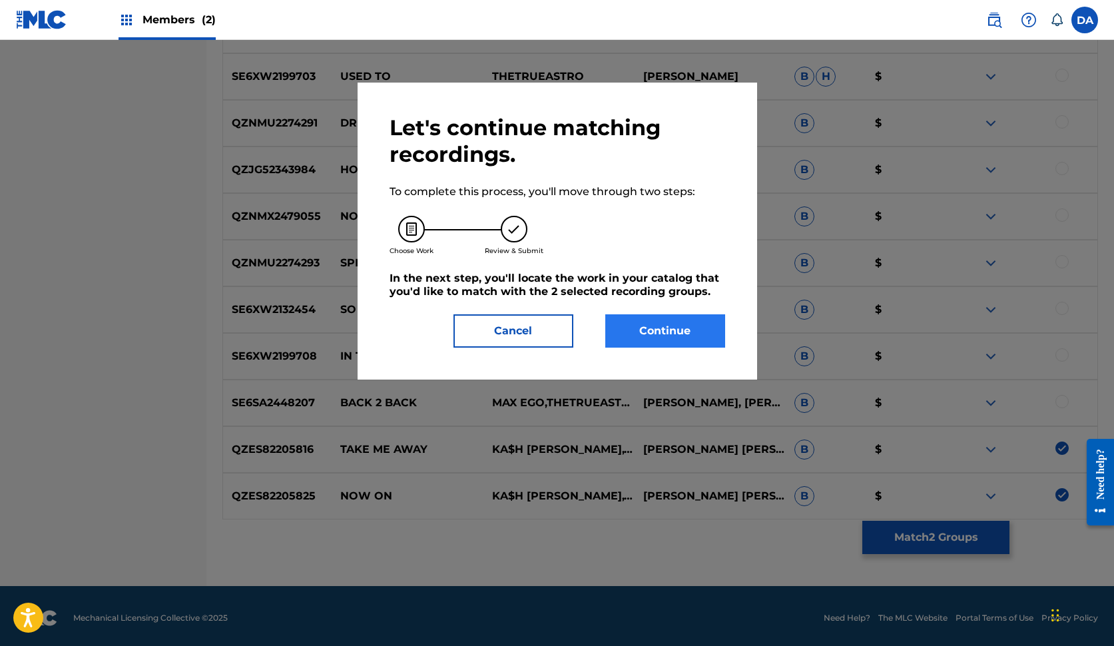
click at [691, 335] on button "Continue" at bounding box center [665, 330] width 120 height 33
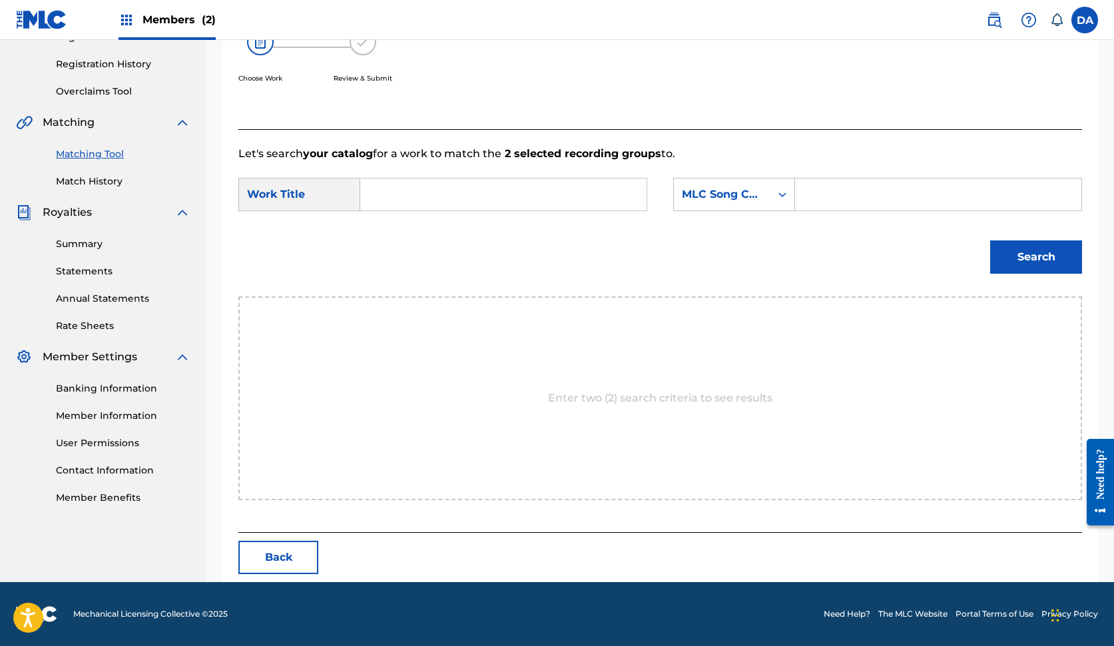
scroll to position [180, 0]
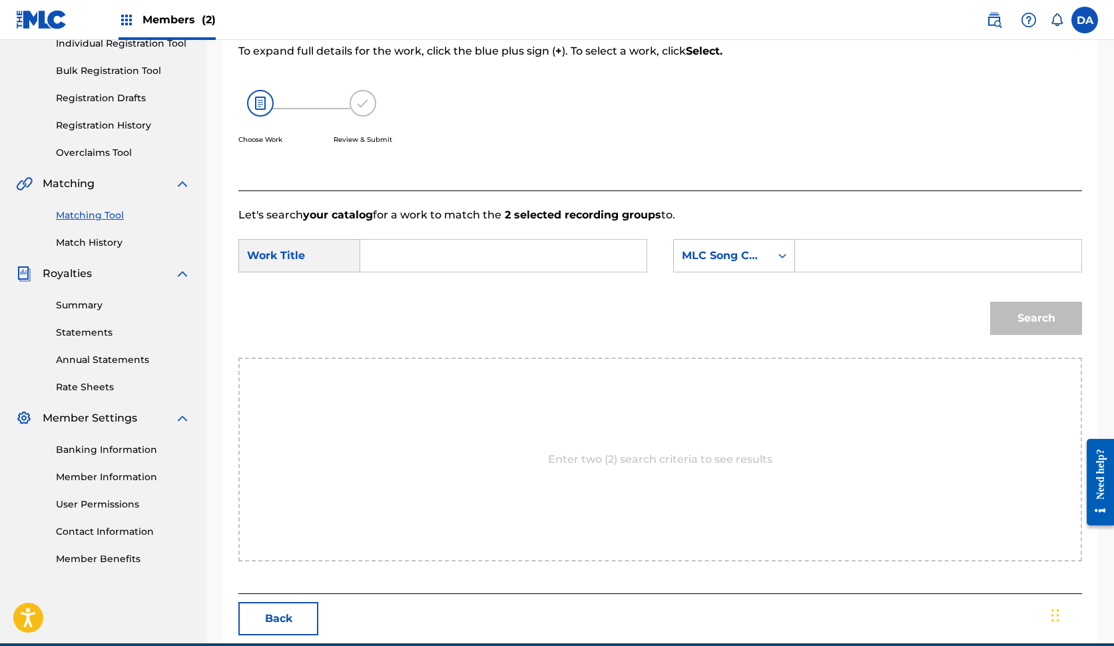
click at [608, 263] on input "Search Form" at bounding box center [503, 256] width 264 height 32
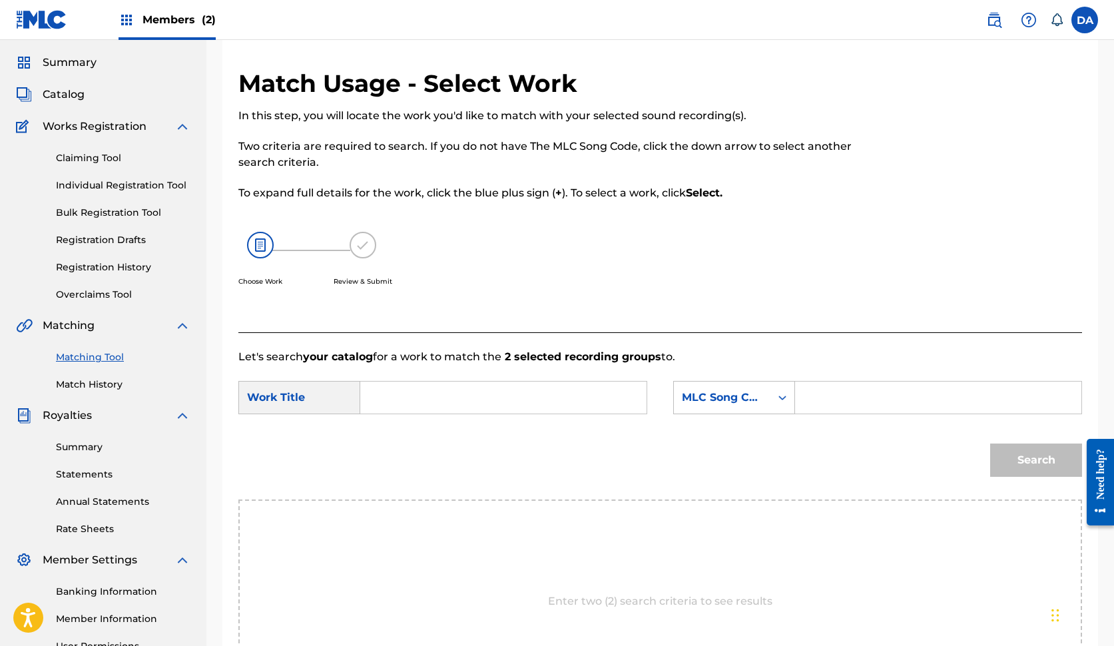
scroll to position [37, 0]
click at [116, 361] on link "Matching Tool" at bounding box center [123, 358] width 134 height 14
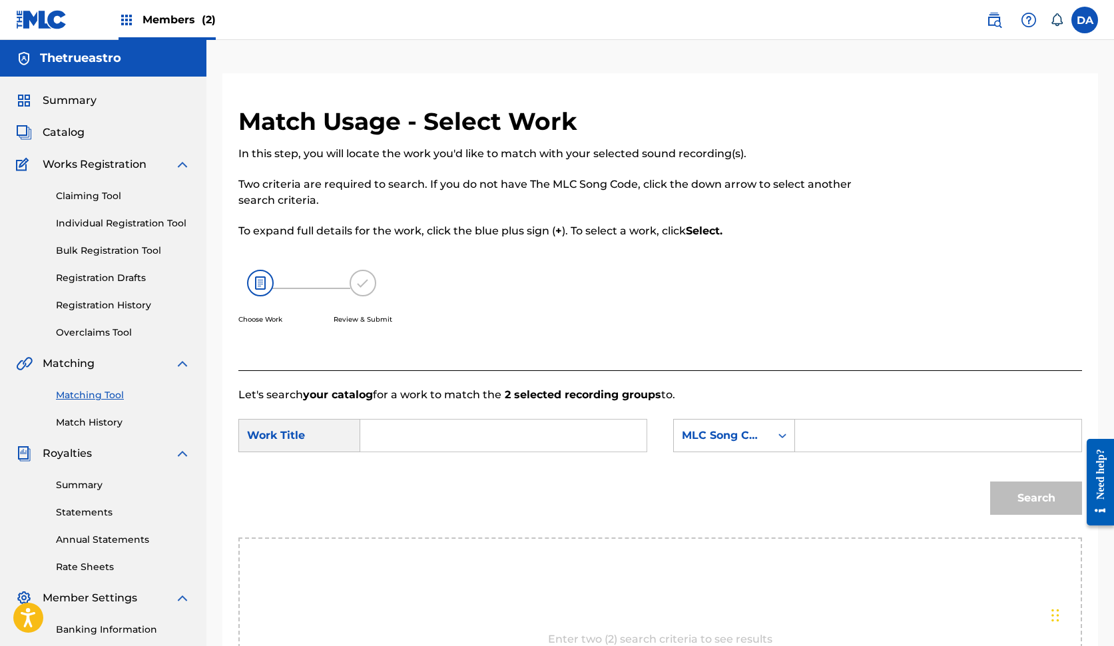
click at [259, 292] on img at bounding box center [260, 283] width 27 height 27
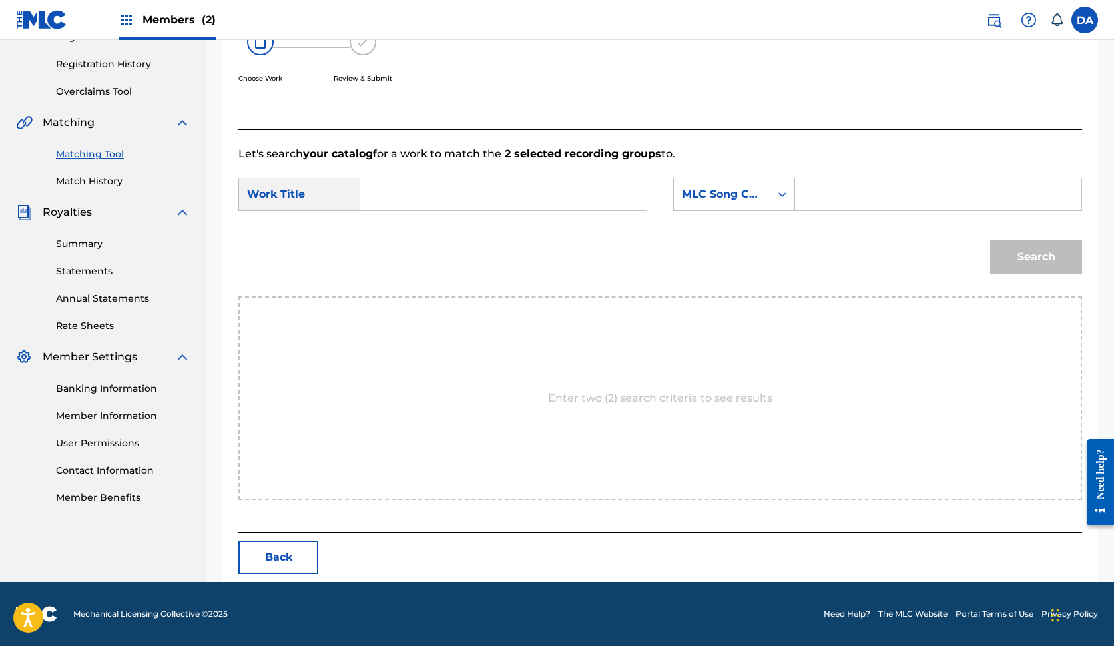
scroll to position [241, 0]
click at [282, 552] on button "Back" at bounding box center [278, 556] width 80 height 33
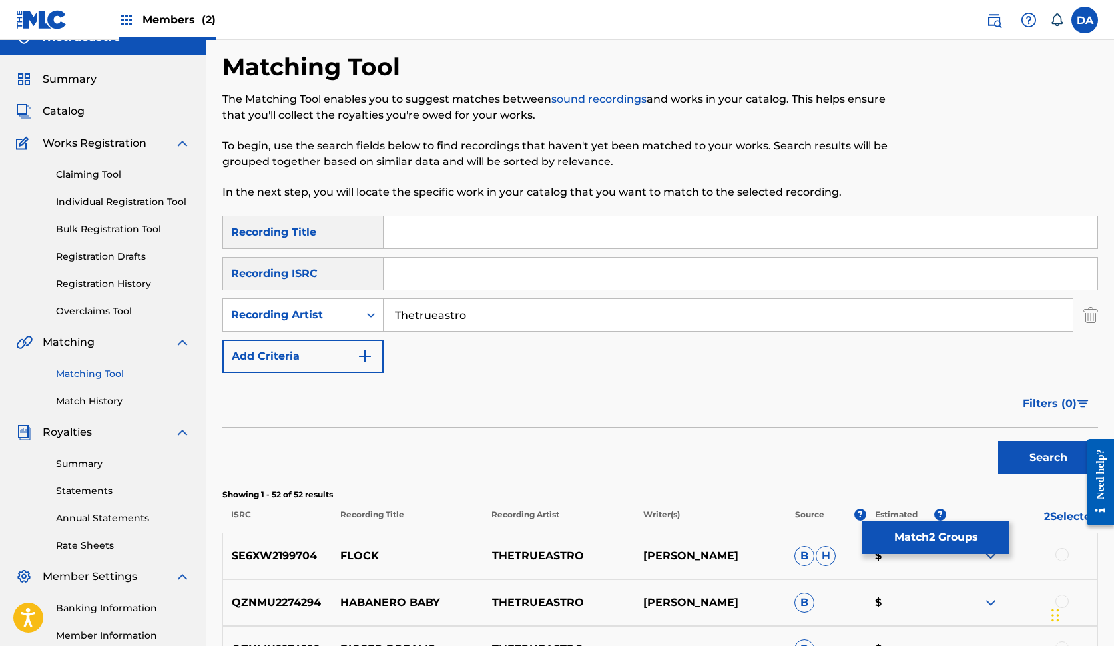
scroll to position [20, 0]
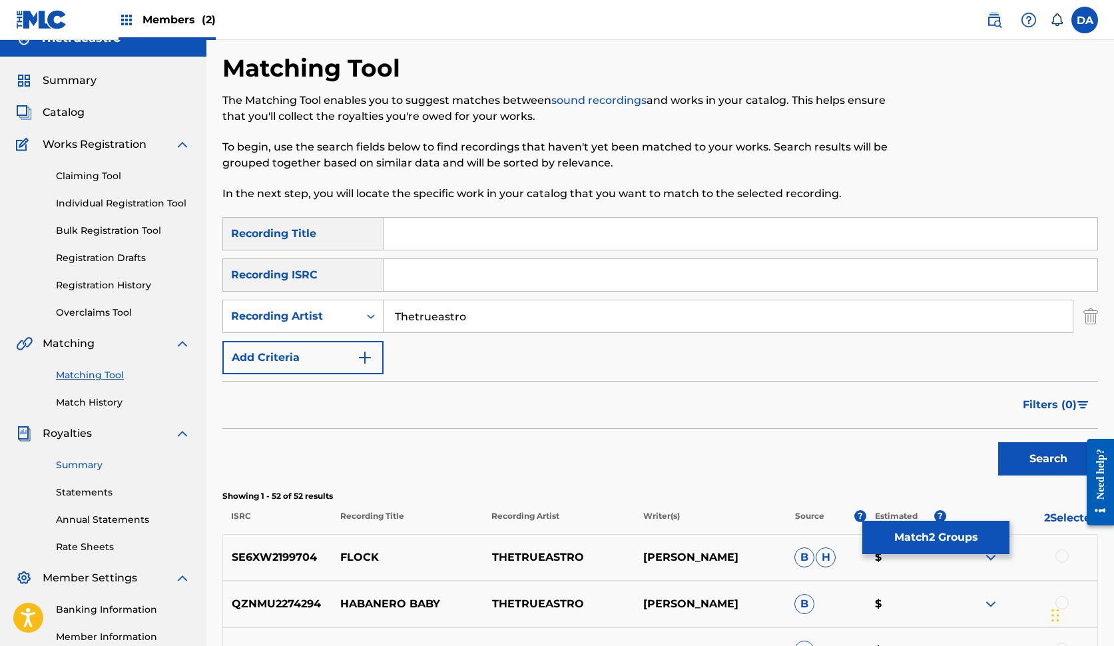
click at [91, 466] on link "Summary" at bounding box center [123, 465] width 134 height 14
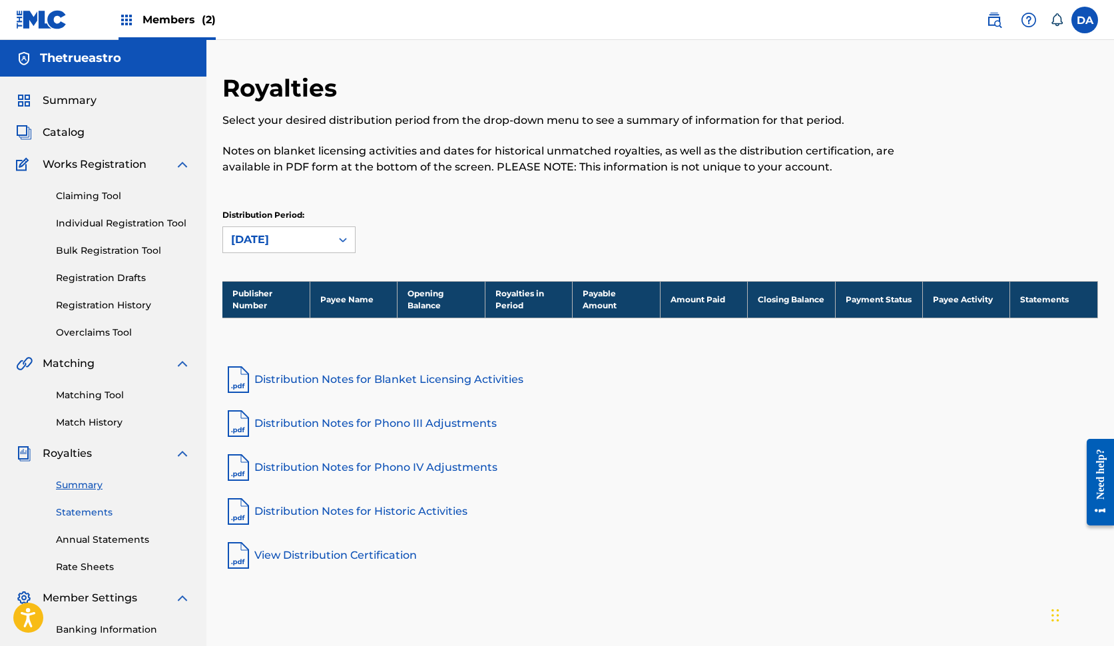
click at [95, 511] on link "Statements" at bounding box center [123, 512] width 134 height 14
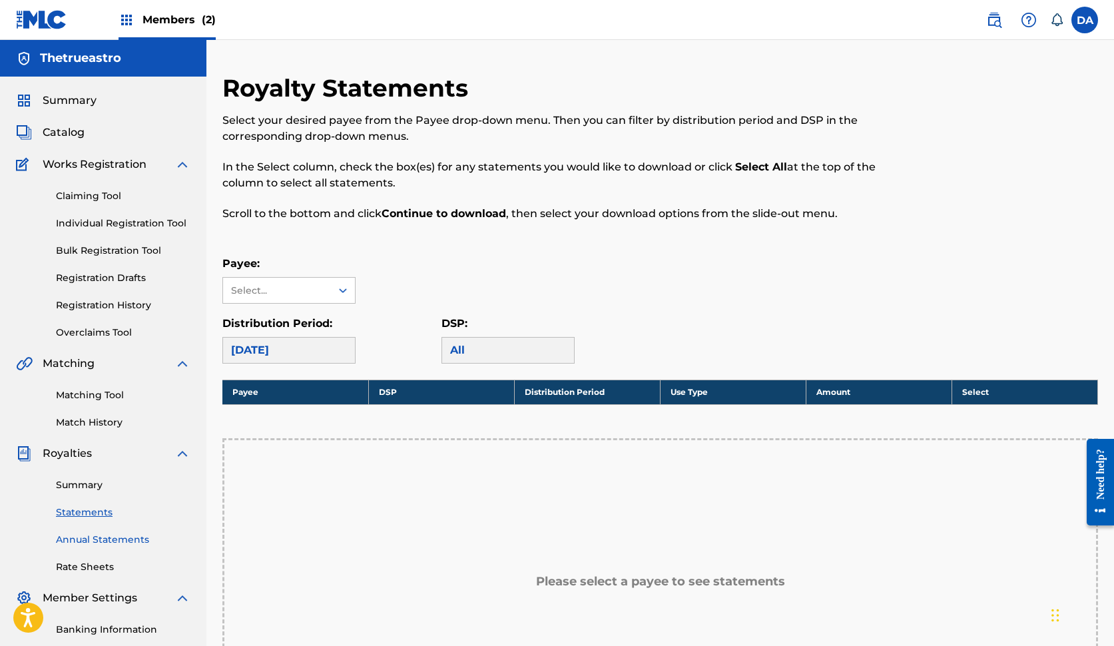
click at [95, 537] on link "Annual Statements" at bounding box center [123, 539] width 134 height 14
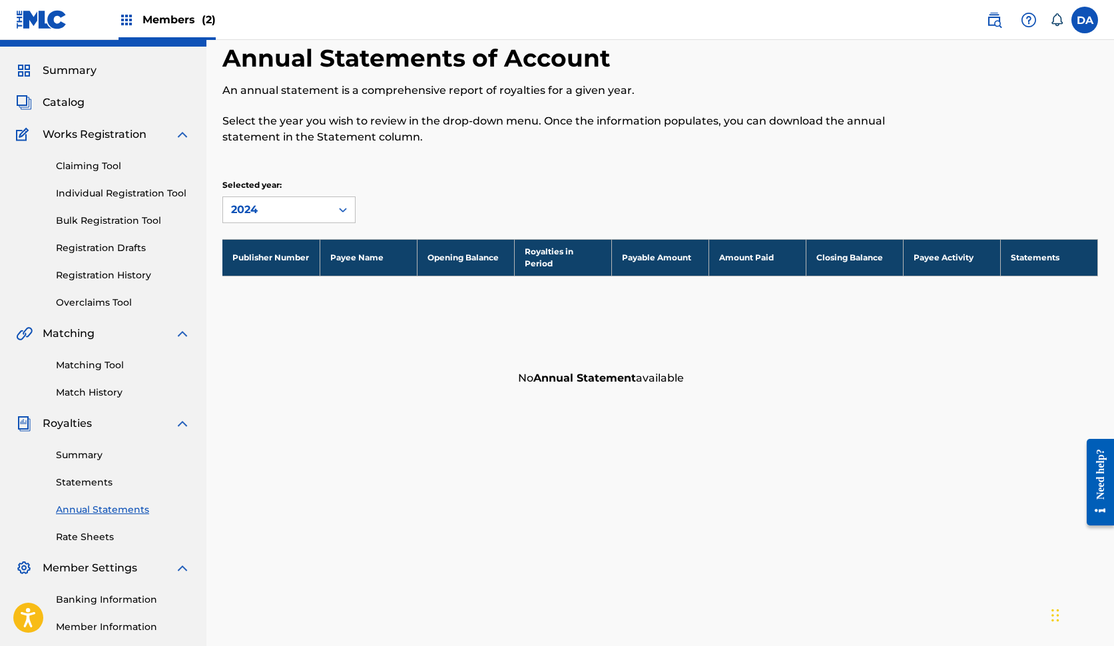
scroll to position [31, 0]
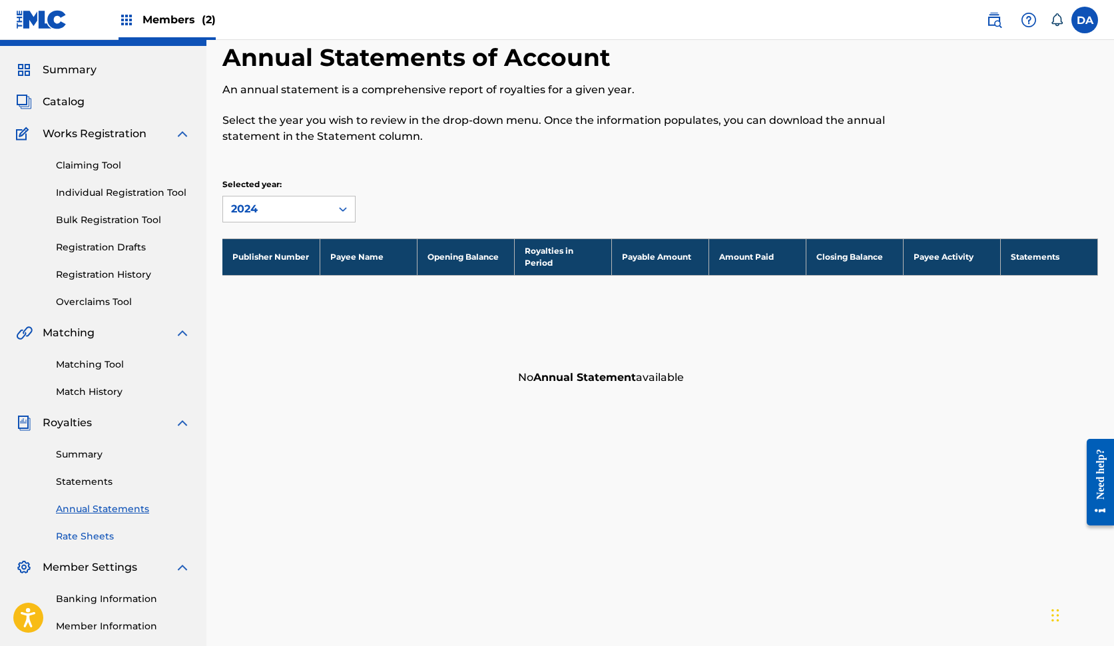
click at [94, 540] on link "Rate Sheets" at bounding box center [123, 536] width 134 height 14
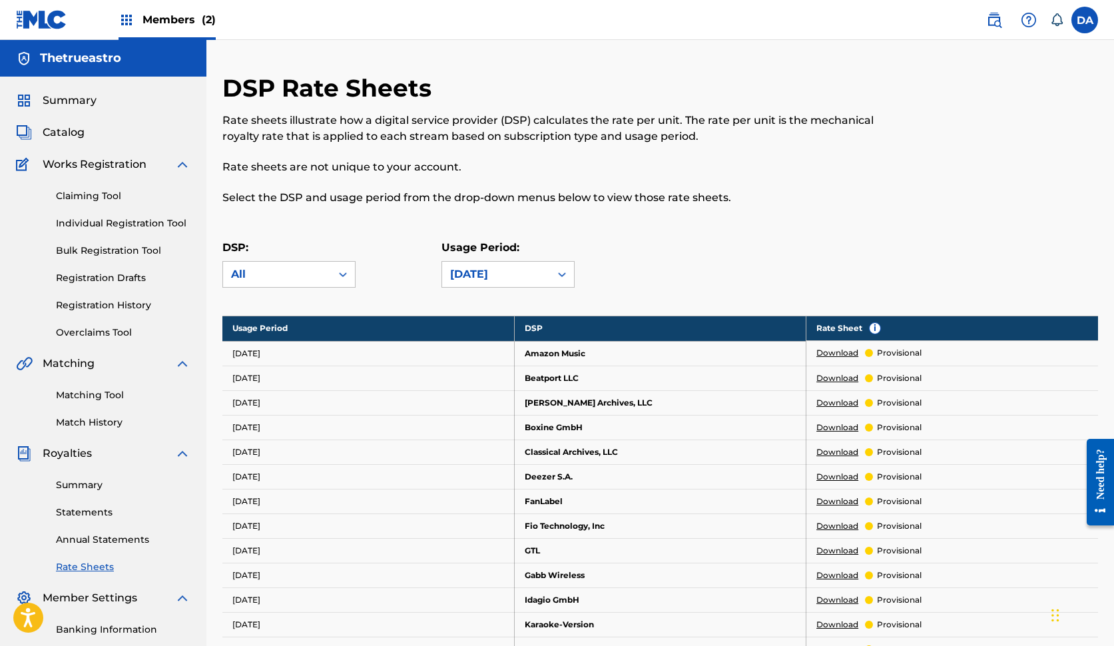
click at [80, 477] on div "Summary Statements Annual Statements Rate Sheets" at bounding box center [103, 517] width 174 height 112
click at [95, 393] on link "Matching Tool" at bounding box center [123, 395] width 134 height 14
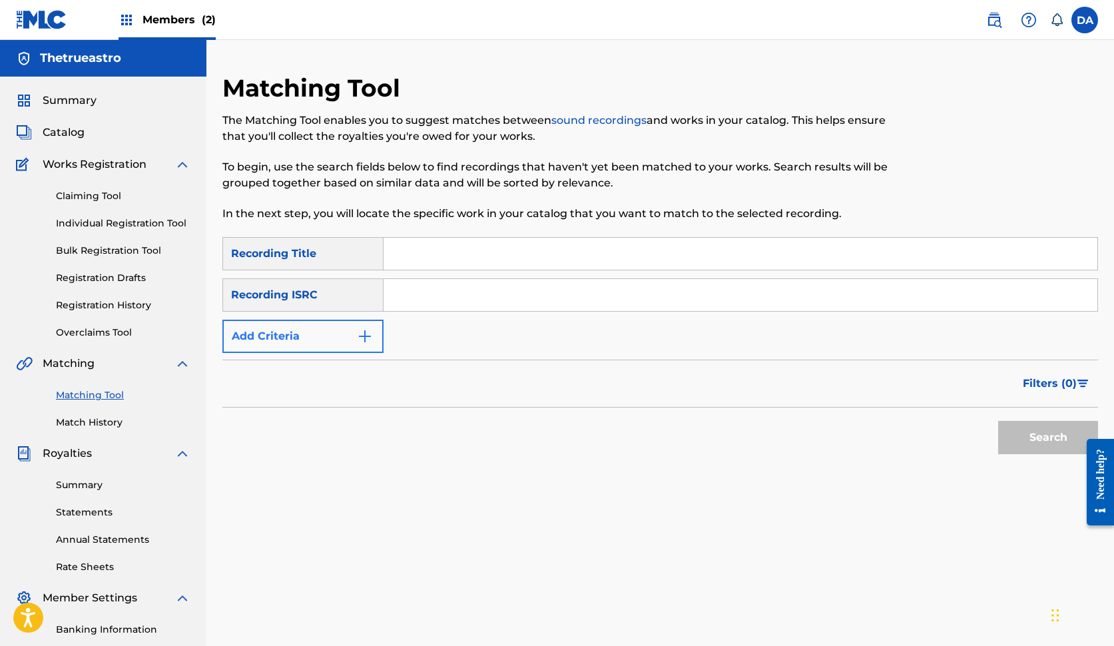
click at [361, 334] on img "Search Form" at bounding box center [365, 336] width 16 height 16
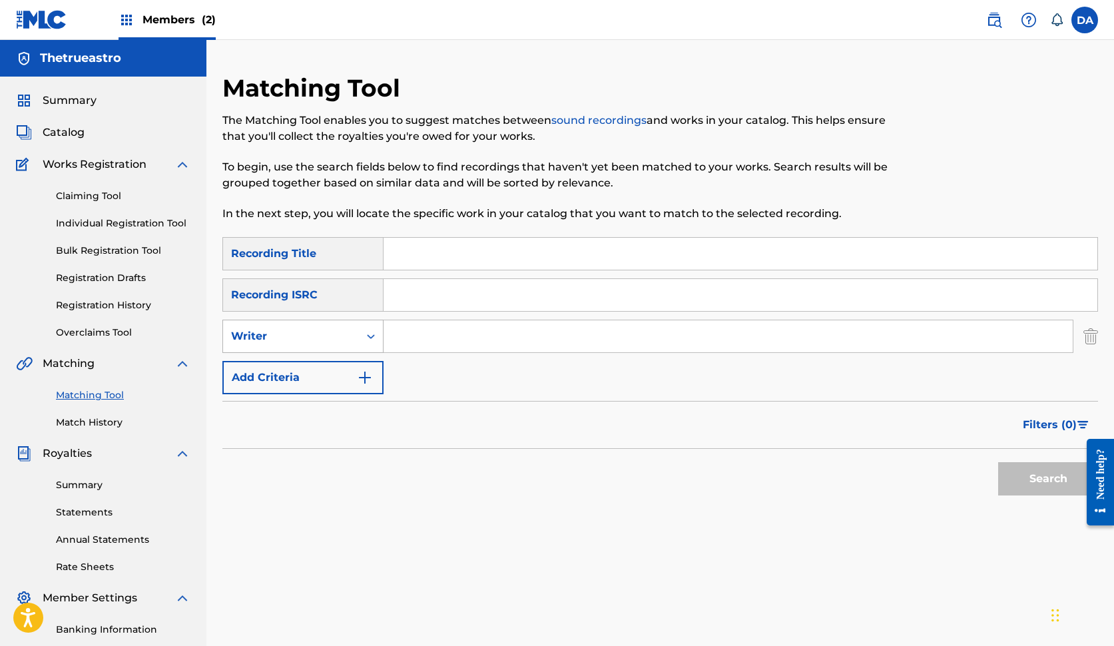
click at [367, 341] on icon "Search Form" at bounding box center [370, 335] width 13 height 13
click at [422, 369] on div "SearchWithCriteria69a18a8a-8209-45fb-b67d-d490116d3dcb Recording Title SearchWi…" at bounding box center [659, 315] width 875 height 157
click at [428, 248] on input "Search Form" at bounding box center [740, 254] width 714 height 32
type input "she's mine"
click at [348, 339] on div "Writer" at bounding box center [291, 336] width 120 height 16
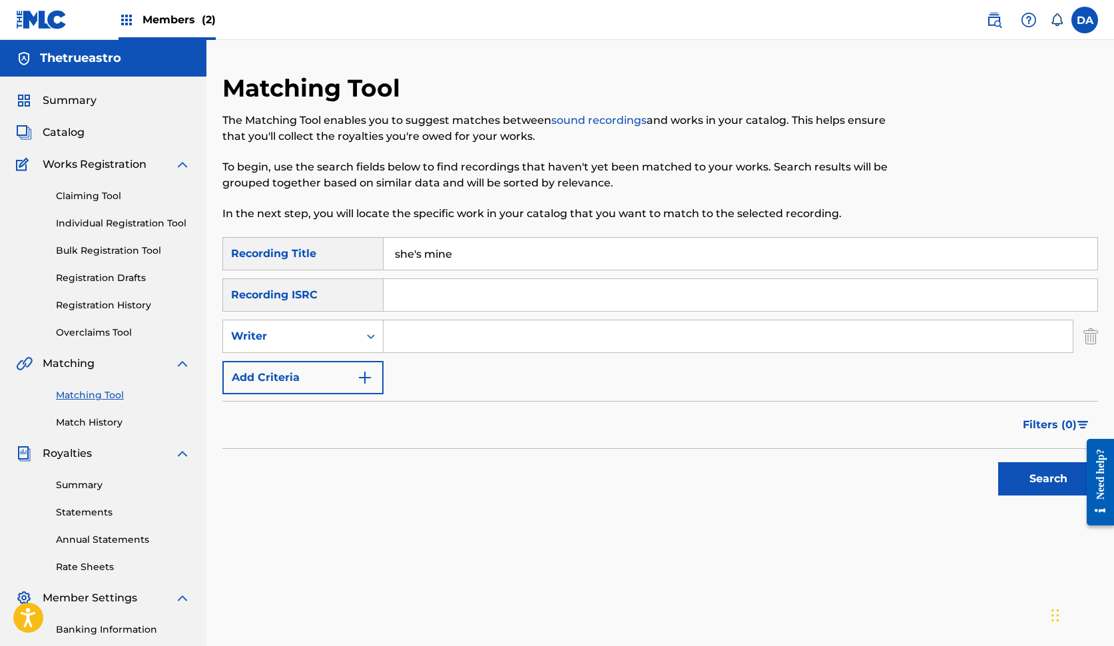
click at [439, 349] on input "Search Form" at bounding box center [727, 336] width 689 height 32
type input "[PERSON_NAME]"
click at [1048, 479] on button "Search" at bounding box center [1048, 478] width 100 height 33
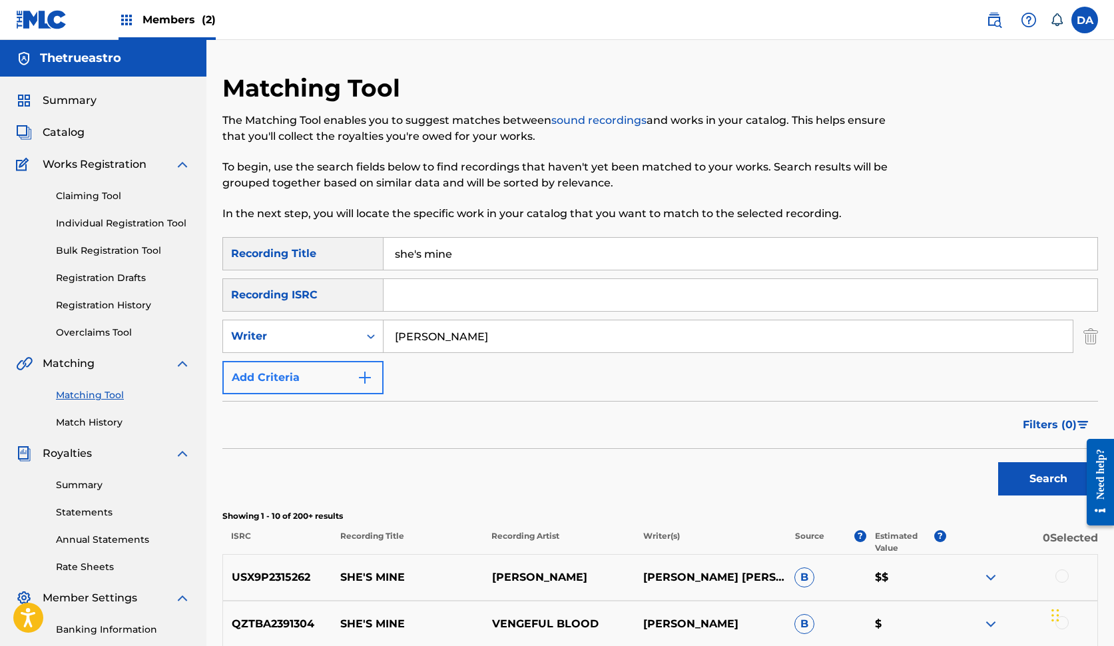
click at [347, 386] on button "Add Criteria" at bounding box center [302, 377] width 161 height 33
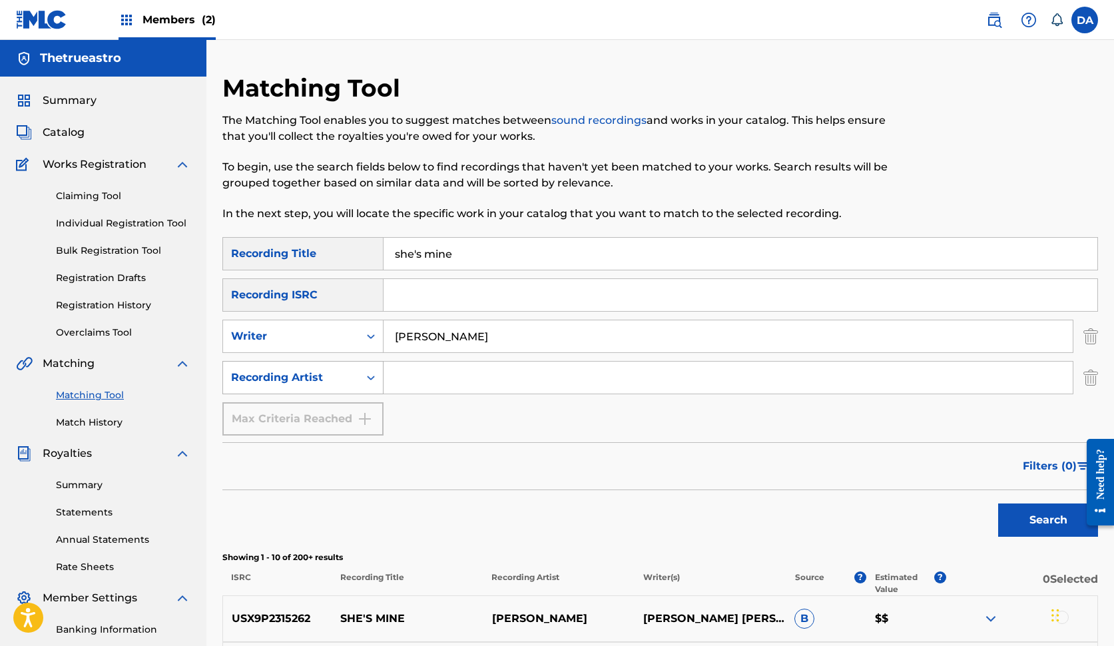
click at [357, 379] on div "Recording Artist" at bounding box center [291, 377] width 136 height 25
click at [416, 379] on input "Search Form" at bounding box center [727, 377] width 689 height 32
type input "Thetrueastro"
click at [1048, 520] on button "Search" at bounding box center [1048, 519] width 100 height 33
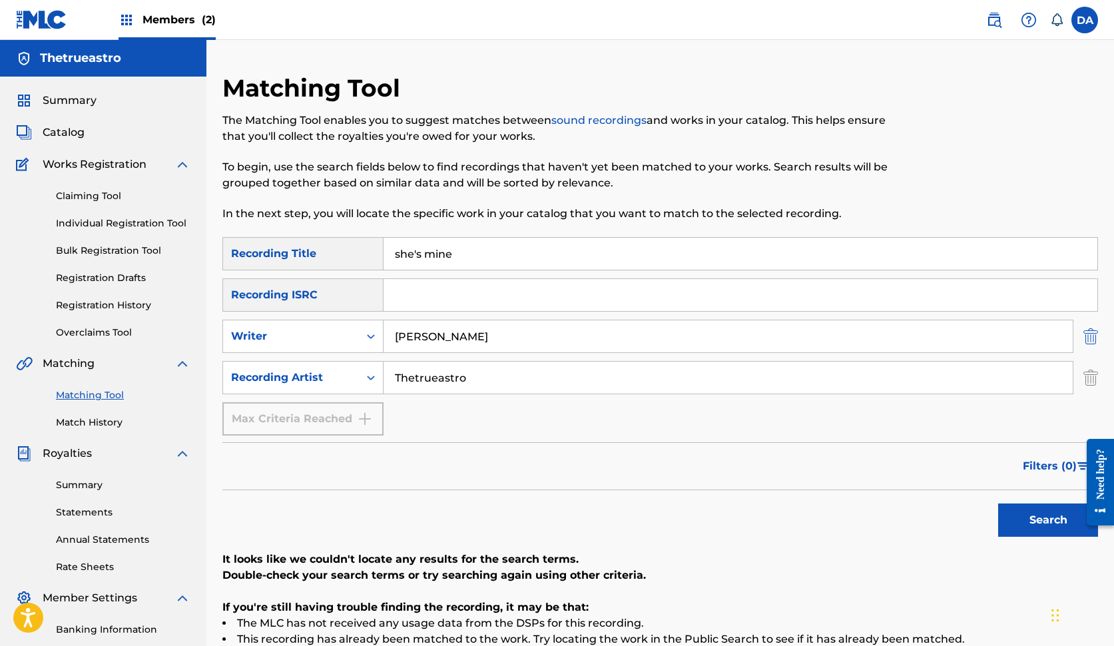
click at [1095, 338] on img "Search Form" at bounding box center [1090, 335] width 15 height 33
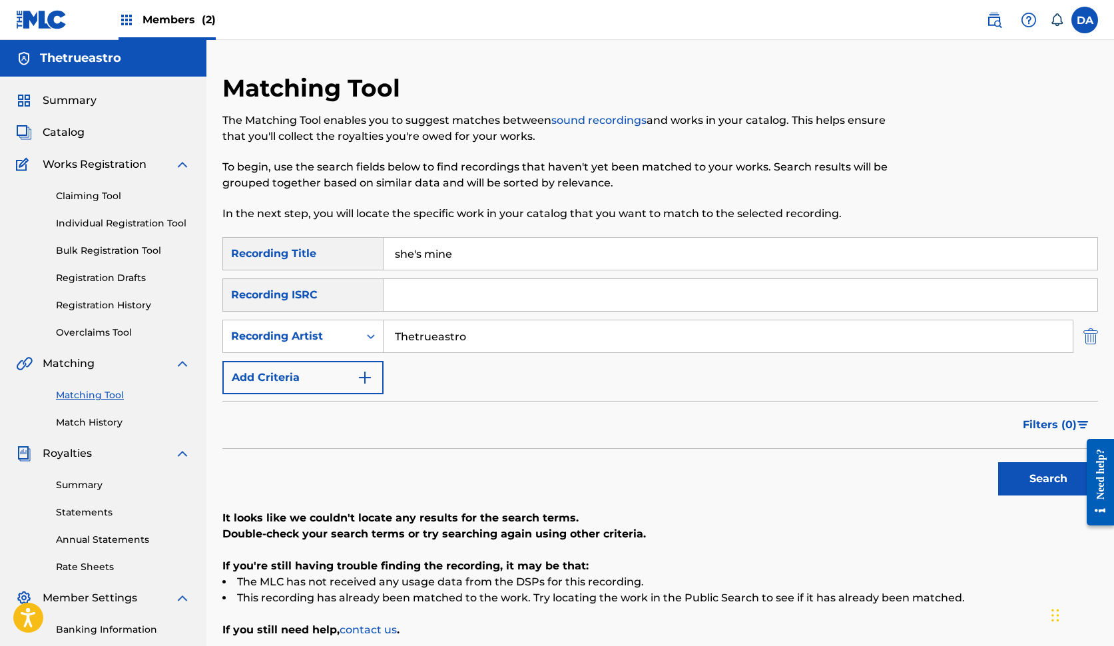
click at [1093, 338] on img "Search Form" at bounding box center [1090, 335] width 15 height 33
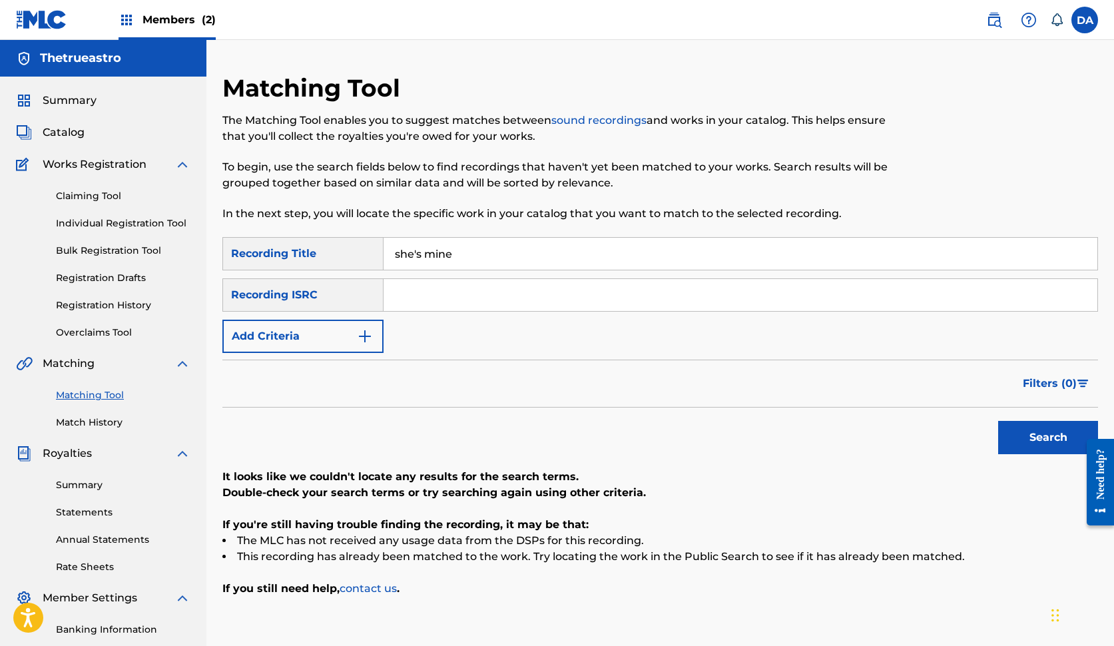
click at [803, 299] on input "Search Form" at bounding box center [740, 295] width 714 height 32
paste input "QZTBB2539929"
type input "QZTBB2539929"
click at [1048, 437] on button "Search" at bounding box center [1048, 437] width 100 height 33
drag, startPoint x: 505, startPoint y: 257, endPoint x: 355, endPoint y: 242, distance: 150.5
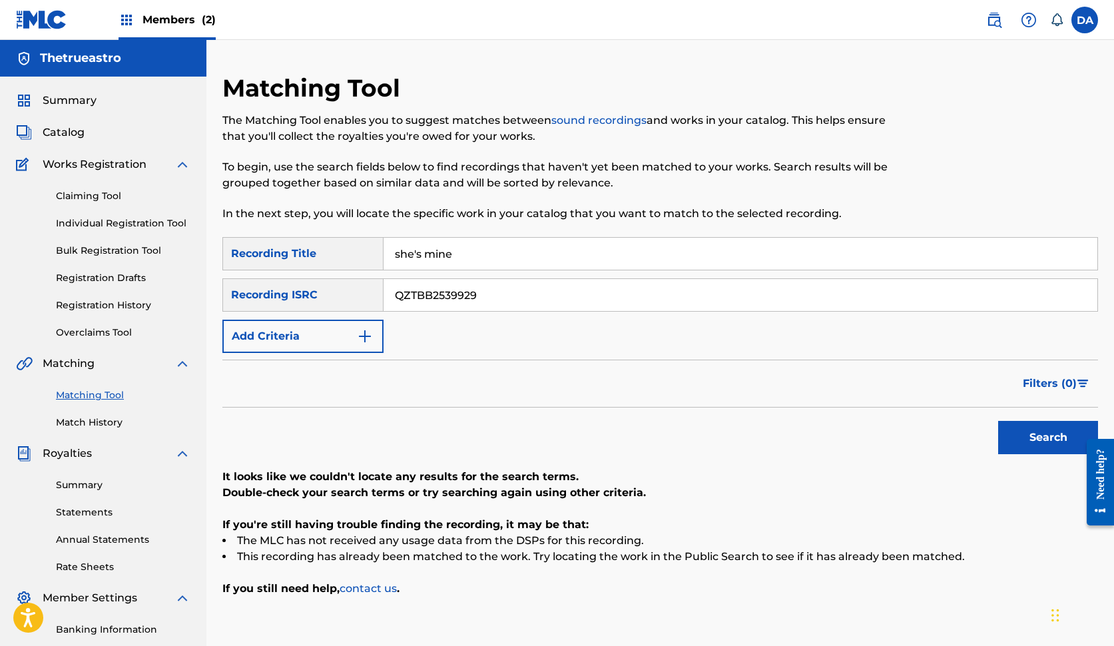
click at [355, 242] on div "SearchWithCriteria69a18a8a-8209-45fb-b67d-d490116d3dcb Recording Title she's mi…" at bounding box center [659, 253] width 875 height 33
click at [1048, 437] on button "Search" at bounding box center [1048, 437] width 100 height 33
click at [88, 97] on span "Summary" at bounding box center [70, 101] width 54 height 16
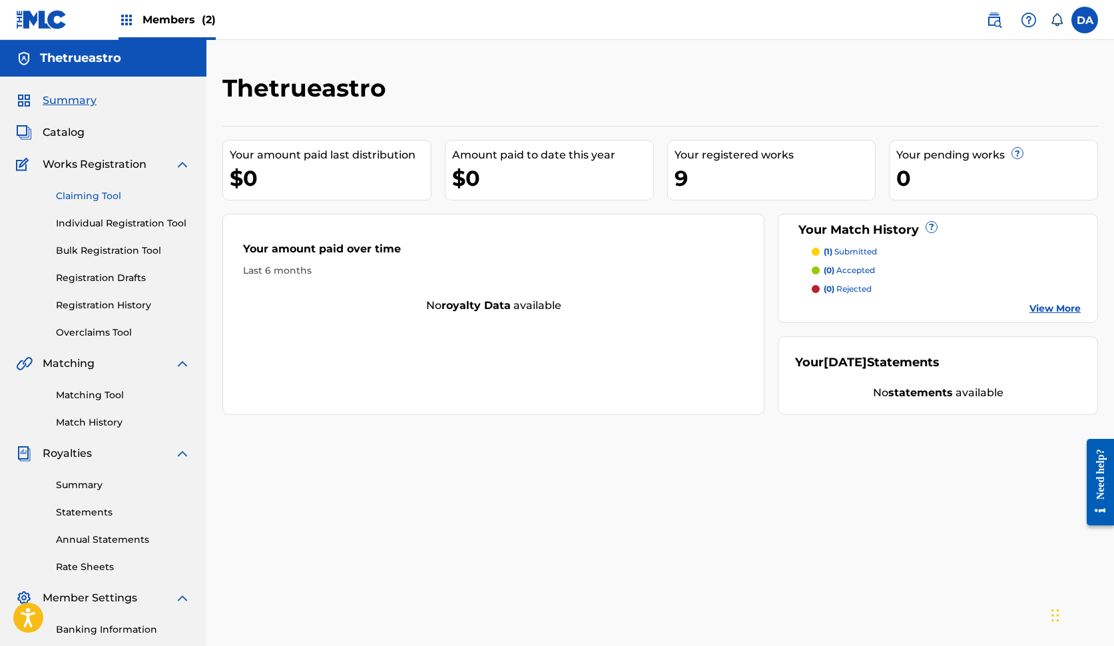
click at [77, 197] on link "Claiming Tool" at bounding box center [123, 196] width 134 height 14
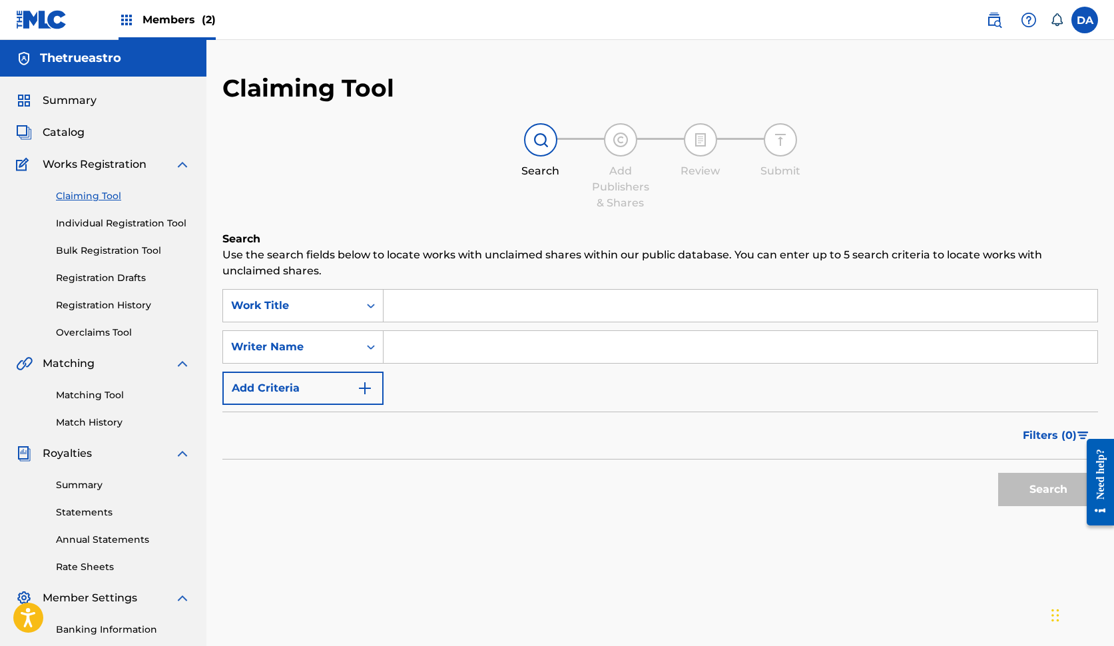
click at [412, 300] on input "Search Form" at bounding box center [740, 306] width 714 height 32
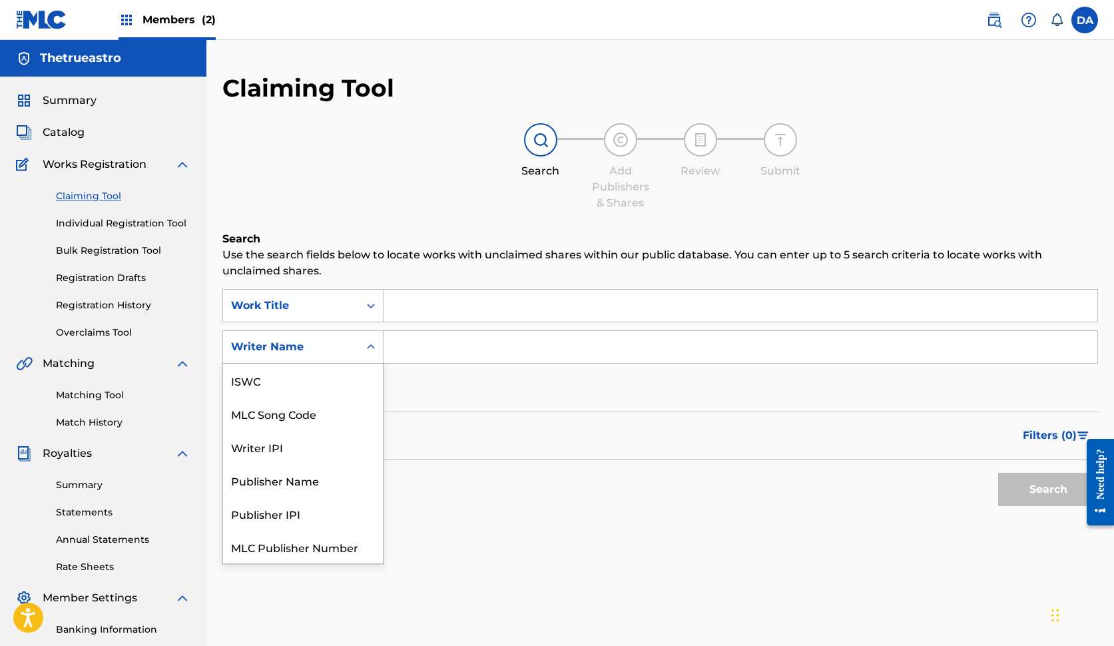
click at [361, 344] on div "Search Form" at bounding box center [371, 347] width 24 height 24
click at [90, 397] on link "Matching Tool" at bounding box center [123, 395] width 134 height 14
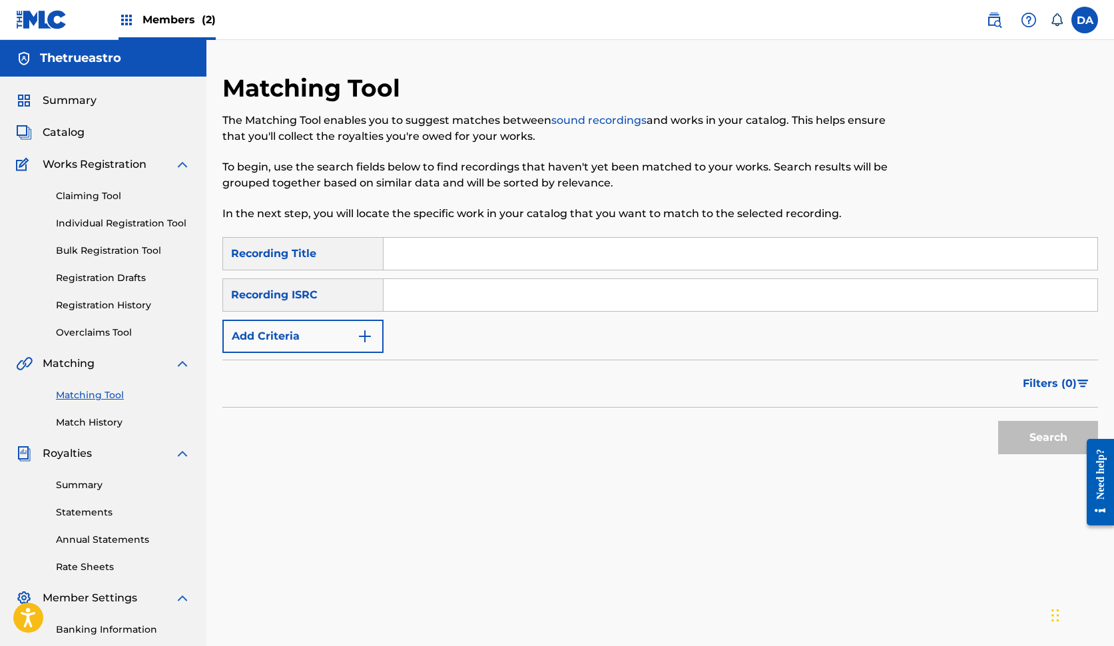
click at [420, 293] on input "Search Form" at bounding box center [740, 295] width 714 height 32
paste input "QZZ7R2567579"
type input "QZZ7R2567579"
click at [1048, 437] on button "Search" at bounding box center [1048, 437] width 100 height 33
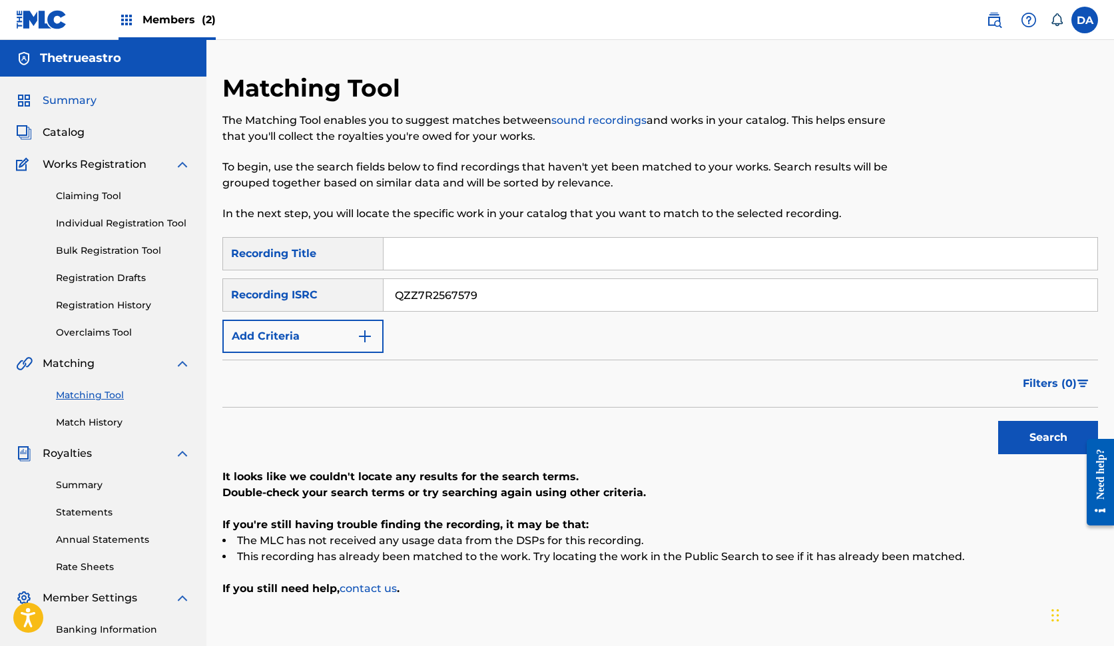
click at [77, 107] on span "Summary" at bounding box center [70, 101] width 54 height 16
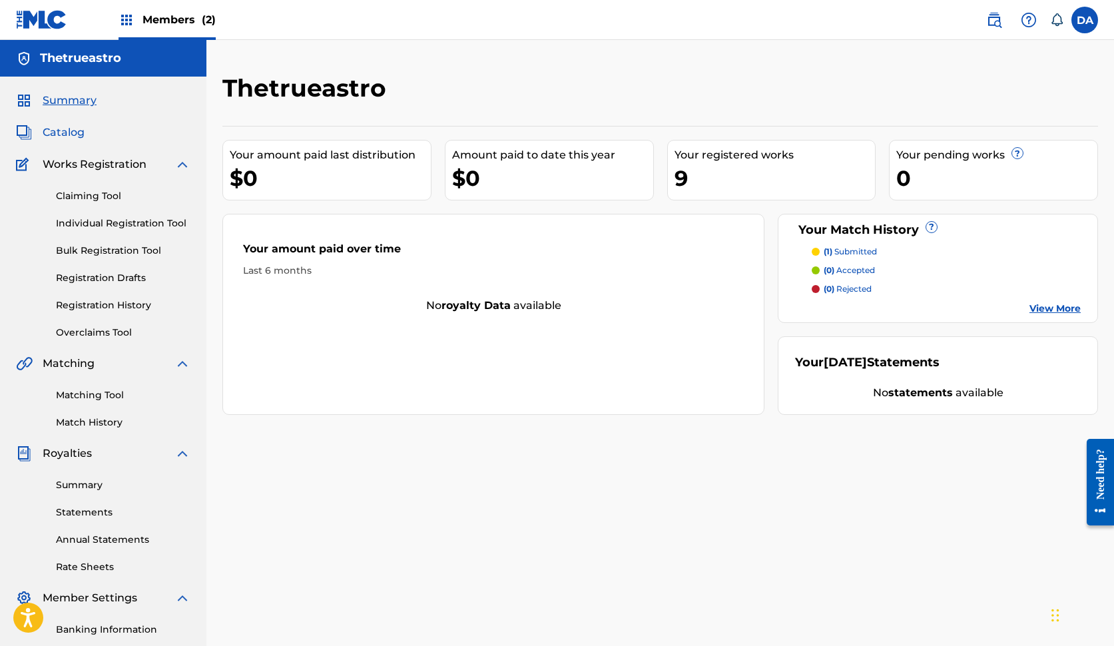
click at [69, 128] on span "Catalog" at bounding box center [64, 132] width 42 height 16
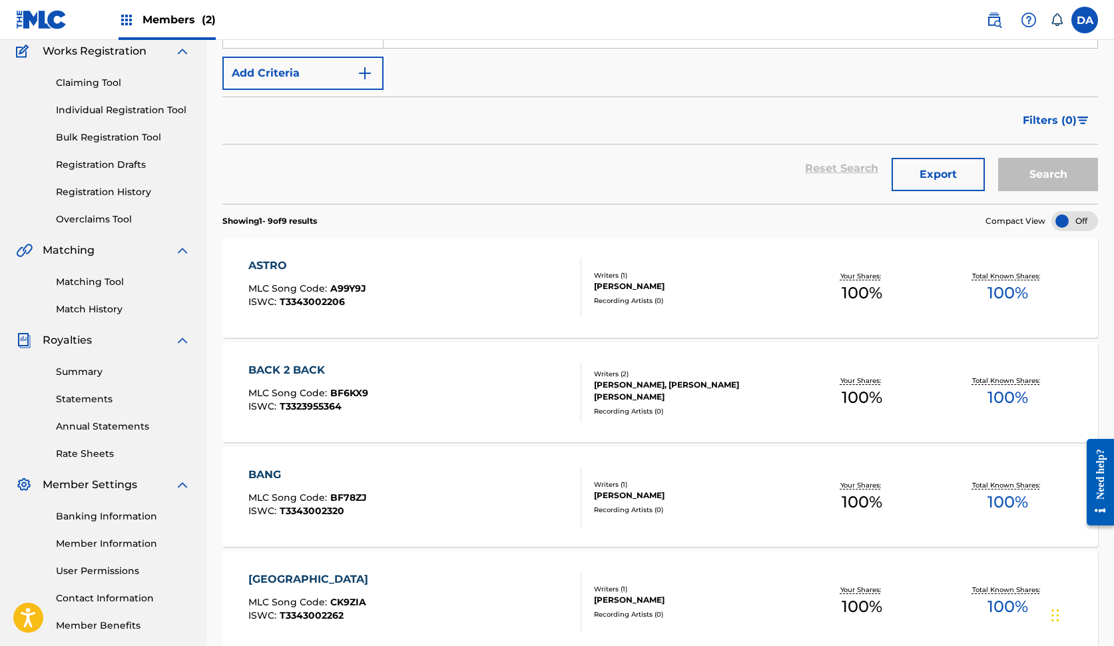
scroll to position [144, 0]
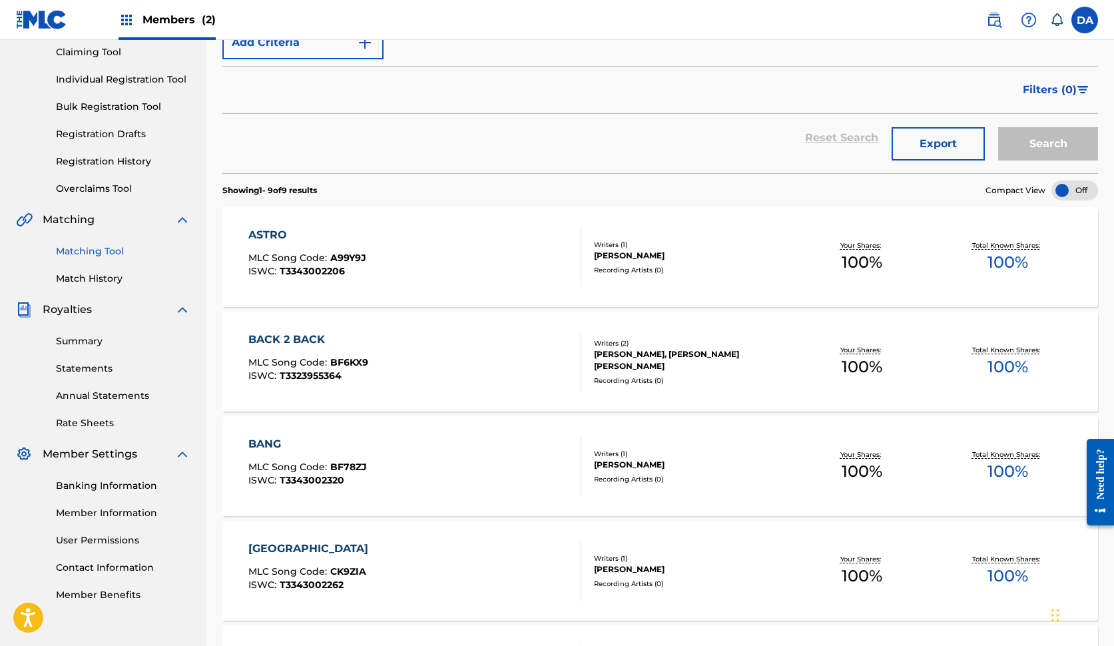
click at [108, 251] on link "Matching Tool" at bounding box center [123, 251] width 134 height 14
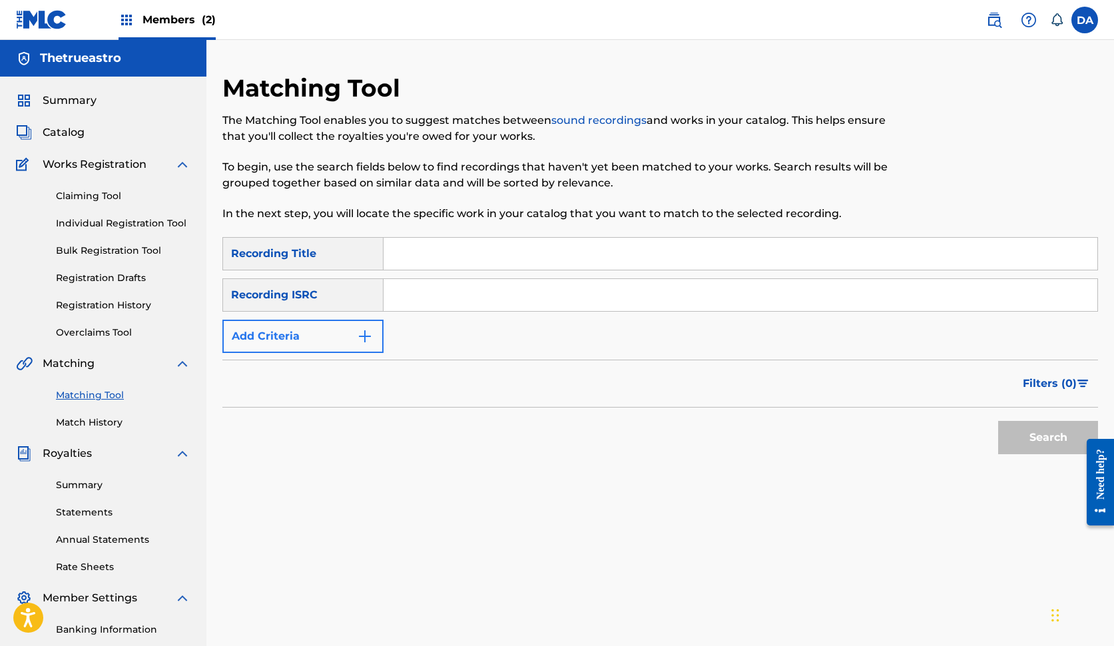
click at [338, 335] on button "Add Criteria" at bounding box center [302, 335] width 161 height 33
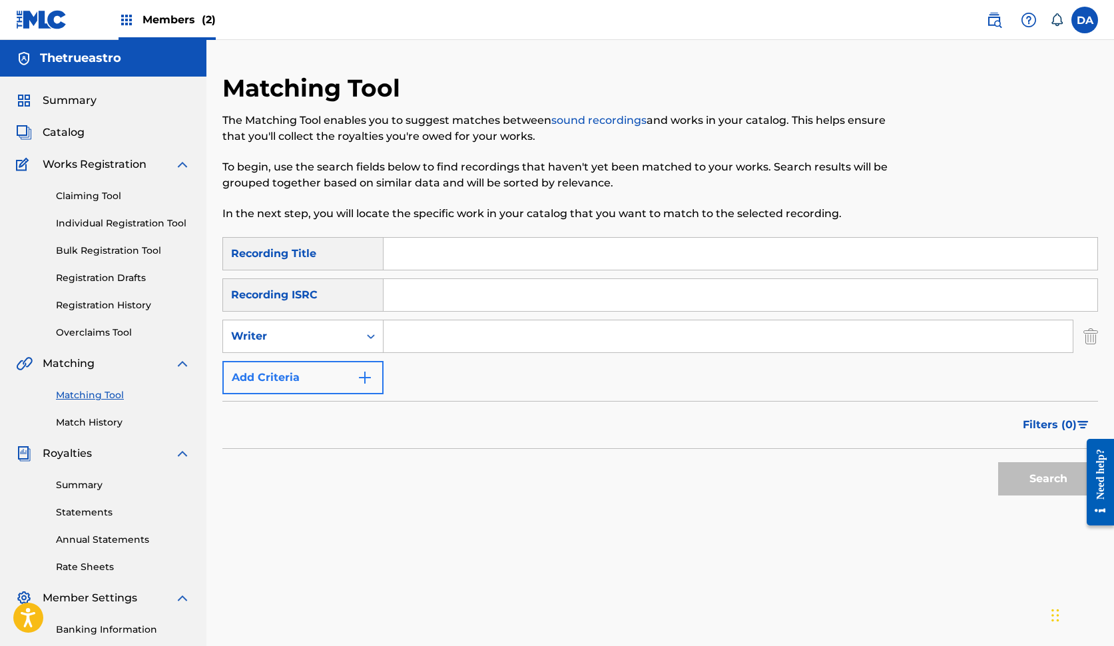
click at [338, 335] on div "Writer" at bounding box center [291, 336] width 120 height 16
click at [1000, 23] on img at bounding box center [994, 20] width 16 height 16
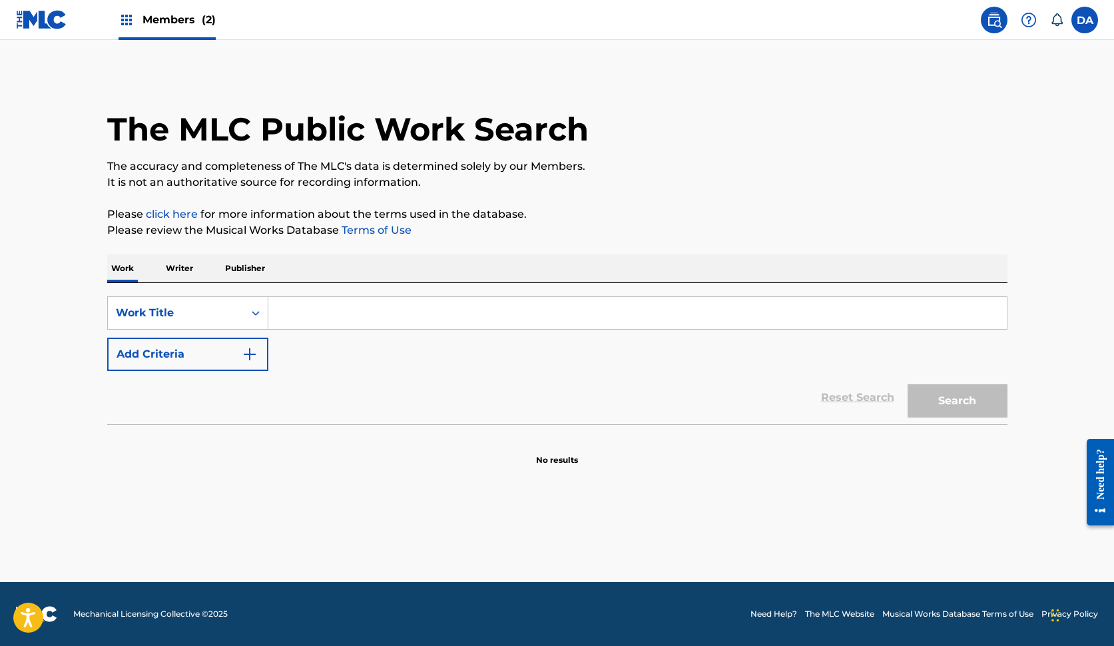
click at [184, 270] on p "Writer" at bounding box center [179, 268] width 35 height 28
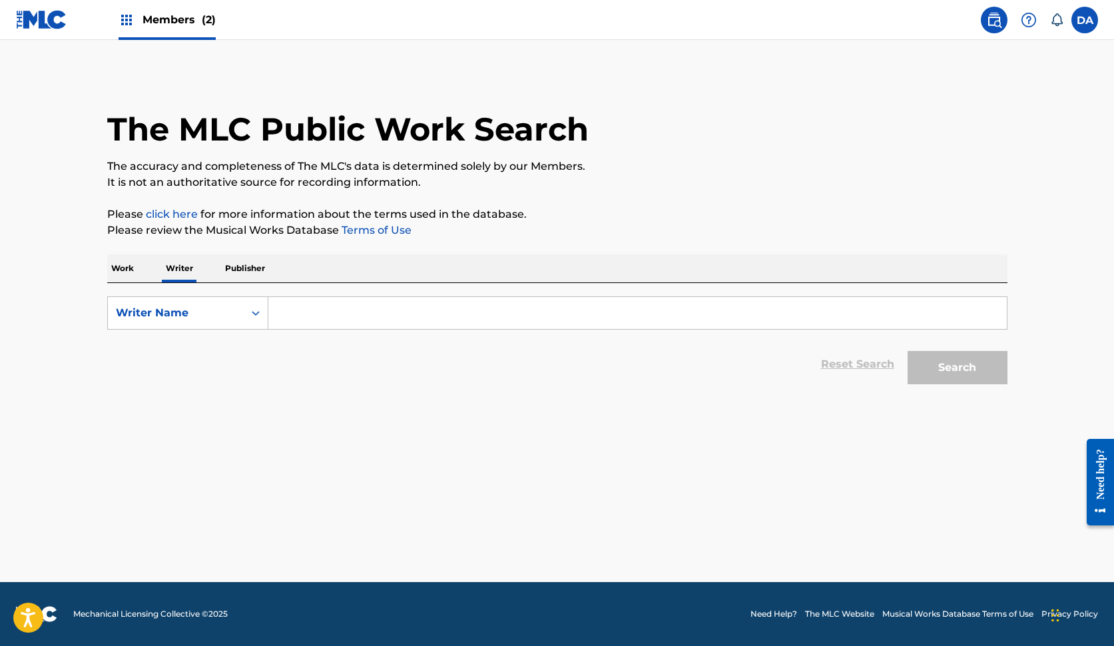
click at [246, 272] on p "Publisher" at bounding box center [245, 268] width 48 height 28
click at [126, 271] on p "Work" at bounding box center [122, 268] width 31 height 28
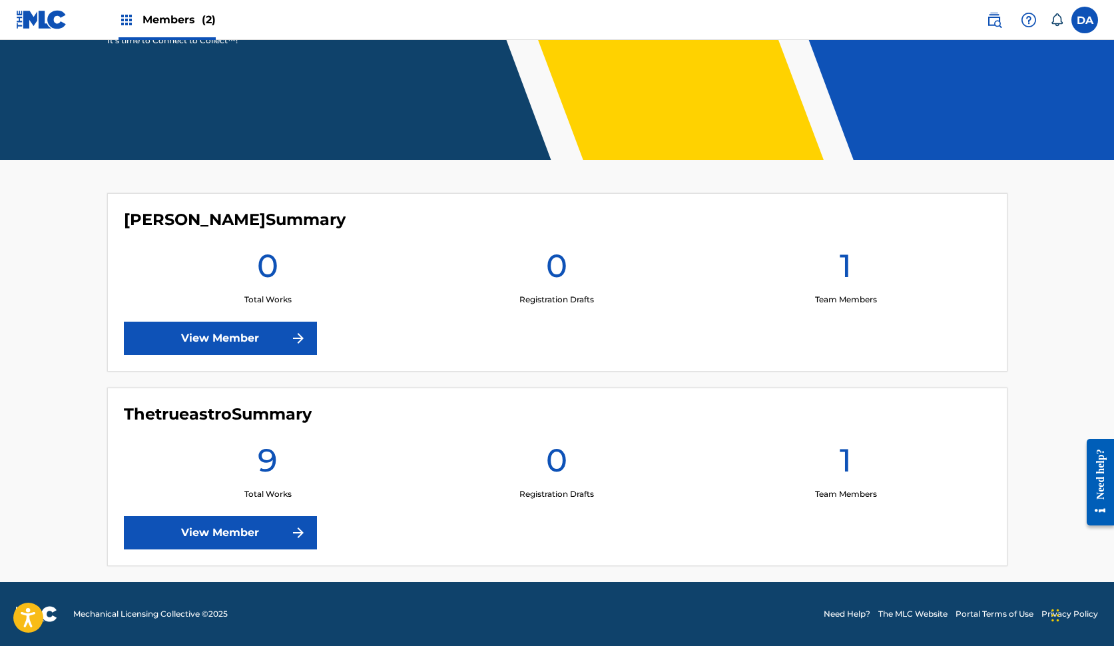
scroll to position [230, 0]
click at [269, 532] on link "View Member" at bounding box center [220, 532] width 193 height 33
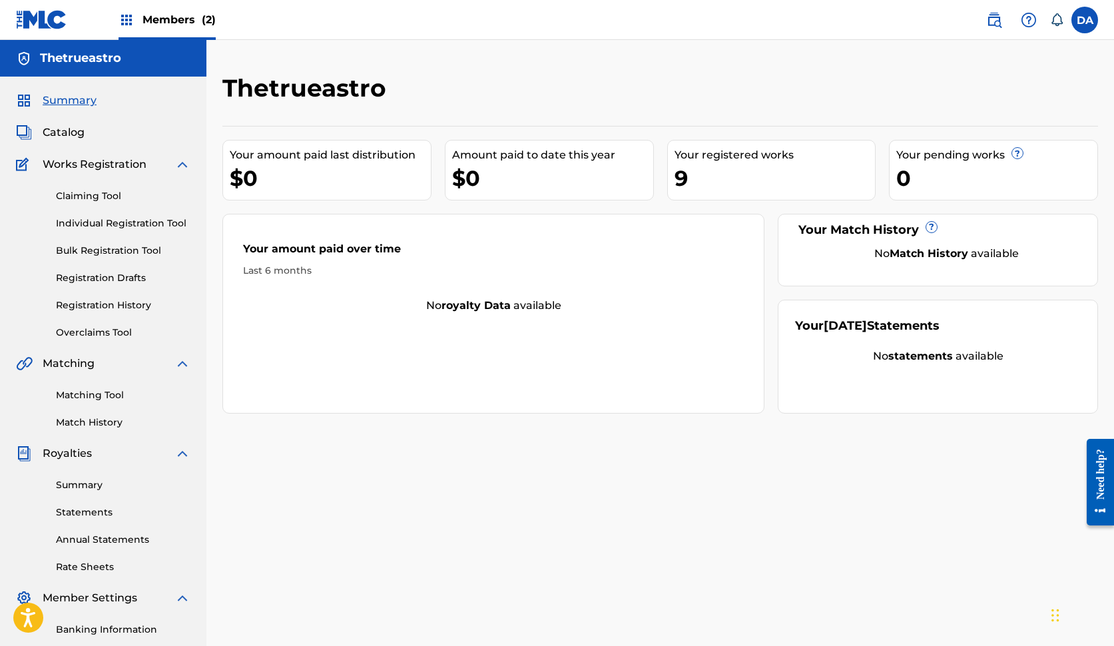
click at [68, 93] on span "Summary" at bounding box center [70, 101] width 54 height 16
click at [67, 99] on span "Summary" at bounding box center [70, 101] width 54 height 16
click at [69, 136] on span "Catalog" at bounding box center [64, 132] width 42 height 16
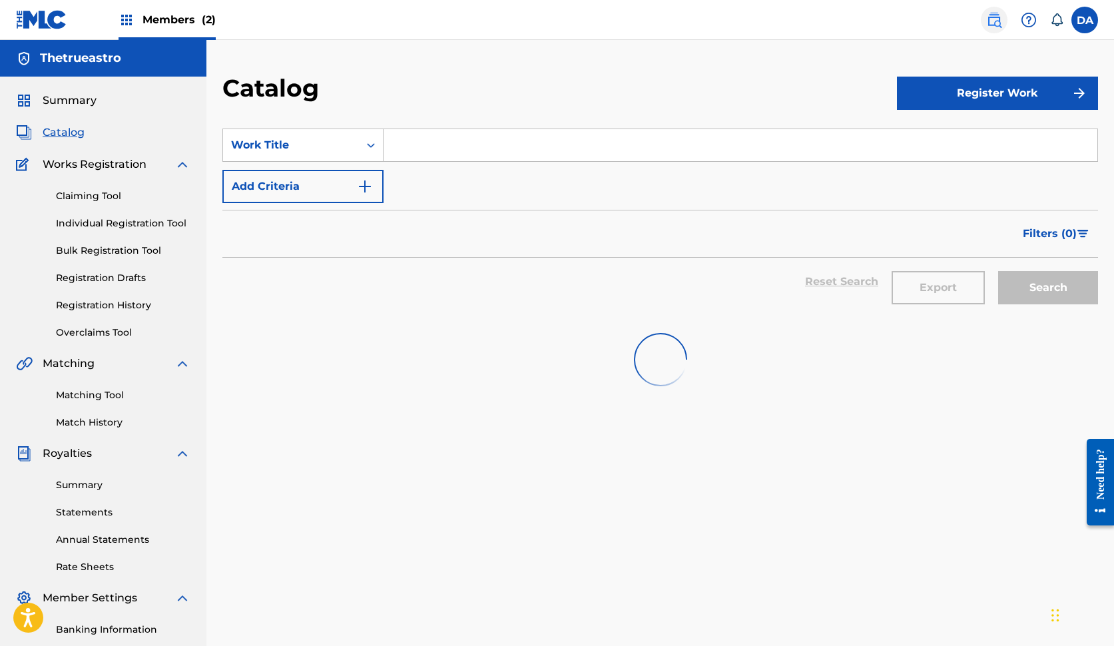
click at [987, 15] on img at bounding box center [994, 20] width 16 height 16
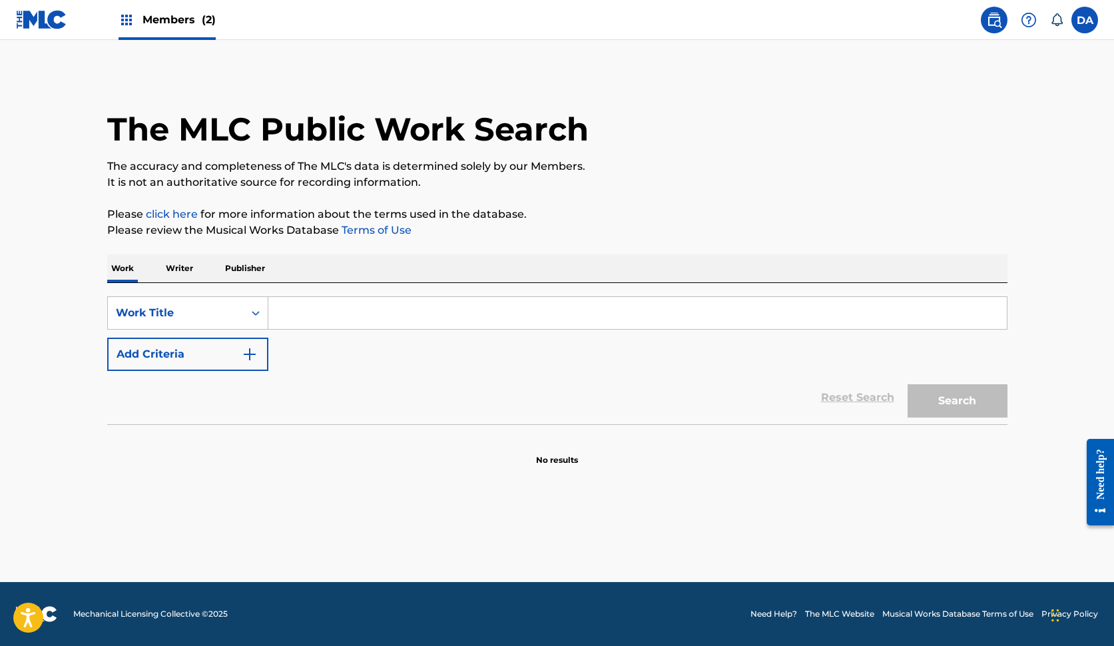
click at [241, 258] on p "Publisher" at bounding box center [245, 268] width 48 height 28
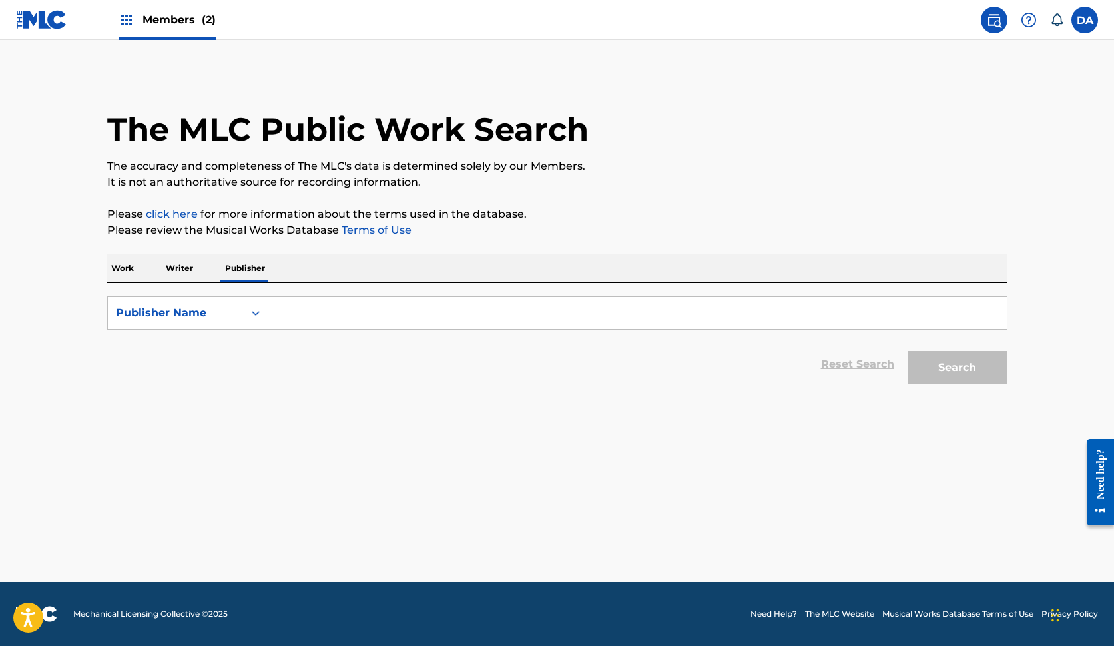
click at [171, 270] on p "Writer" at bounding box center [179, 268] width 35 height 28
click at [138, 18] on div "Members (2)" at bounding box center [166, 19] width 97 height 39
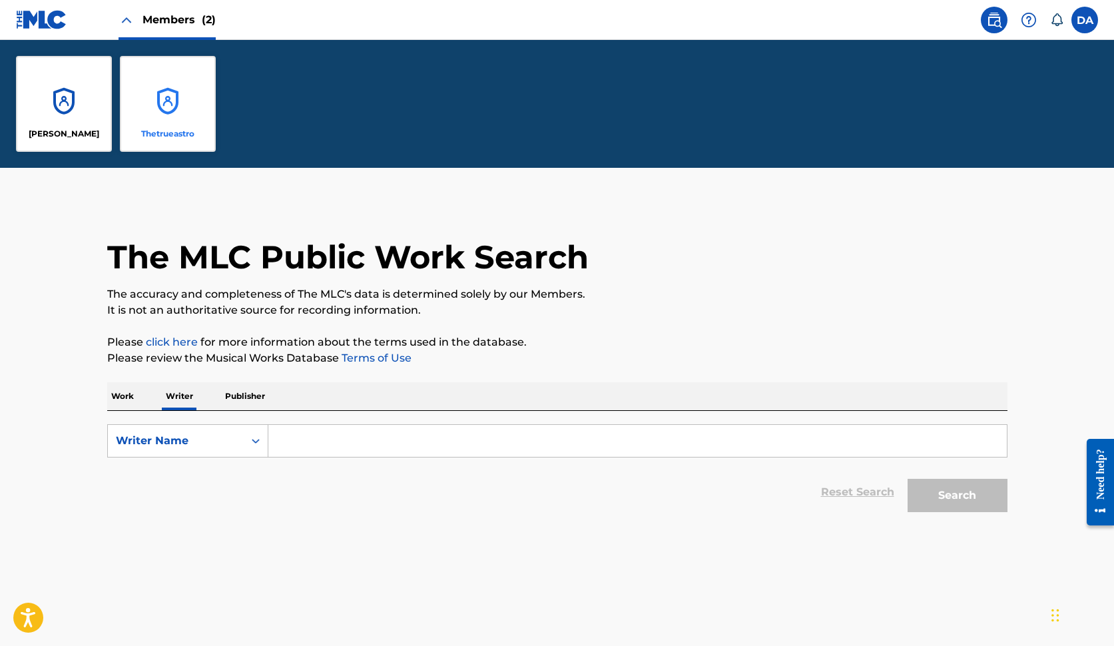
click at [158, 95] on div "Thetrueastro" at bounding box center [168, 104] width 96 height 96
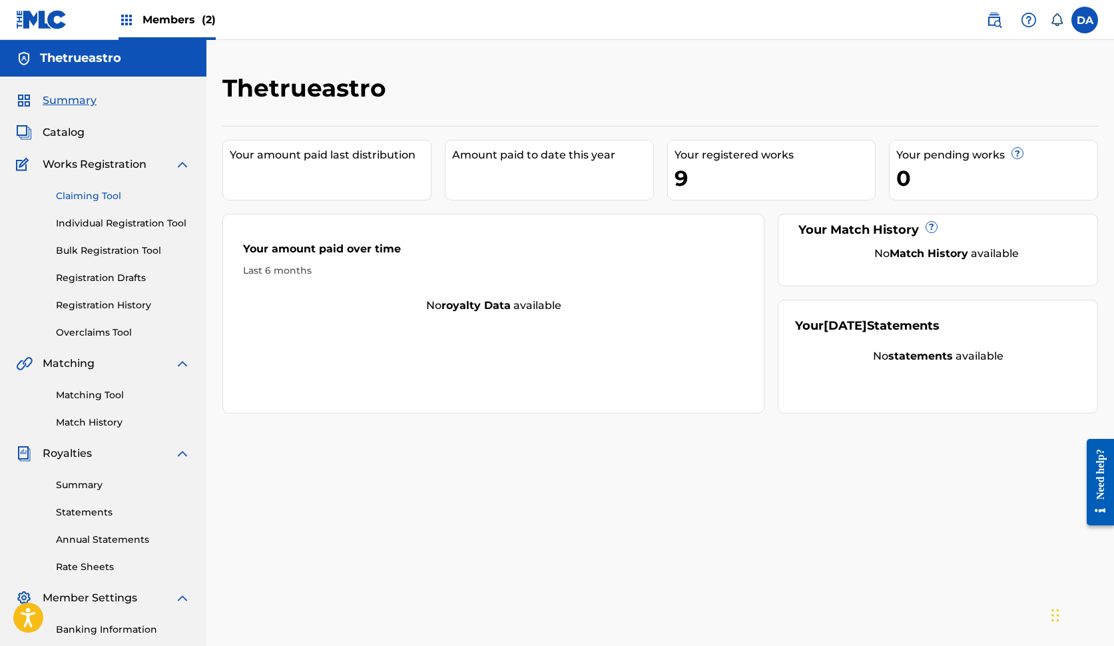
click at [97, 190] on link "Claiming Tool" at bounding box center [123, 196] width 134 height 14
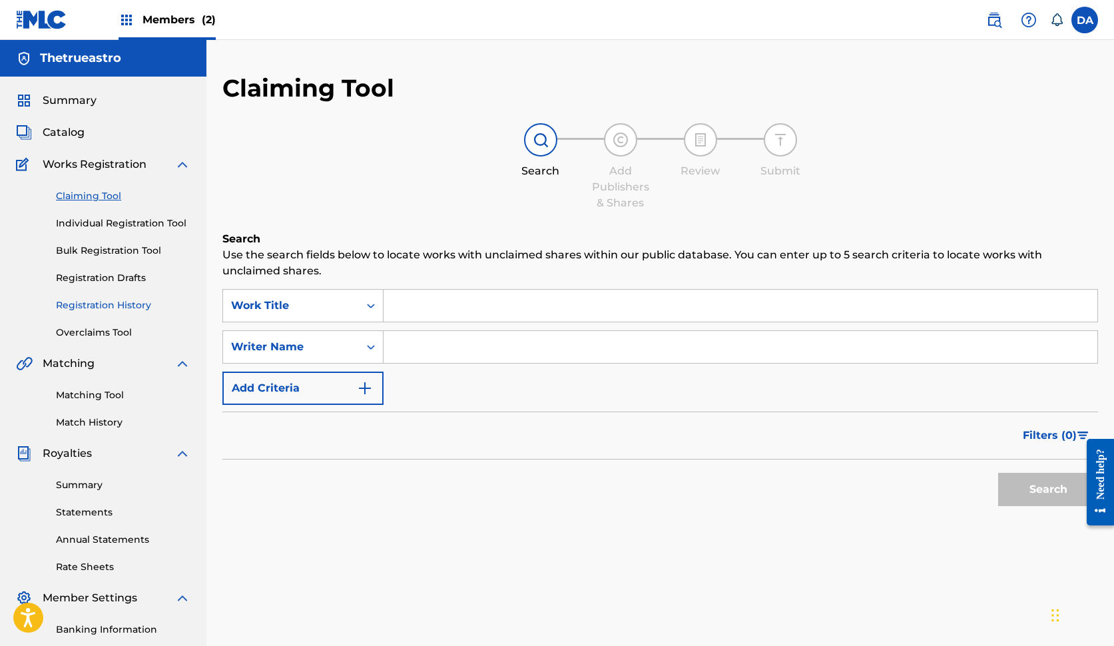
click at [129, 304] on link "Registration History" at bounding box center [123, 305] width 134 height 14
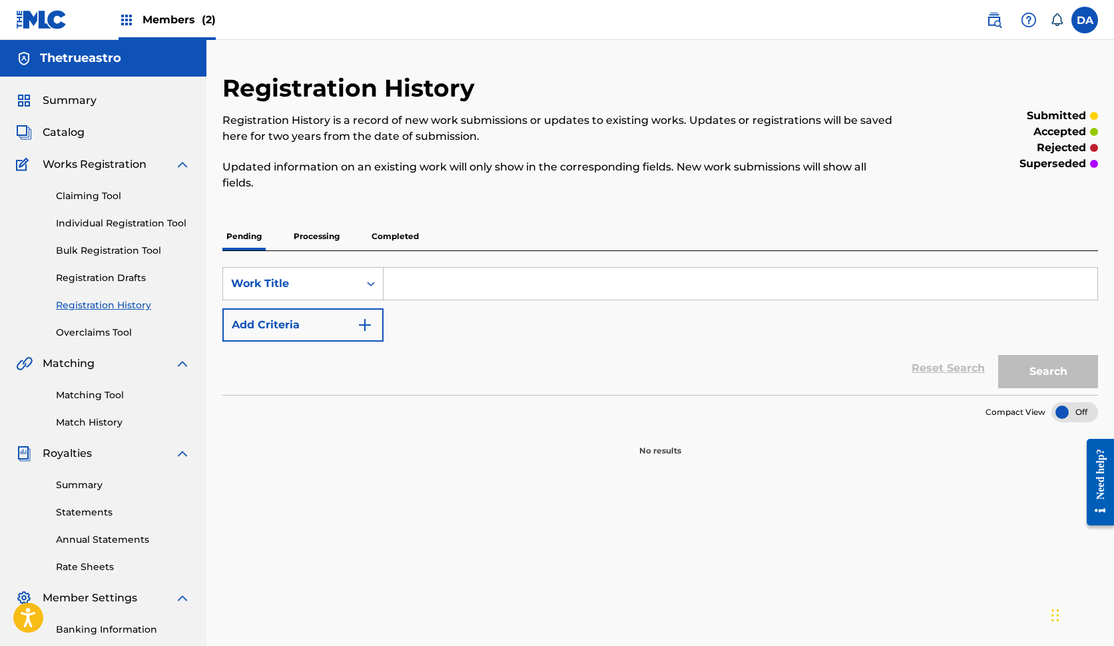
click at [395, 234] on p "Completed" at bounding box center [394, 236] width 55 height 28
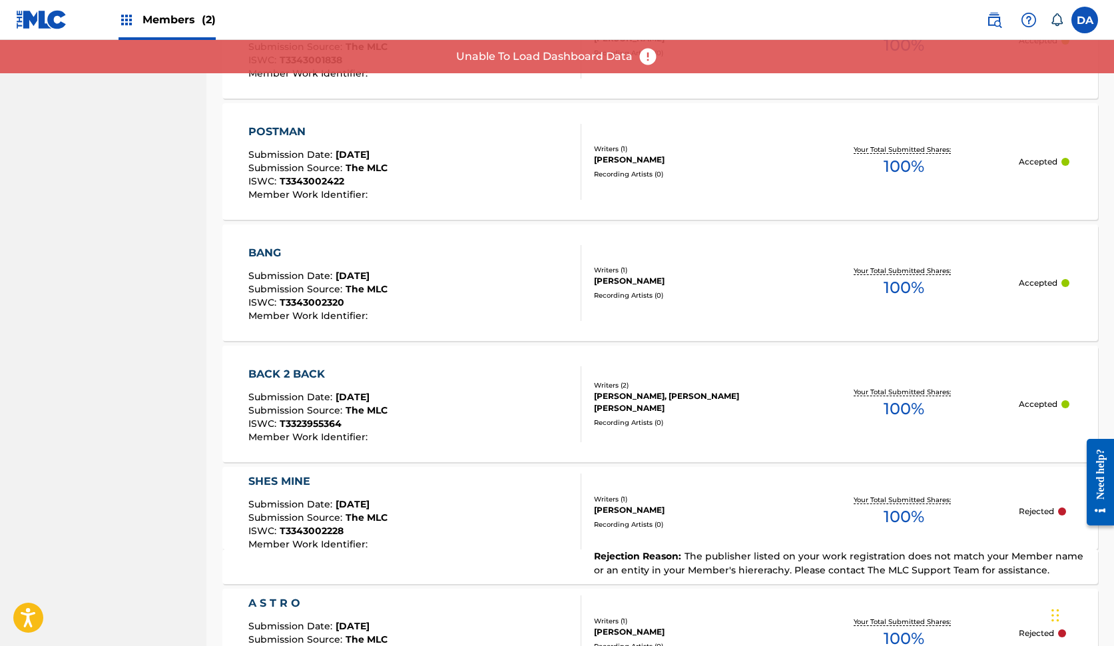
scroll to position [990, 0]
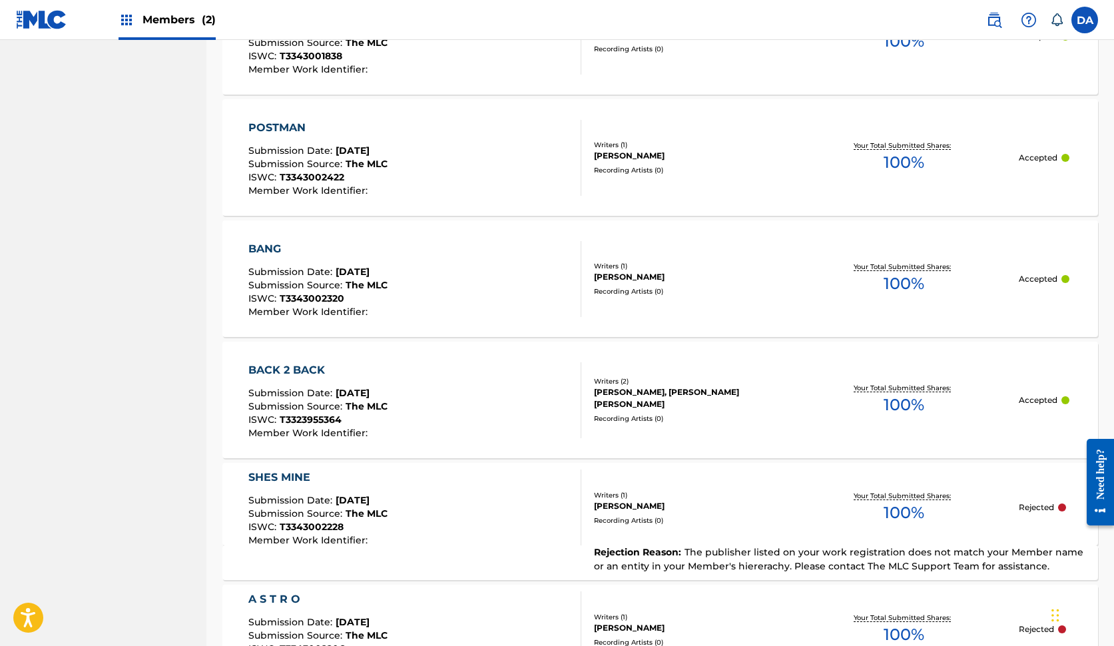
click at [518, 419] on div "BACK 2 BACK Submission Date : Sep 15, 2025 Submission Source : The MLC ISWC : T…" at bounding box center [414, 400] width 333 height 76
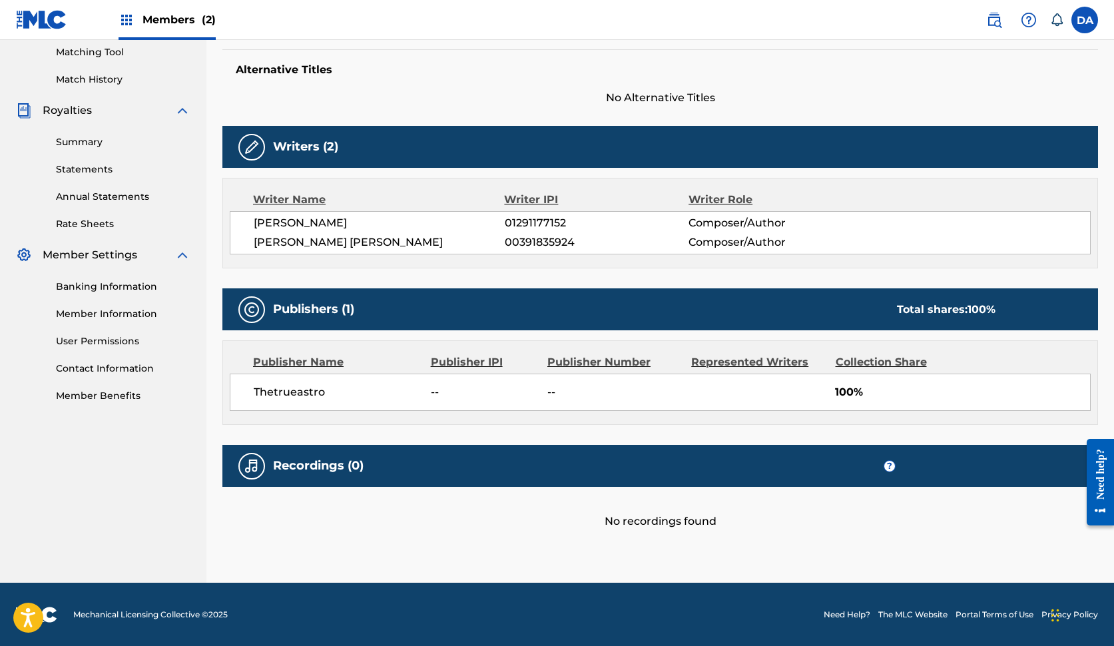
scroll to position [342, 0]
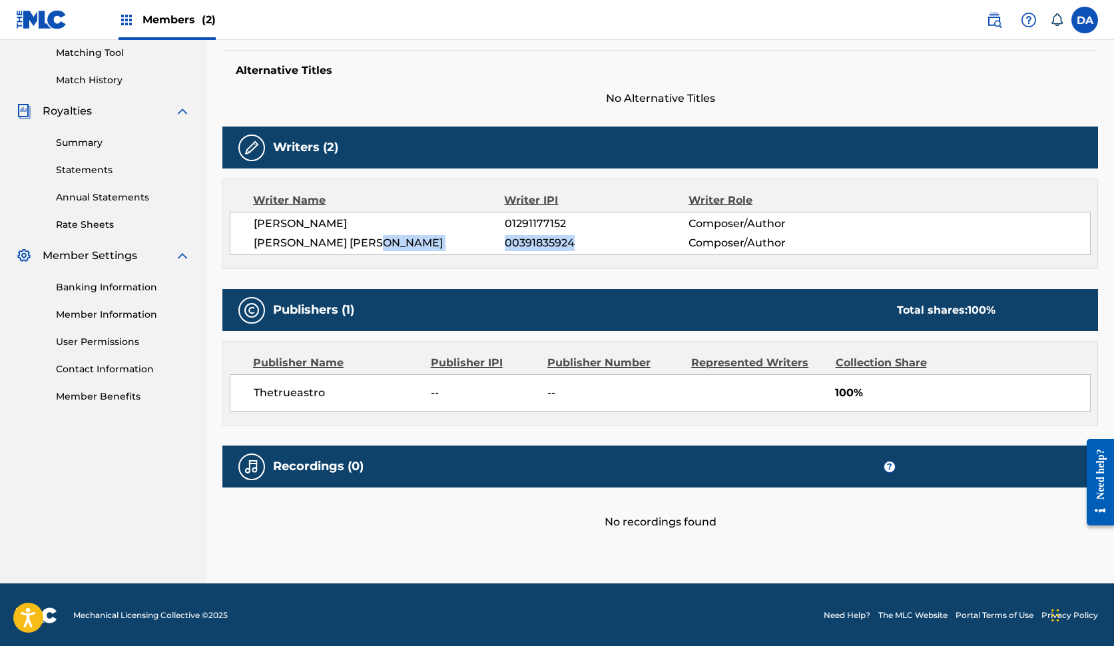
drag, startPoint x: 503, startPoint y: 242, endPoint x: 576, endPoint y: 242, distance: 73.2
click at [576, 242] on div "ABRAHAMER ABRAHAMER 00391835924 Composer/Author" at bounding box center [672, 243] width 836 height 16
copy div "00391835924"
copy span "01291177152"
drag, startPoint x: 505, startPoint y: 224, endPoint x: 579, endPoint y: 227, distance: 74.6
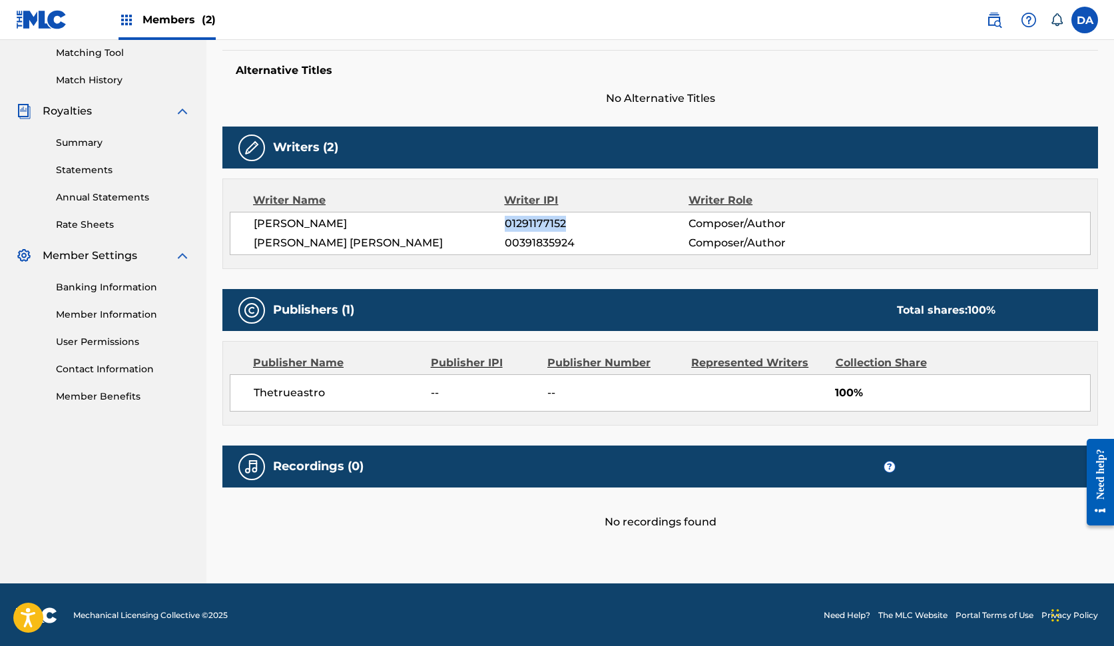
click at [579, 227] on span "01291177152" at bounding box center [597, 224] width 184 height 16
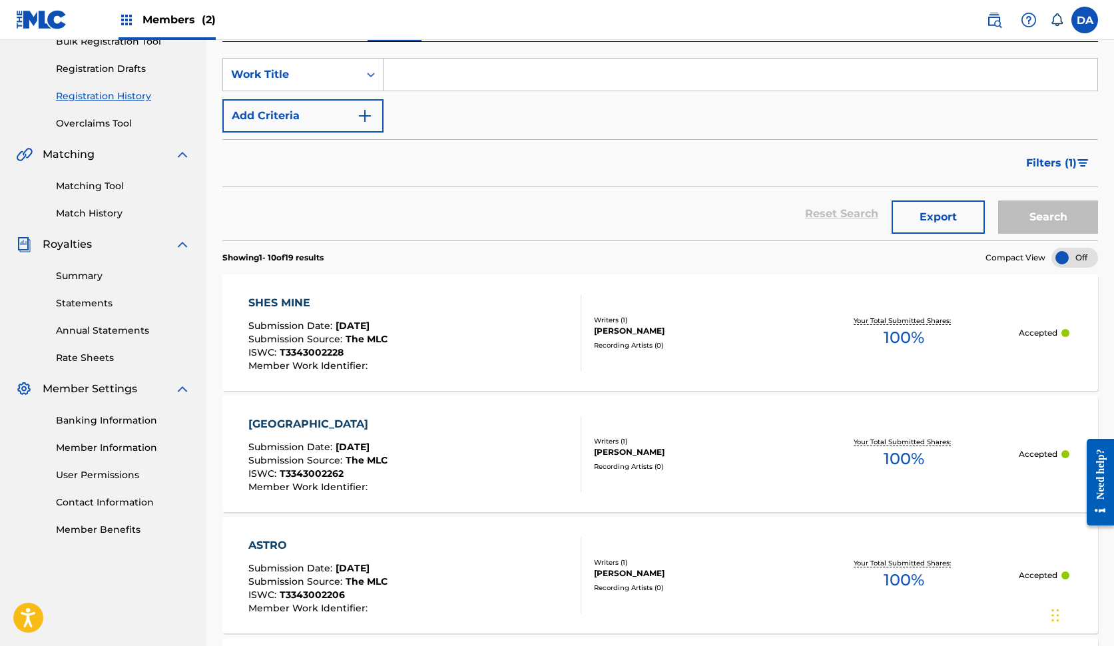
scroll to position [211, 0]
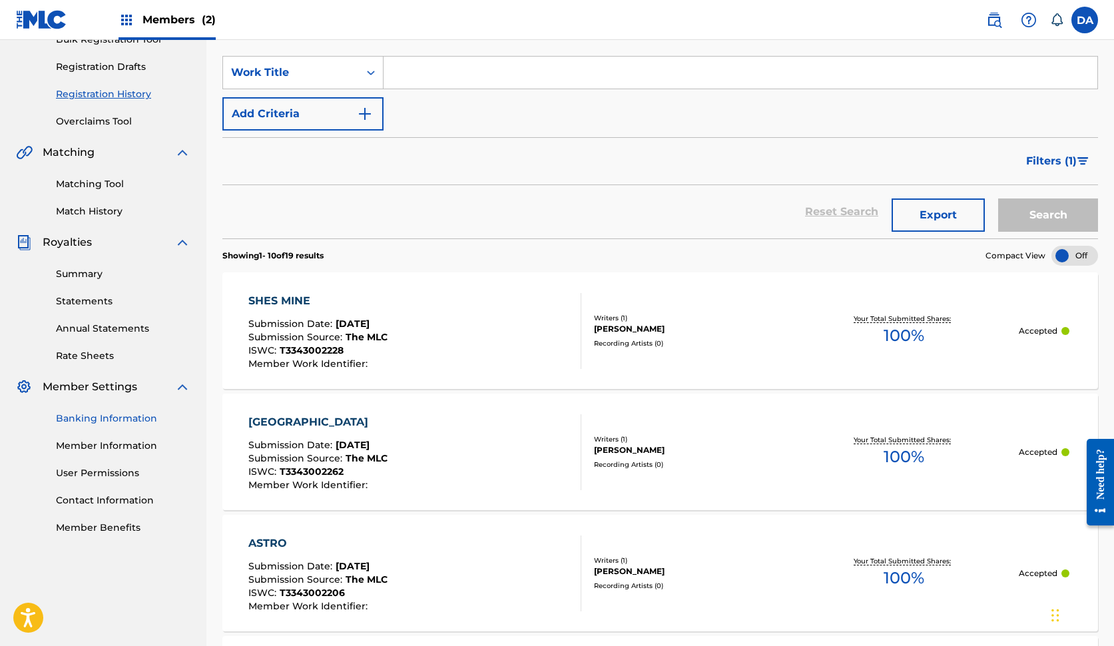
click at [129, 417] on link "Banking Information" at bounding box center [123, 418] width 134 height 14
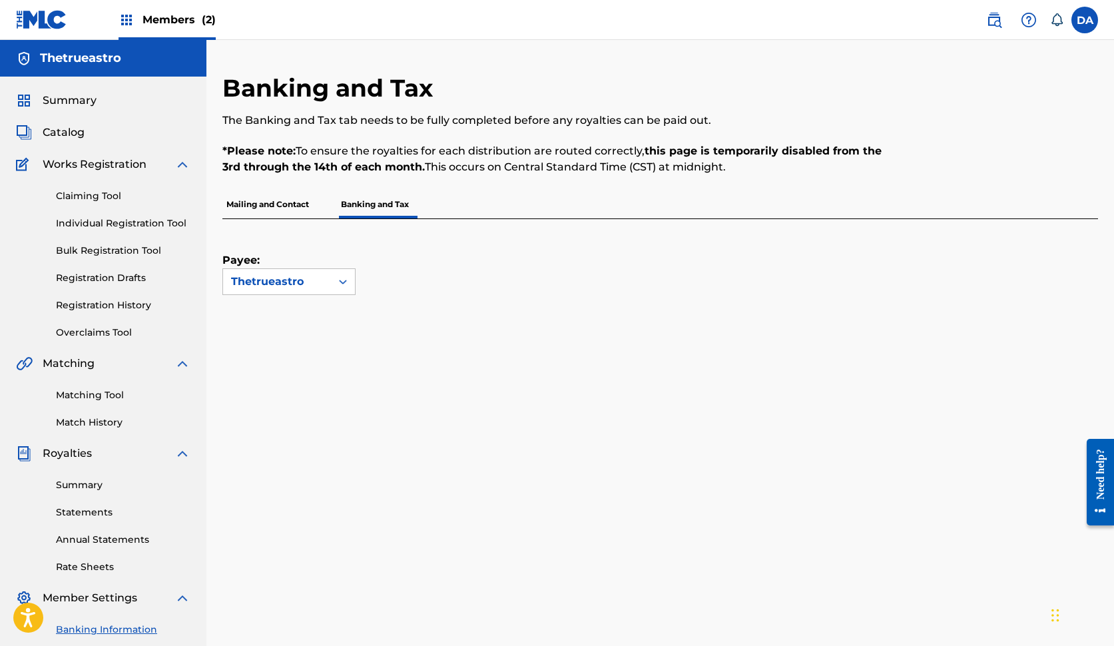
click at [278, 206] on p "Mailing and Contact" at bounding box center [267, 204] width 91 height 28
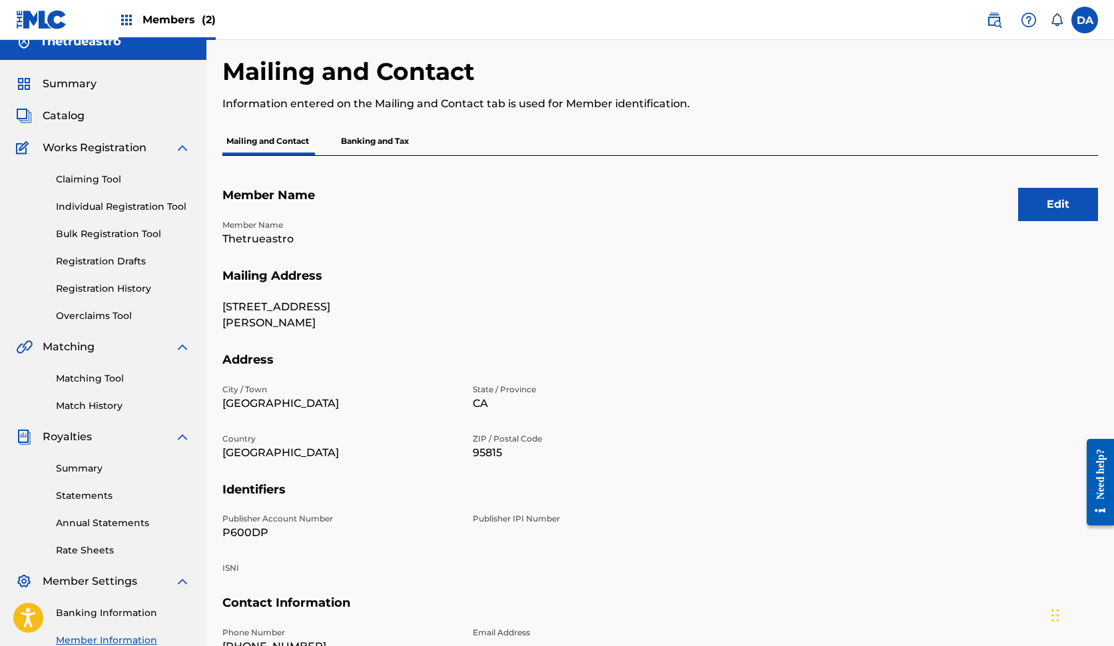
scroll to position [10, 0]
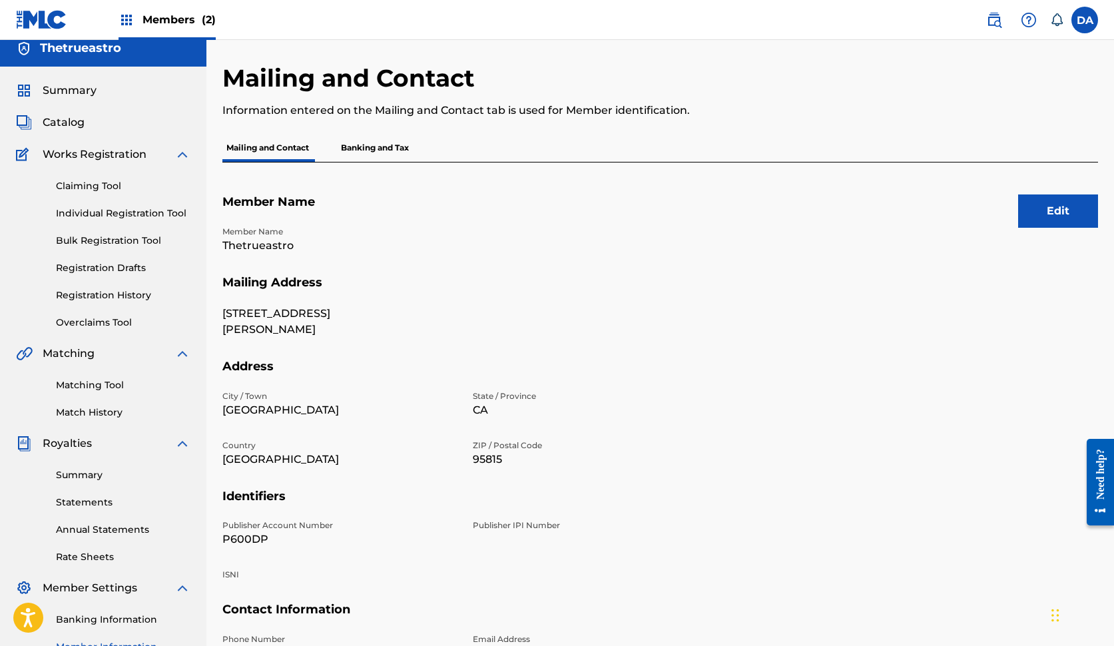
click at [375, 144] on p "Banking and Tax" at bounding box center [375, 148] width 76 height 28
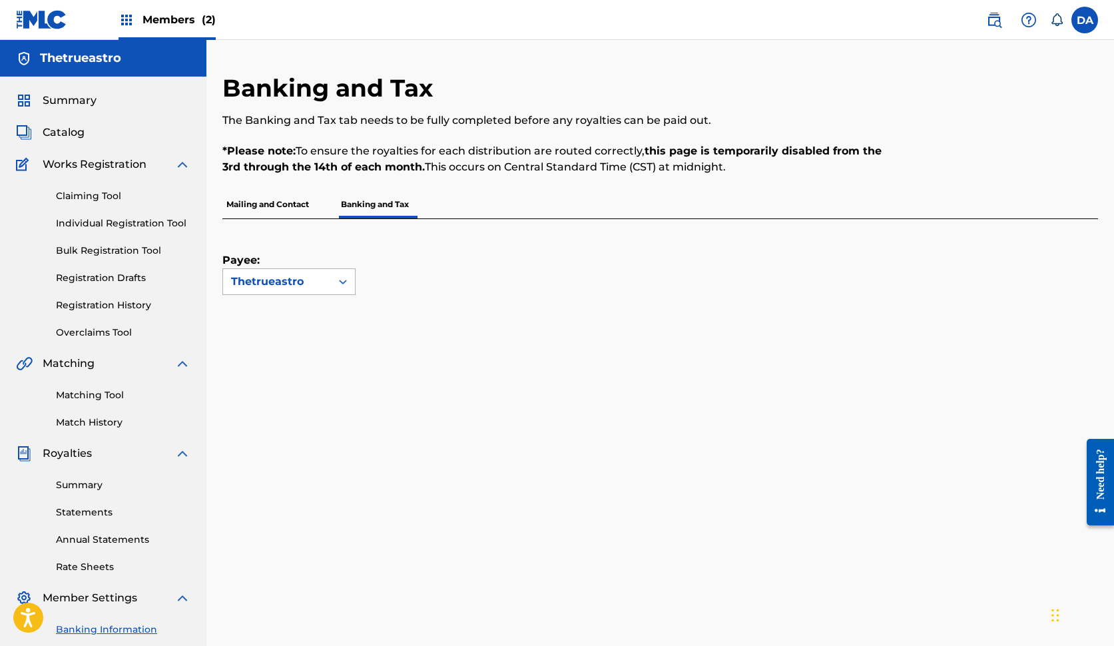
click at [337, 280] on icon at bounding box center [342, 281] width 13 height 13
